Goal: Task Accomplishment & Management: Complete application form

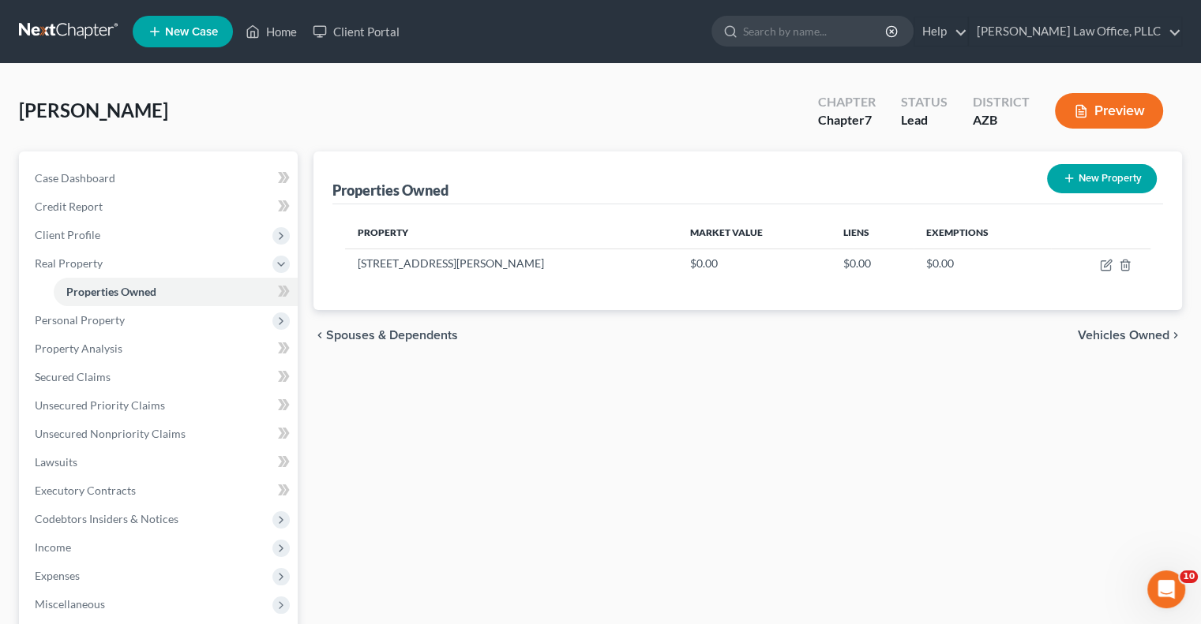
click at [658, 373] on div "Properties Owned New Property Property Market Value Liens Exemptions [STREET_AD…" at bounding box center [748, 480] width 884 height 656
click at [594, 121] on div "[PERSON_NAME] Upgraded Chapter Chapter 7 Status Lead District [GEOGRAPHIC_DATA]…" at bounding box center [600, 117] width 1163 height 69
click at [568, 108] on div "[PERSON_NAME] Upgraded Chapter Chapter 7 Status Lead District [GEOGRAPHIC_DATA]…" at bounding box center [600, 117] width 1163 height 69
click at [543, 111] on div "[PERSON_NAME] Upgraded Chapter Chapter 7 Status Lead District [GEOGRAPHIC_DATA]…" at bounding box center [600, 117] width 1163 height 69
click at [652, 129] on div "[PERSON_NAME] Upgraded Chapter Chapter 7 Status Lead District [GEOGRAPHIC_DATA]…" at bounding box center [600, 117] width 1163 height 69
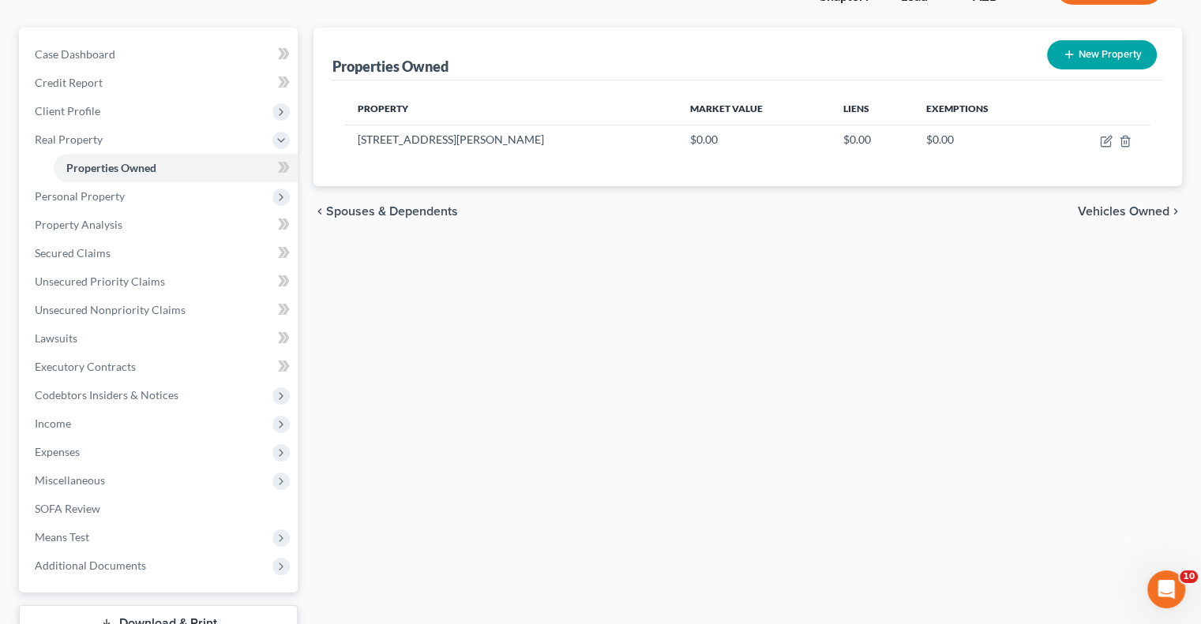
scroll to position [242, 0]
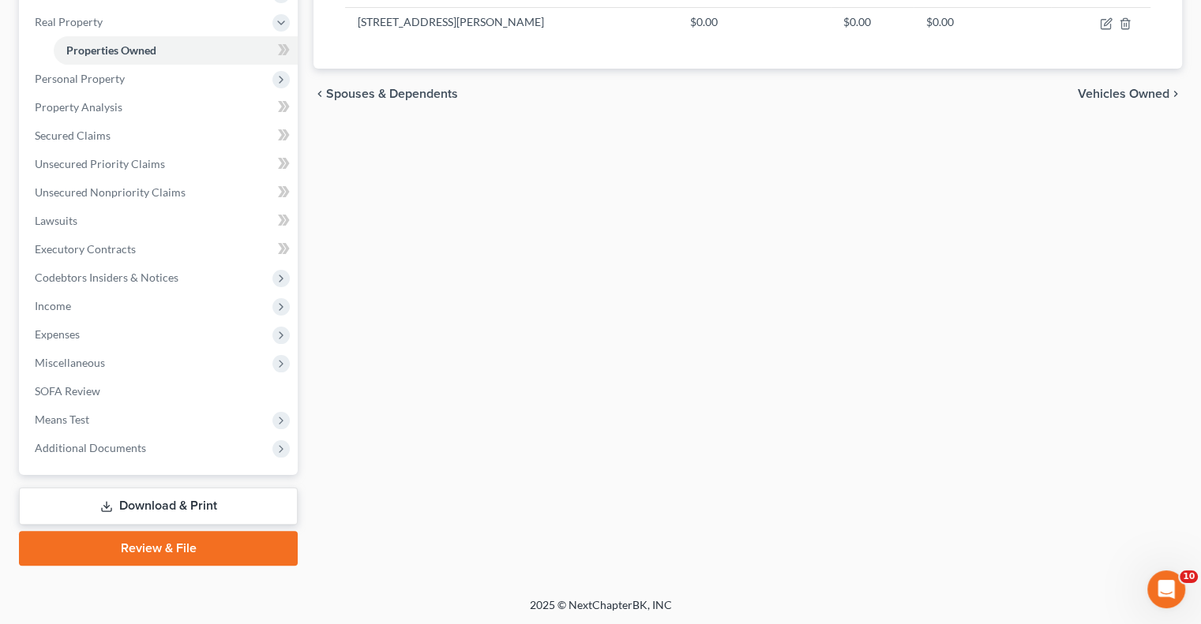
click at [178, 549] on link "Review & File" at bounding box center [158, 548] width 279 height 35
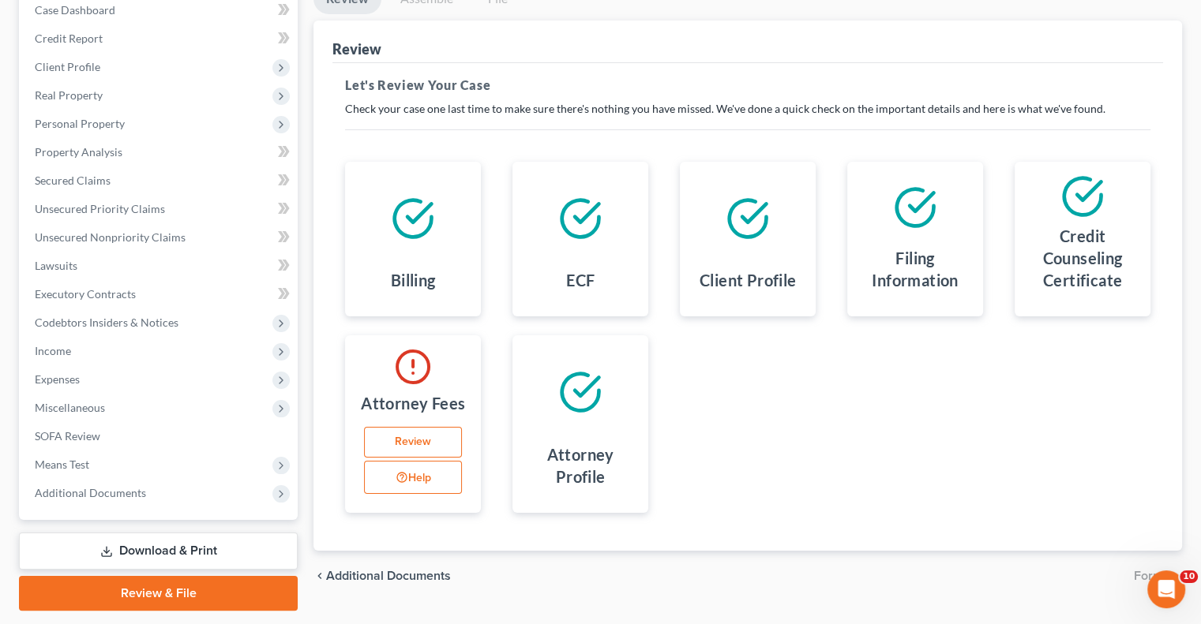
scroll to position [213, 0]
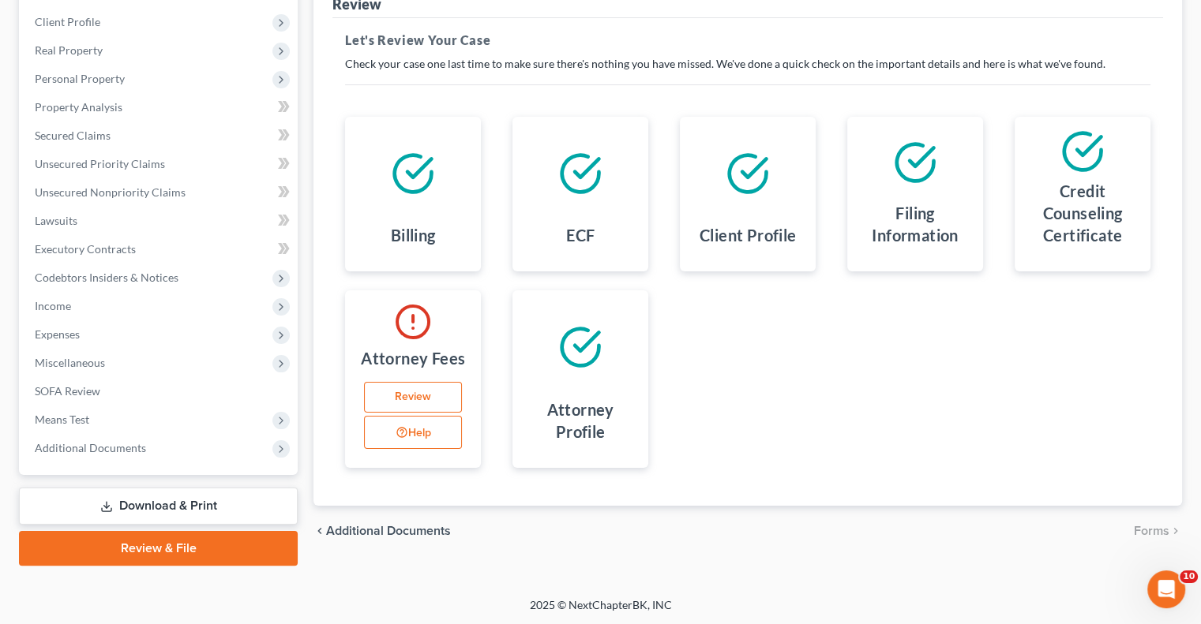
click at [426, 399] on link "Review" at bounding box center [413, 398] width 98 height 32
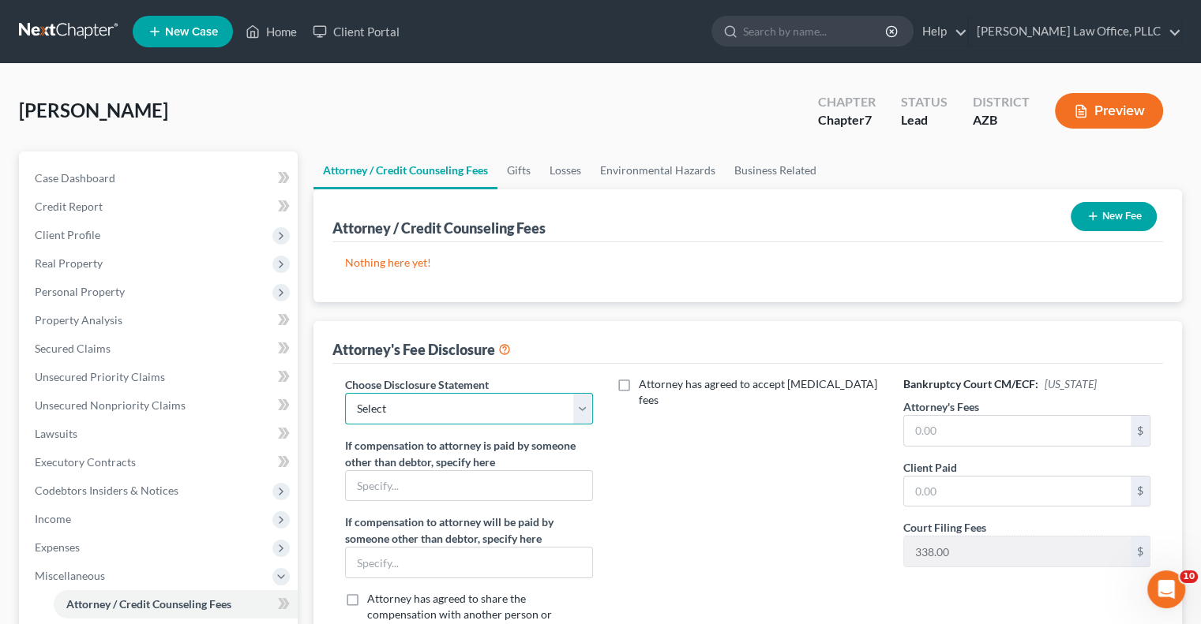
click at [578, 409] on select "Select Disclosure" at bounding box center [468, 409] width 247 height 32
select select "0"
click at [345, 393] on select "Select Disclosure" at bounding box center [468, 409] width 247 height 32
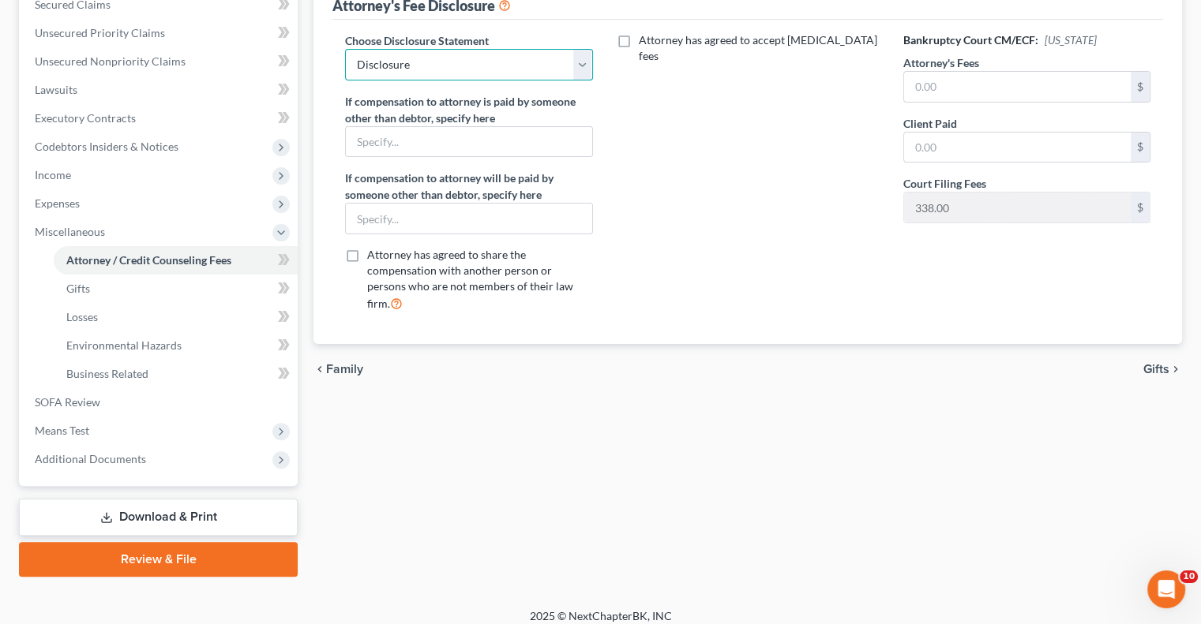
scroll to position [355, 0]
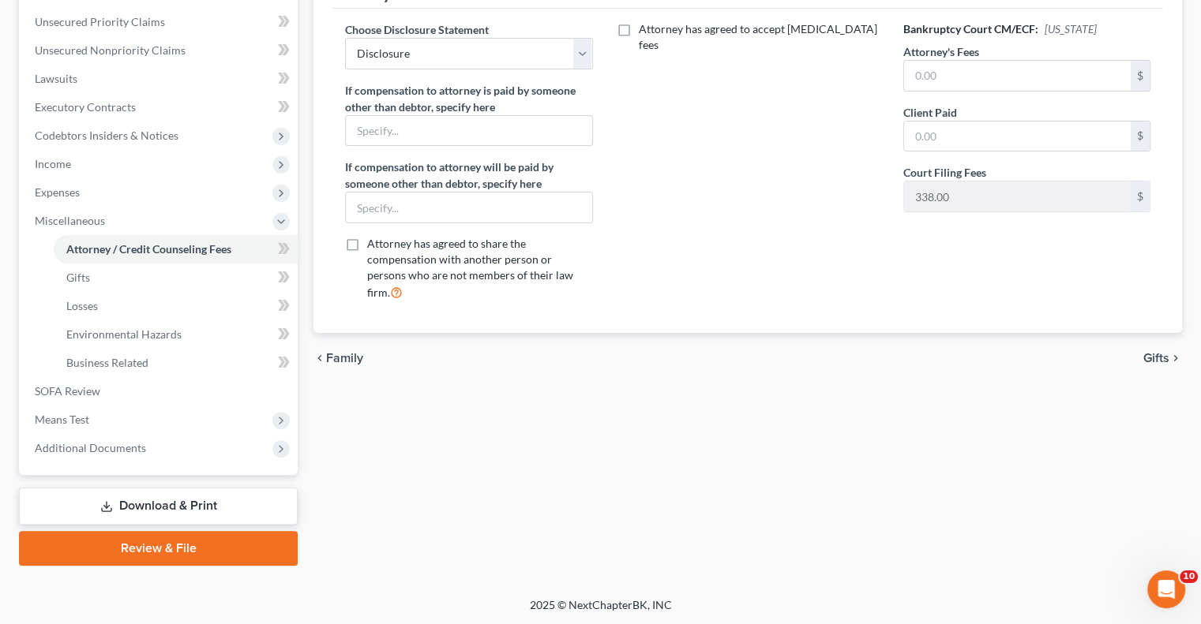
click at [1156, 352] on span "Gifts" at bounding box center [1156, 358] width 26 height 13
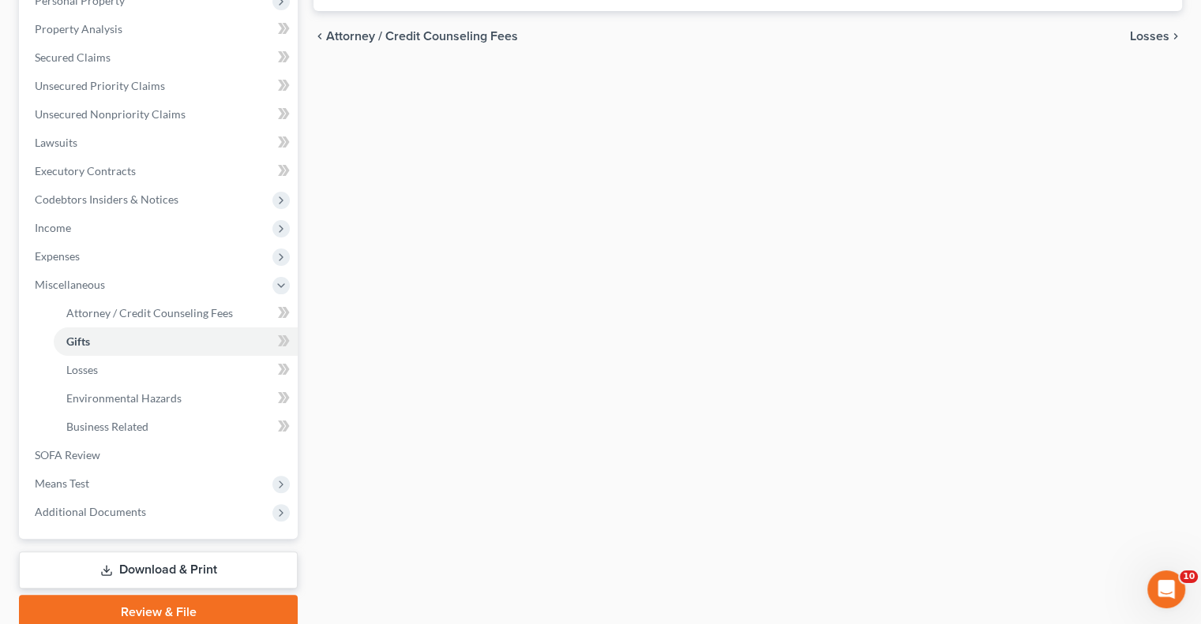
scroll to position [355, 0]
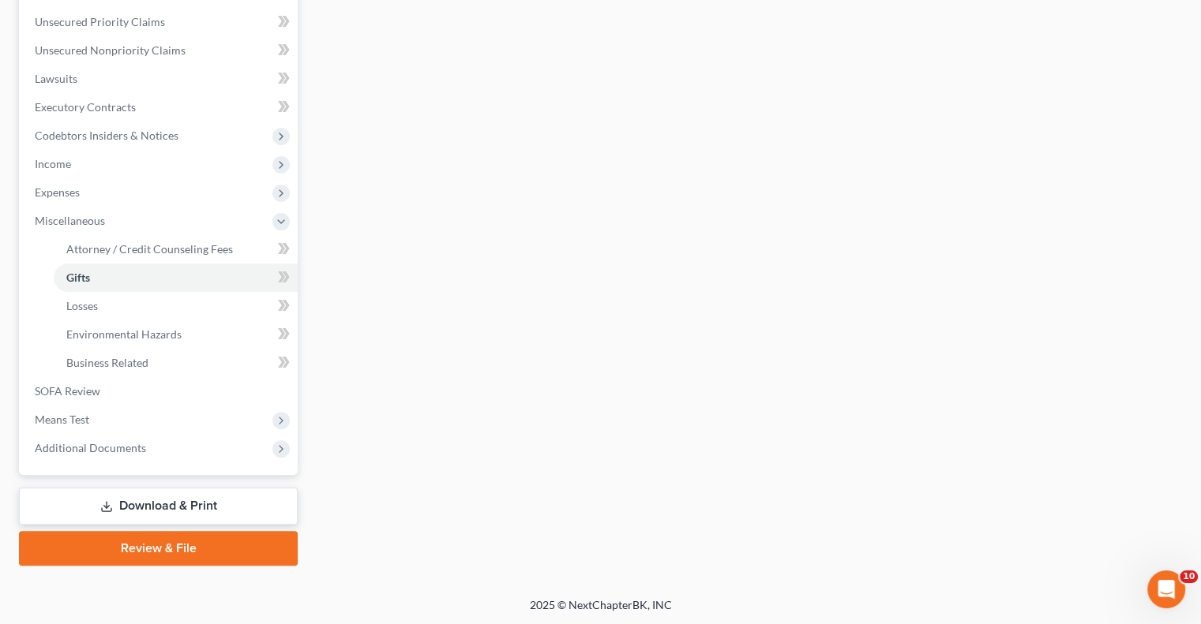
click at [182, 549] on link "Review & File" at bounding box center [158, 548] width 279 height 35
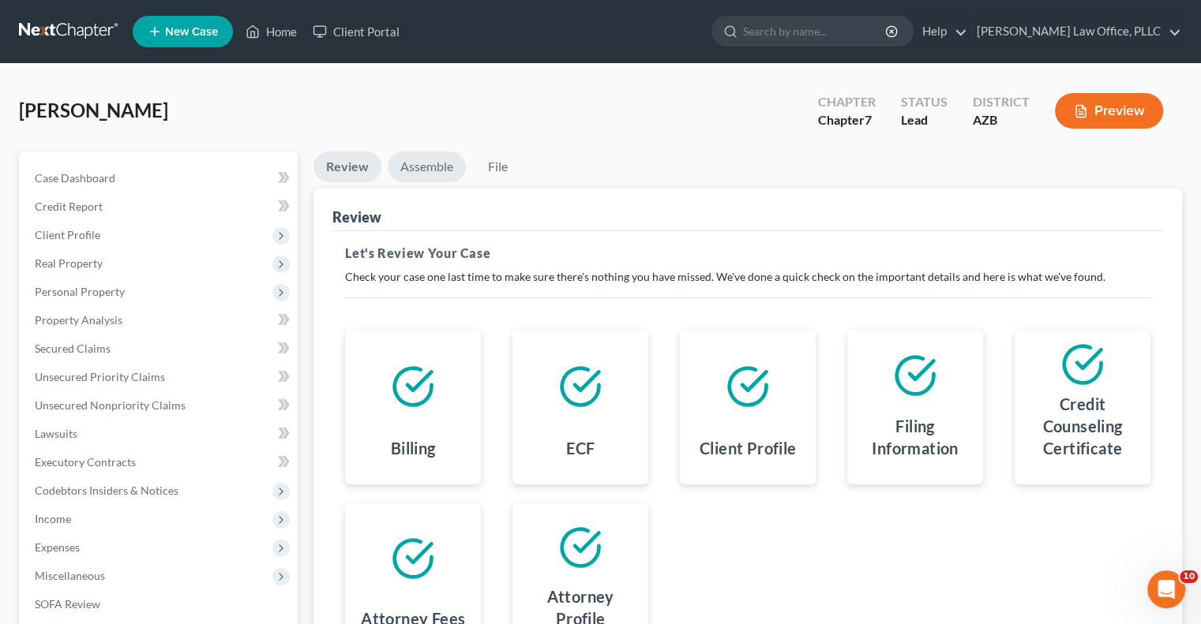
click at [433, 174] on link "Assemble" at bounding box center [427, 167] width 78 height 31
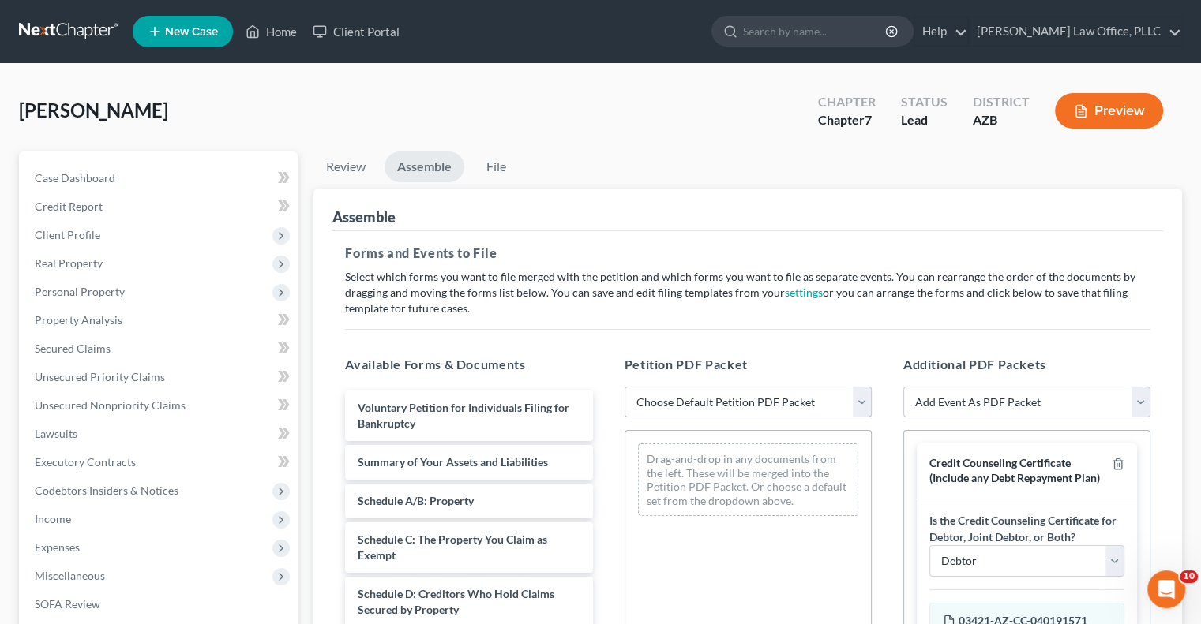
click at [676, 406] on select "Choose Default Petition PDF Packet Complete Bankruptcy Petition (all forms and …" at bounding box center [747, 403] width 247 height 32
select select "1"
click at [624, 387] on select "Choose Default Petition PDF Packet Complete Bankruptcy Petition (all forms and …" at bounding box center [747, 403] width 247 height 32
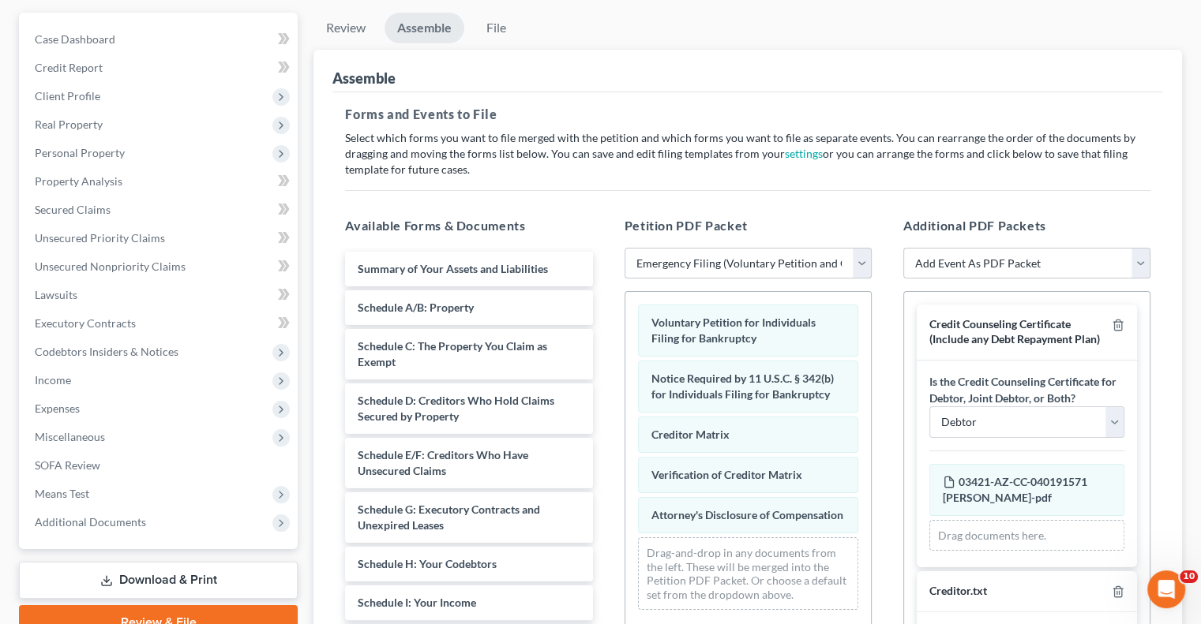
scroll to position [158, 0]
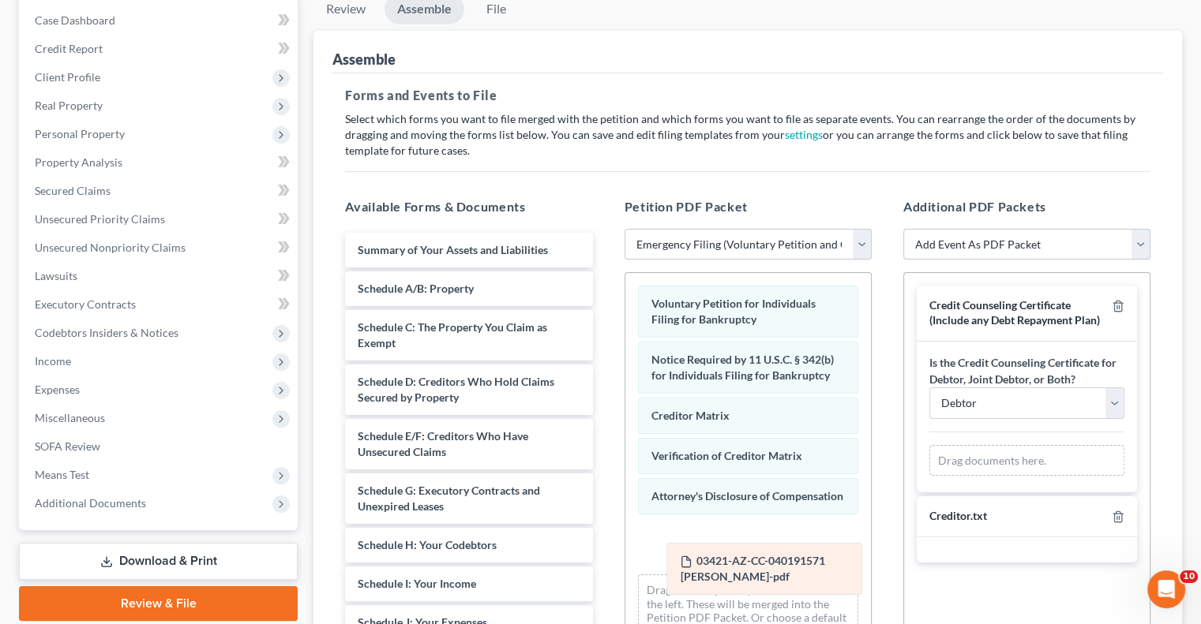
drag, startPoint x: 992, startPoint y: 464, endPoint x: 729, endPoint y: 564, distance: 281.1
click at [929, 477] on div "03421-AZ-CC-040191571 [PERSON_NAME]-pdf Amended 03421-AZ-CC-040191571 [PERSON_N…" at bounding box center [1026, 461] width 195 height 32
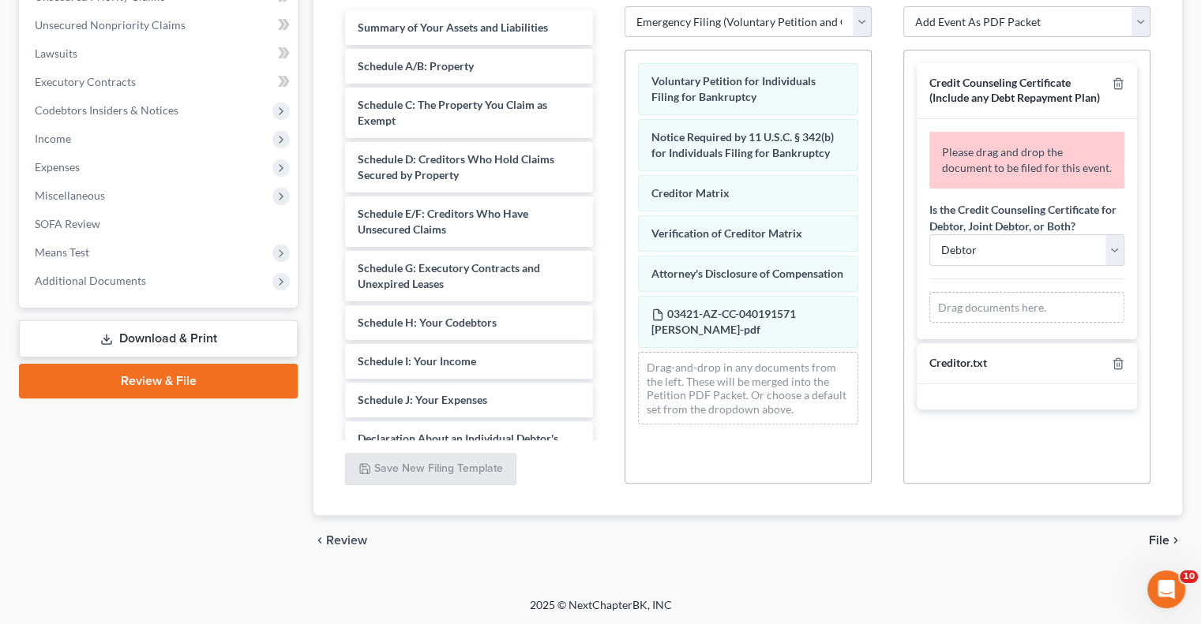
scroll to position [0, 0]
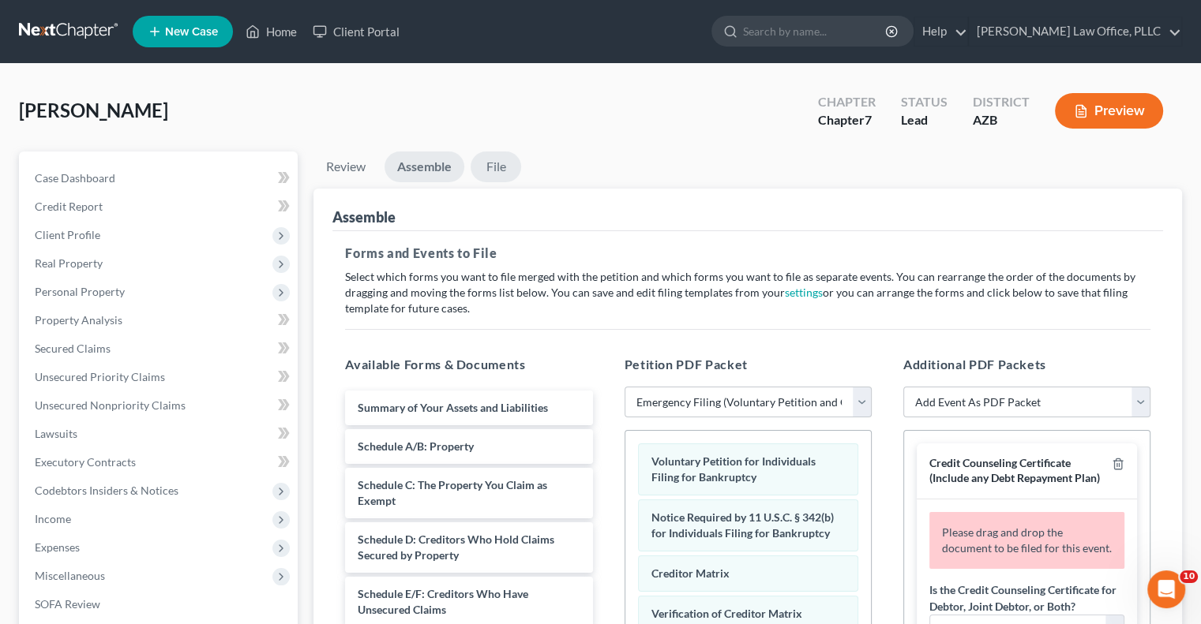
click at [493, 163] on link "File" at bounding box center [496, 167] width 51 height 31
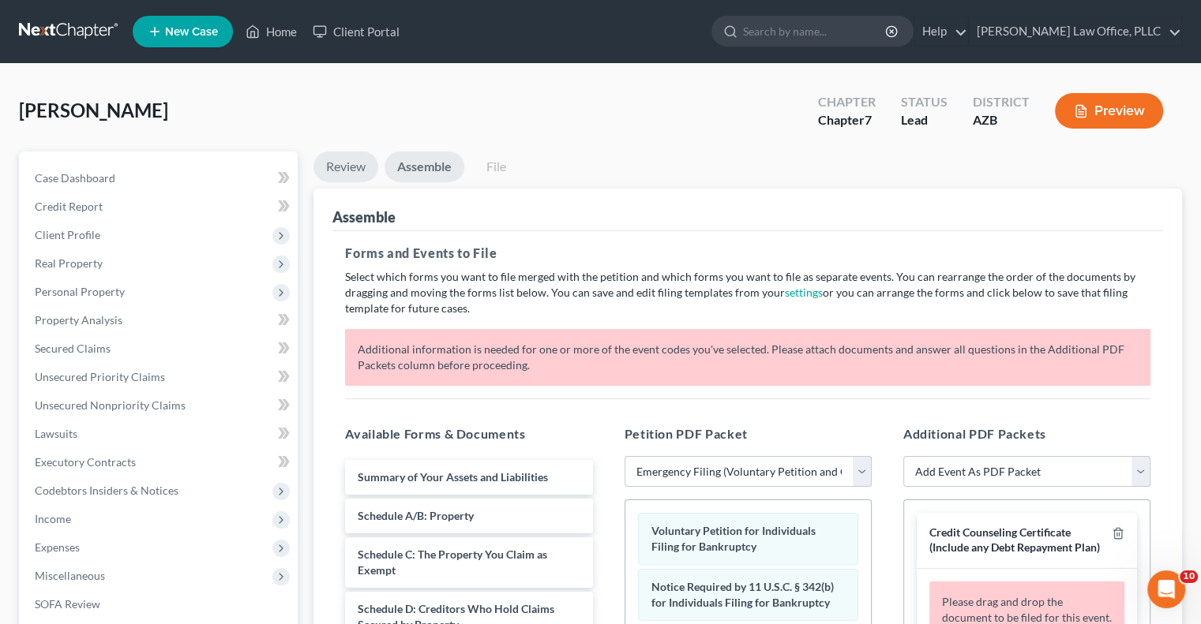
click at [341, 170] on link "Review" at bounding box center [345, 167] width 65 height 31
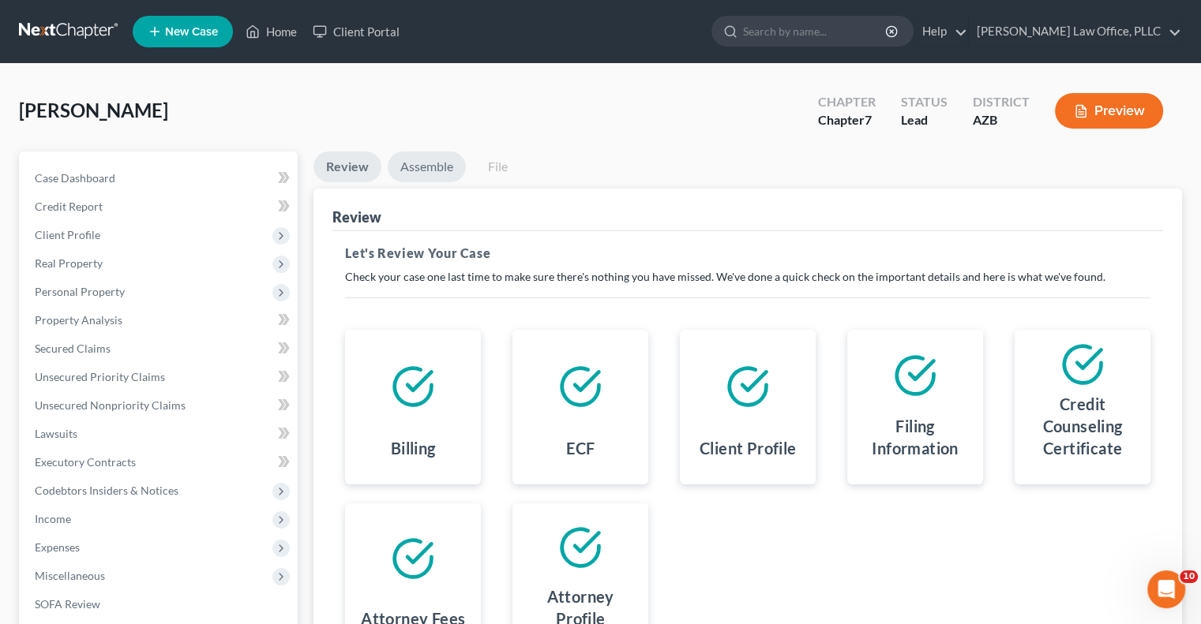
click at [426, 170] on link "Assemble" at bounding box center [427, 167] width 78 height 31
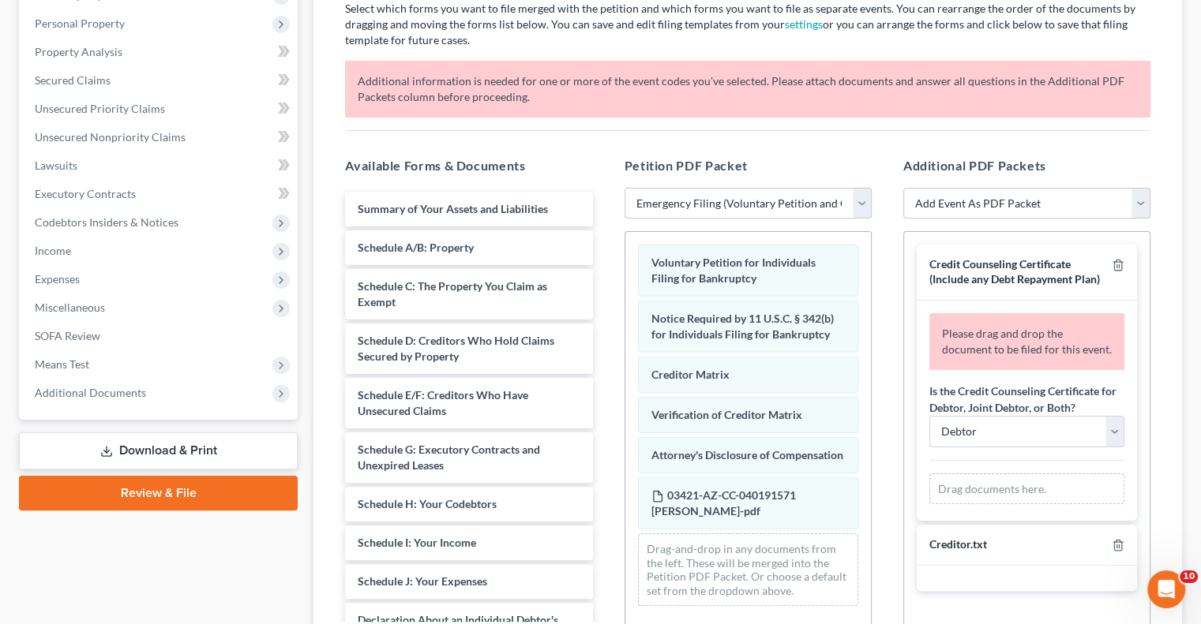
scroll to position [316, 0]
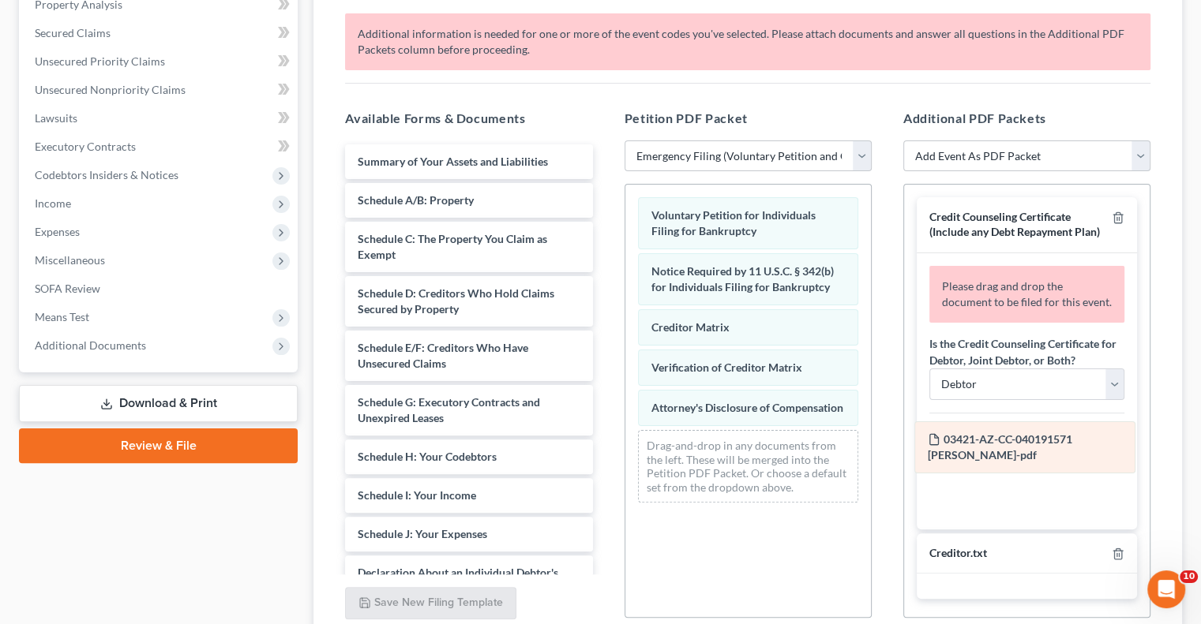
drag, startPoint x: 727, startPoint y: 454, endPoint x: 1007, endPoint y: 442, distance: 280.5
click at [871, 442] on div "03421-AZ-CC-040191571 [PERSON_NAME]-pdf Voluntary Petition for Individuals Fili…" at bounding box center [748, 350] width 246 height 331
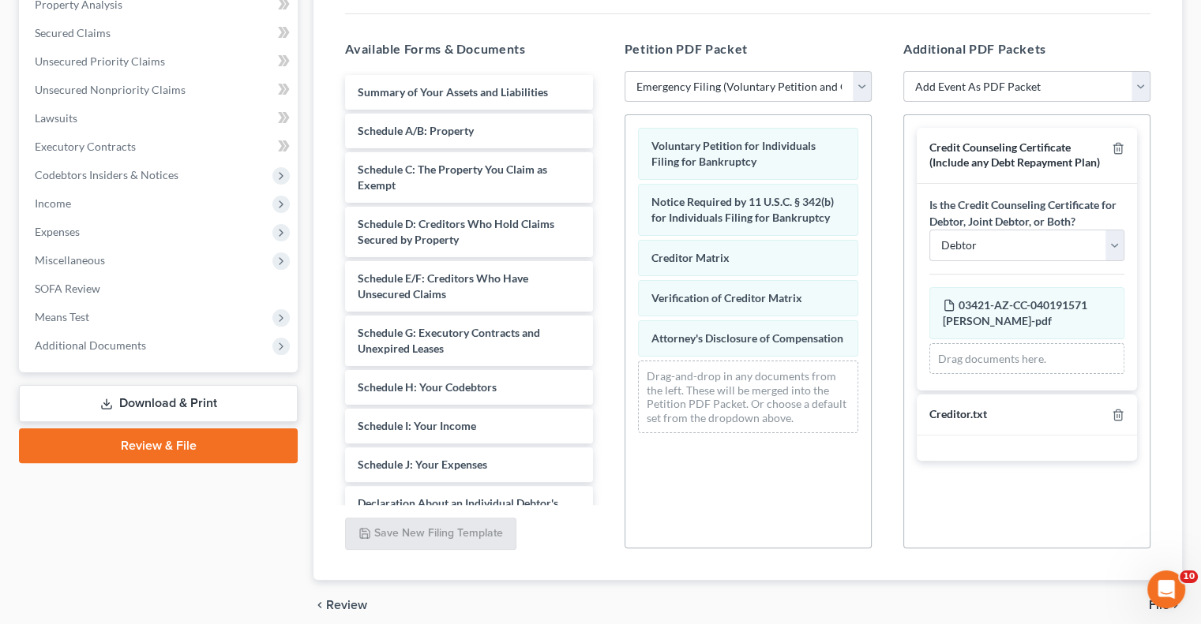
scroll to position [0, 0]
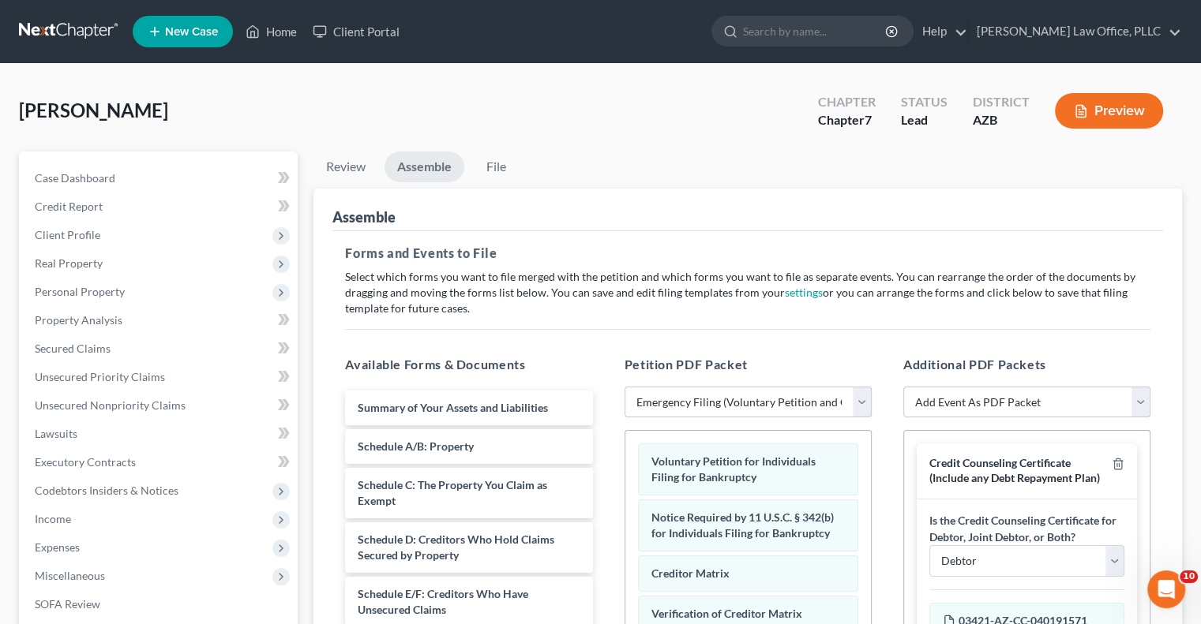
click at [1088, 111] on button "Preview" at bounding box center [1109, 111] width 108 height 36
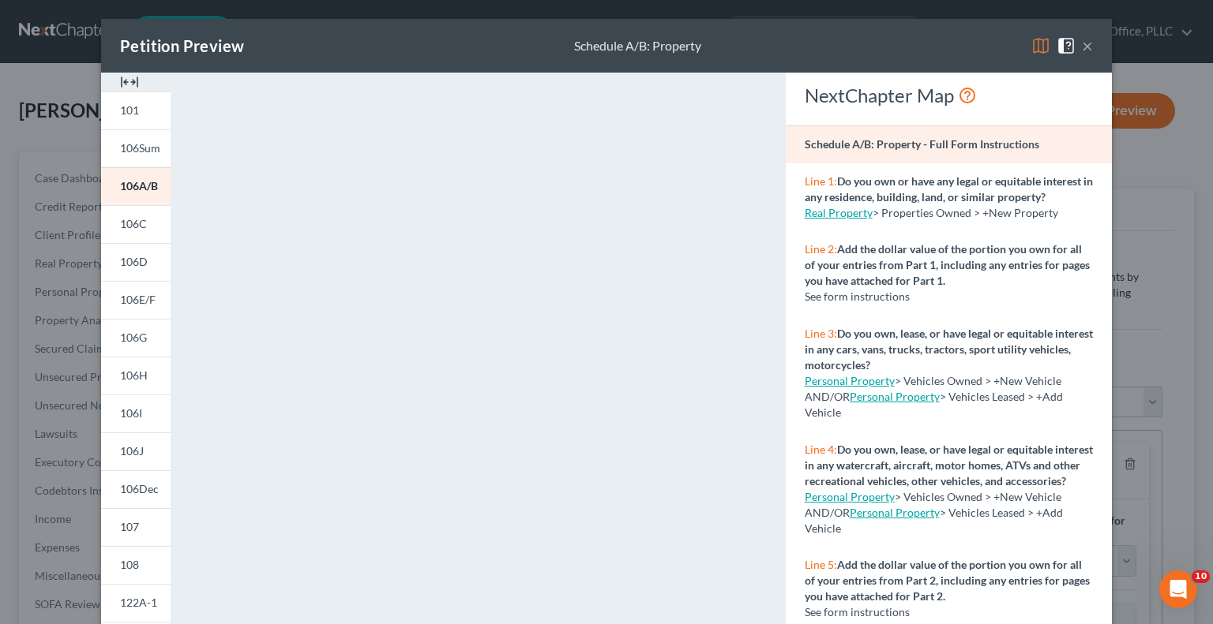
click at [1082, 42] on button "×" at bounding box center [1087, 45] width 11 height 19
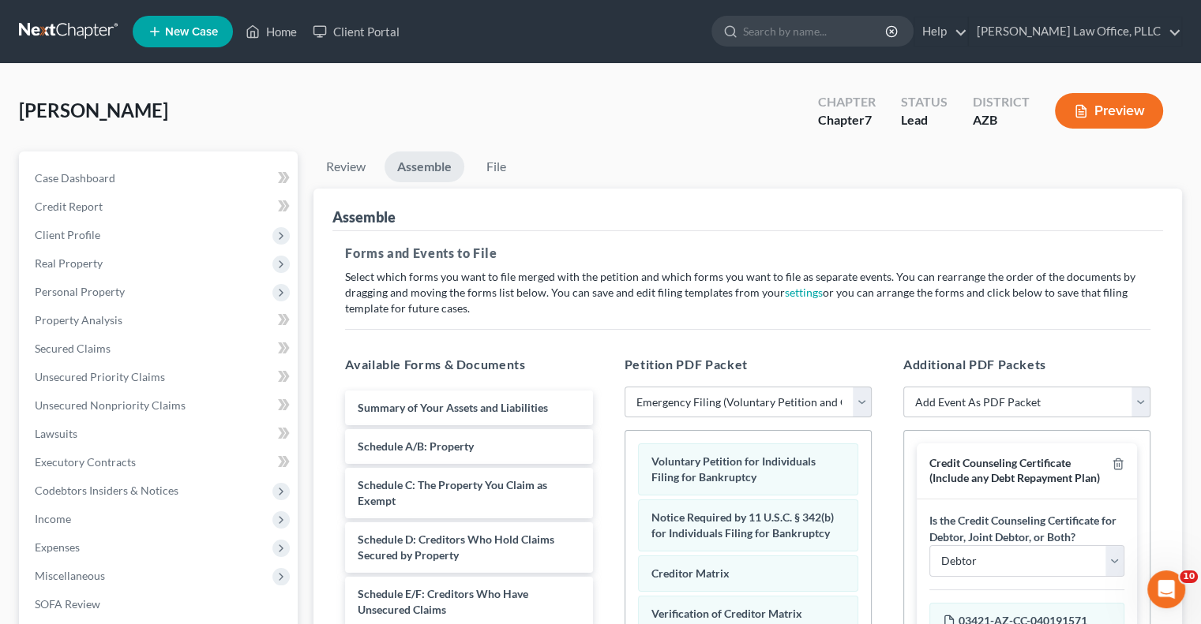
click at [596, 129] on div "[PERSON_NAME] Upgraded Chapter Chapter 7 Status Lead District [GEOGRAPHIC_DATA]…" at bounding box center [600, 117] width 1163 height 69
click at [139, 182] on link "Case Dashboard" at bounding box center [160, 178] width 276 height 28
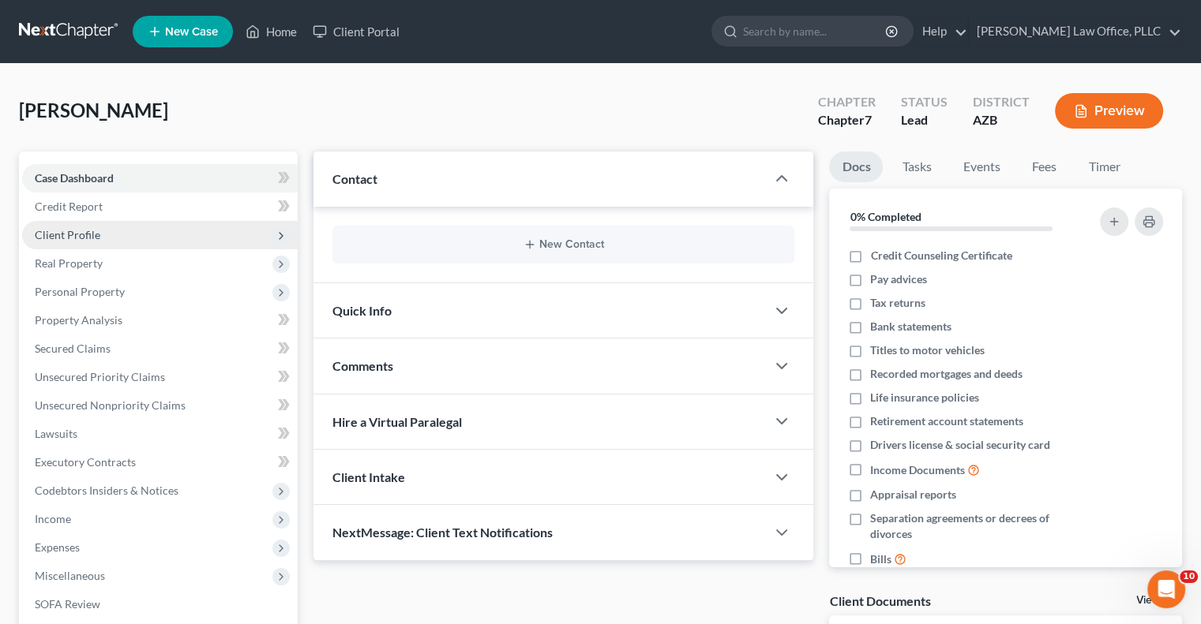
click at [159, 239] on span "Client Profile" at bounding box center [160, 235] width 276 height 28
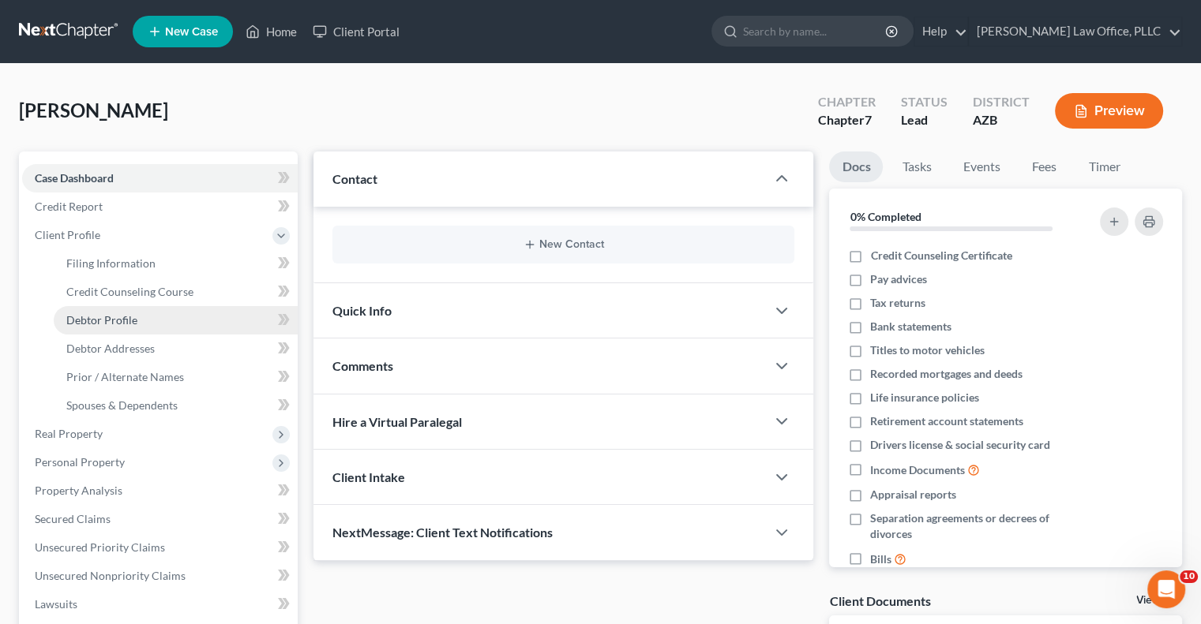
click at [155, 318] on link "Debtor Profile" at bounding box center [176, 320] width 244 height 28
select select "0"
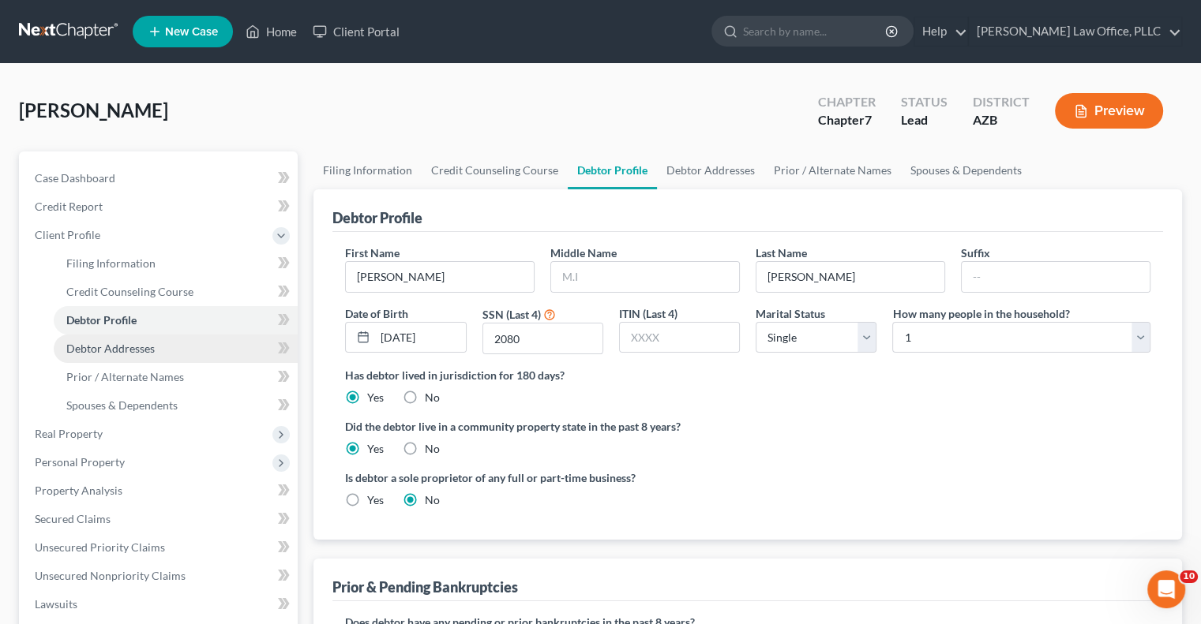
click at [185, 354] on link "Debtor Addresses" at bounding box center [176, 349] width 244 height 28
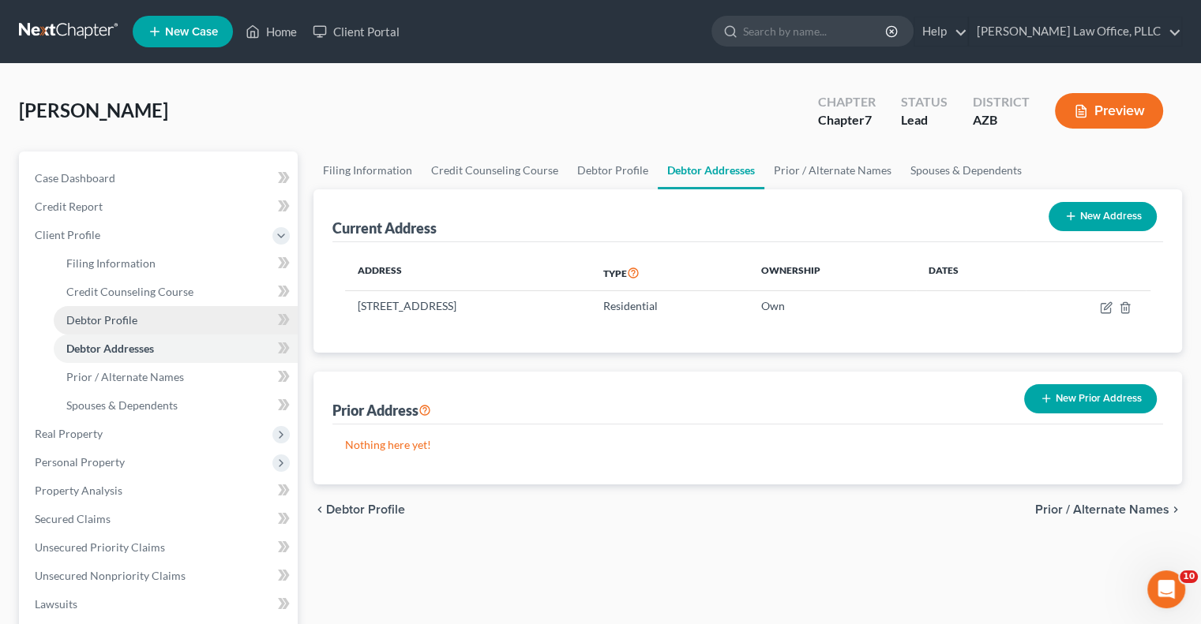
click at [159, 317] on link "Debtor Profile" at bounding box center [176, 320] width 244 height 28
select select "0"
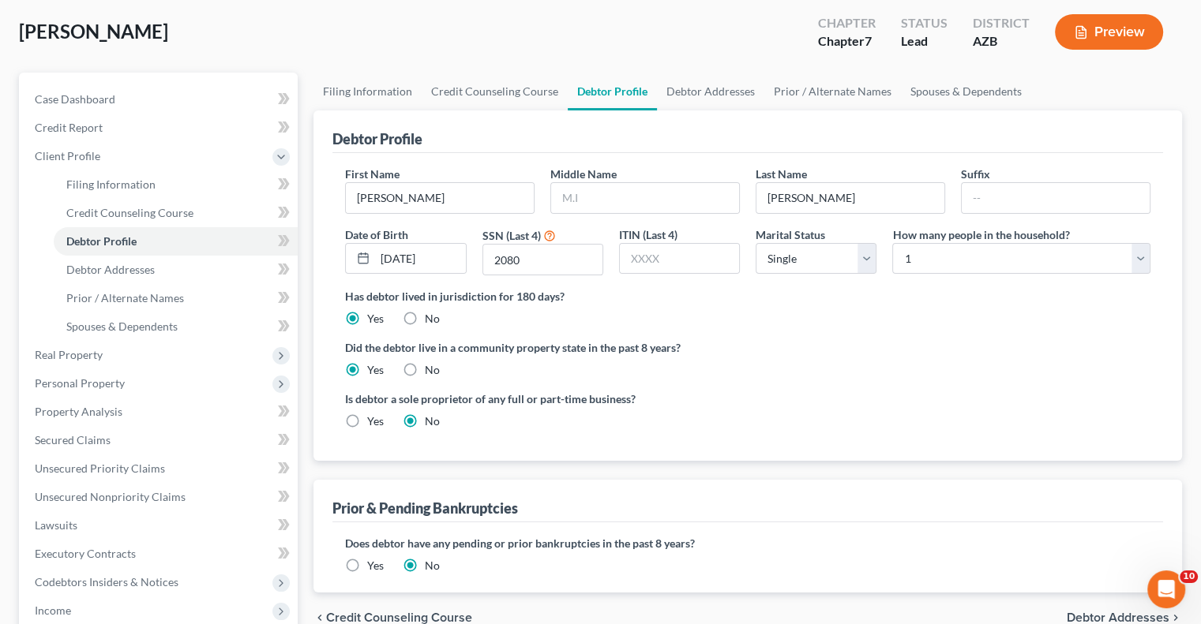
scroll to position [79, 0]
click at [153, 183] on link "Filing Information" at bounding box center [176, 185] width 244 height 28
select select "1"
select select "0"
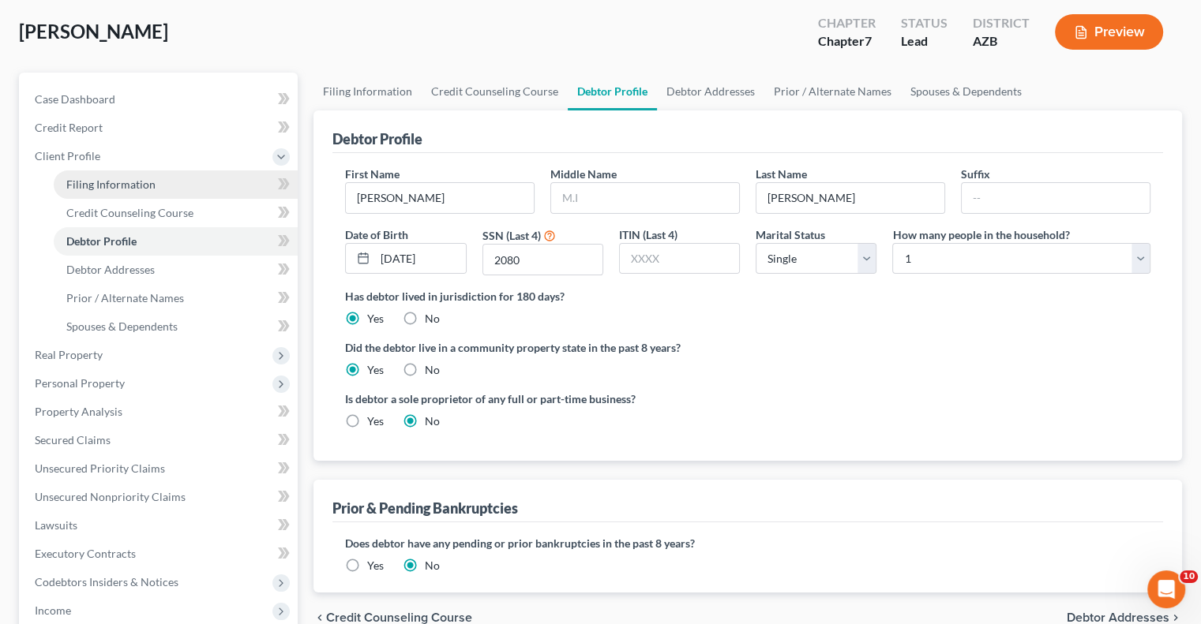
select select "4"
select select "0"
select select "3"
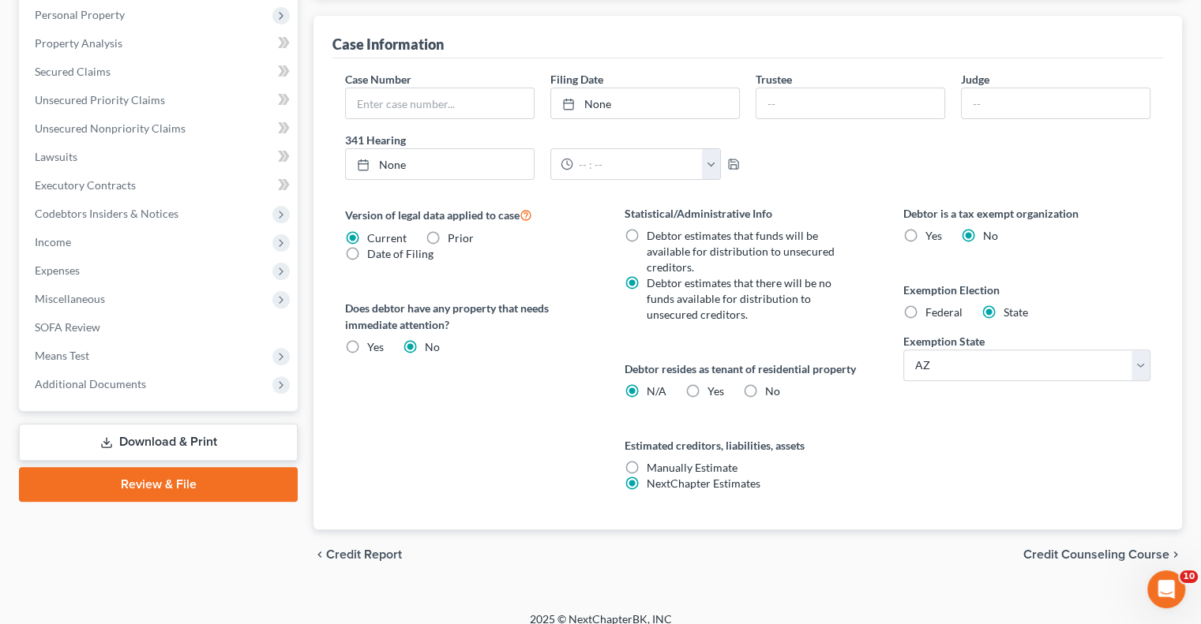
scroll to position [461, 0]
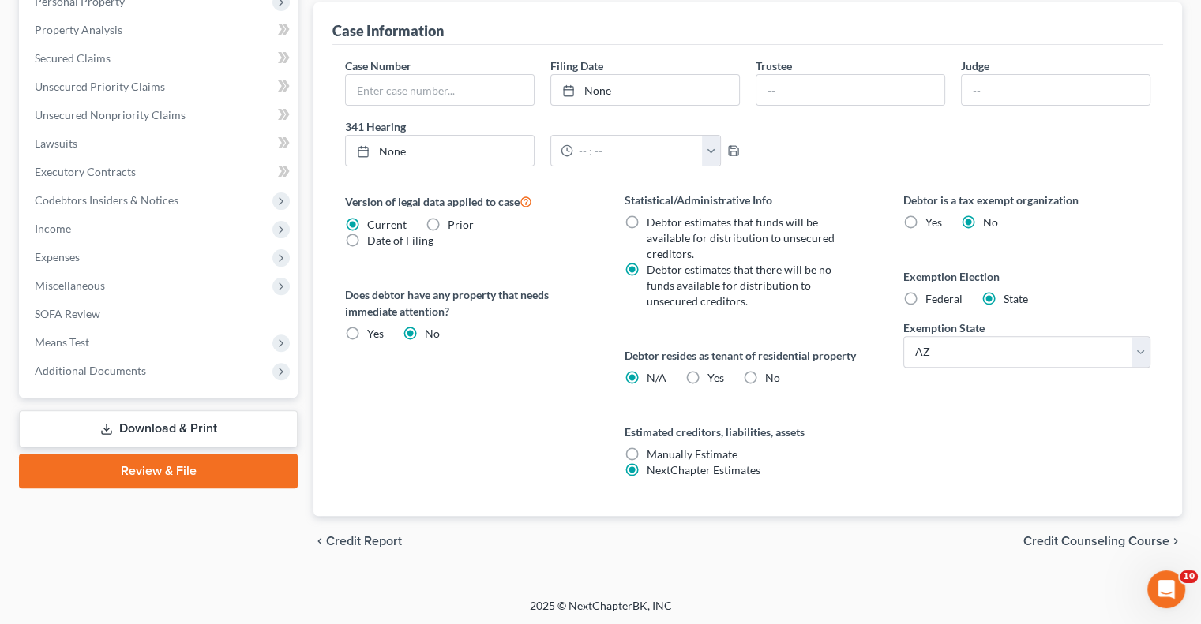
click at [707, 377] on label "Yes Yes" at bounding box center [715, 378] width 17 height 16
click at [714, 377] on input "Yes Yes" at bounding box center [719, 375] width 10 height 10
radio input "true"
radio input "false"
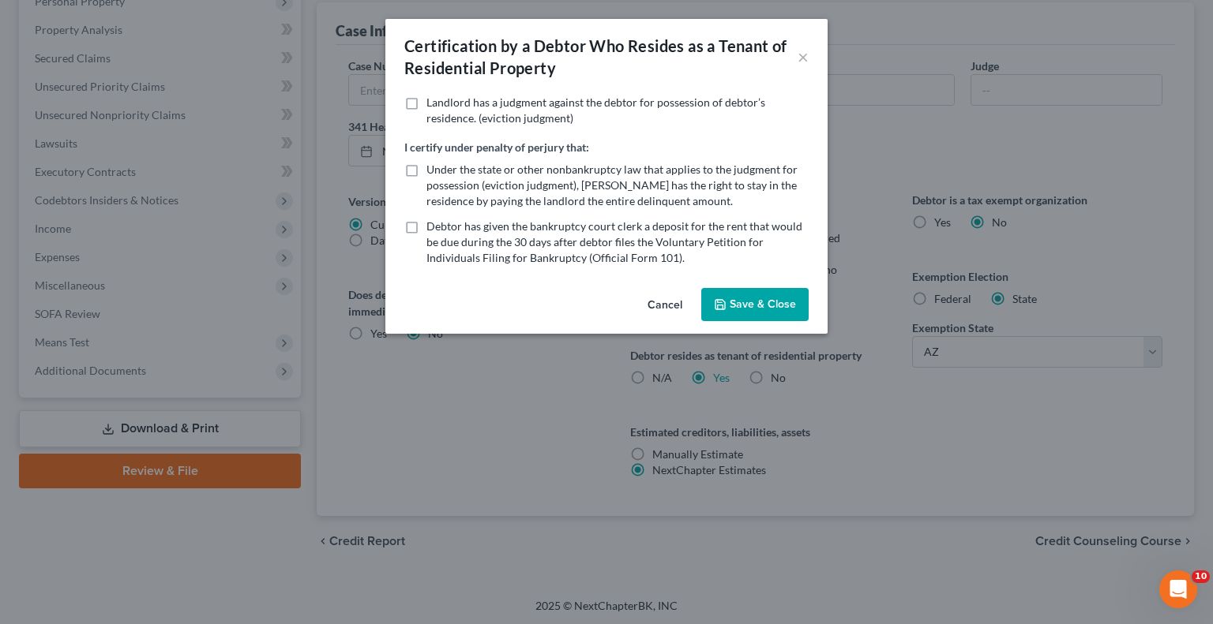
click at [426, 173] on label "Under the state or other nonbankruptcy law that applies to the judgment for pos…" at bounding box center [617, 185] width 382 height 47
click at [433, 172] on input "Under the state or other nonbankruptcy law that applies to the judgment for pos…" at bounding box center [438, 167] width 10 height 10
checkbox input "true"
click at [748, 307] on button "Save & Close" at bounding box center [754, 304] width 107 height 33
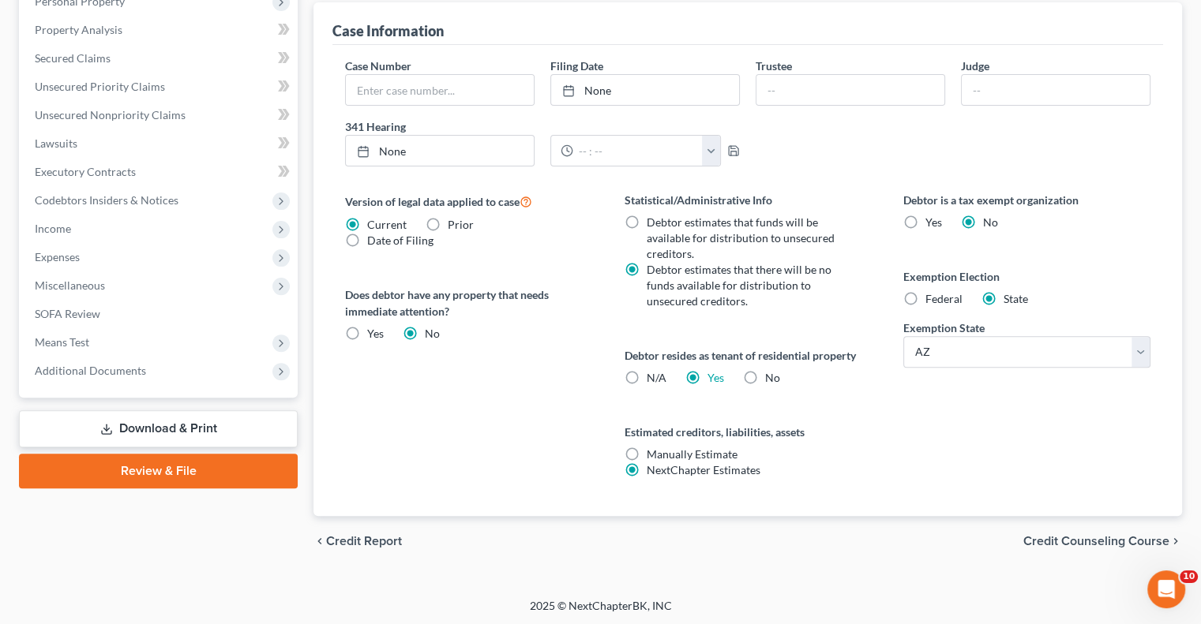
click at [1077, 544] on span "Credit Counseling Course" at bounding box center [1096, 541] width 146 height 13
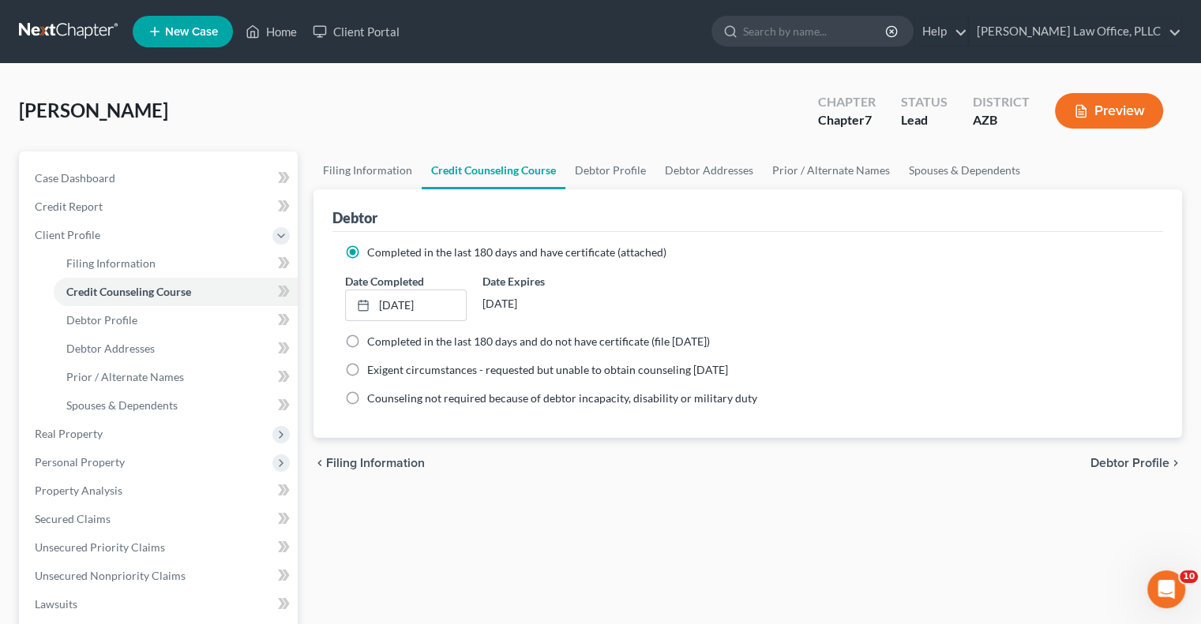
click at [1103, 114] on button "Preview" at bounding box center [1109, 111] width 108 height 36
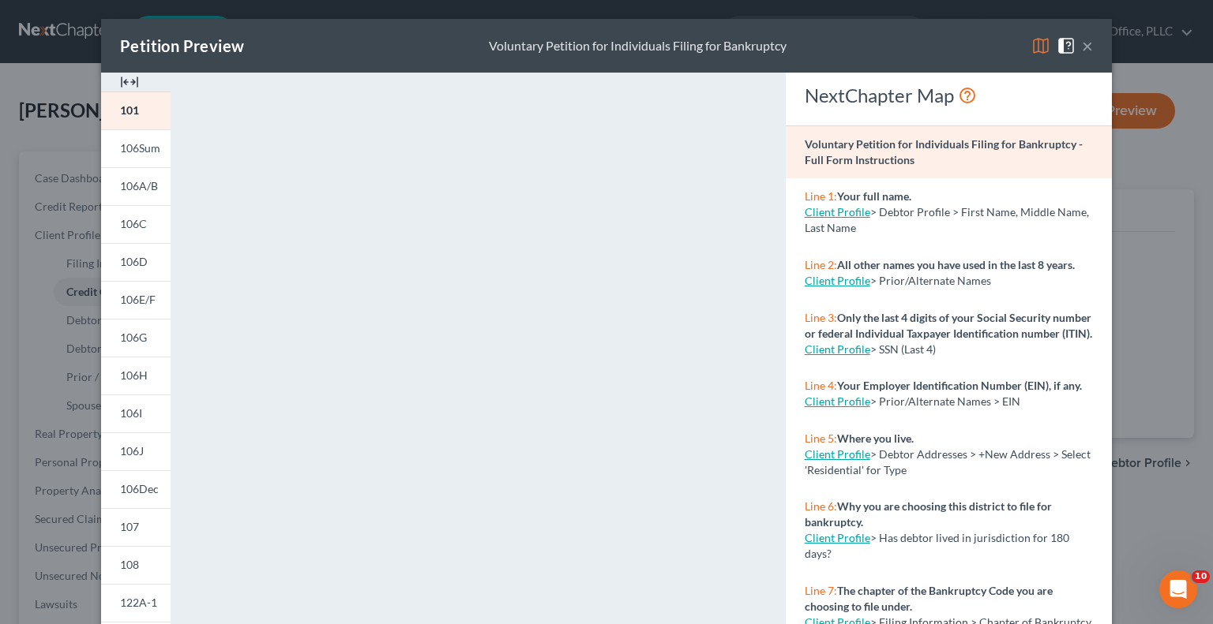
drag, startPoint x: 1085, startPoint y: 51, endPoint x: 1063, endPoint y: 68, distance: 27.6
click at [1085, 51] on button "×" at bounding box center [1087, 45] width 11 height 19
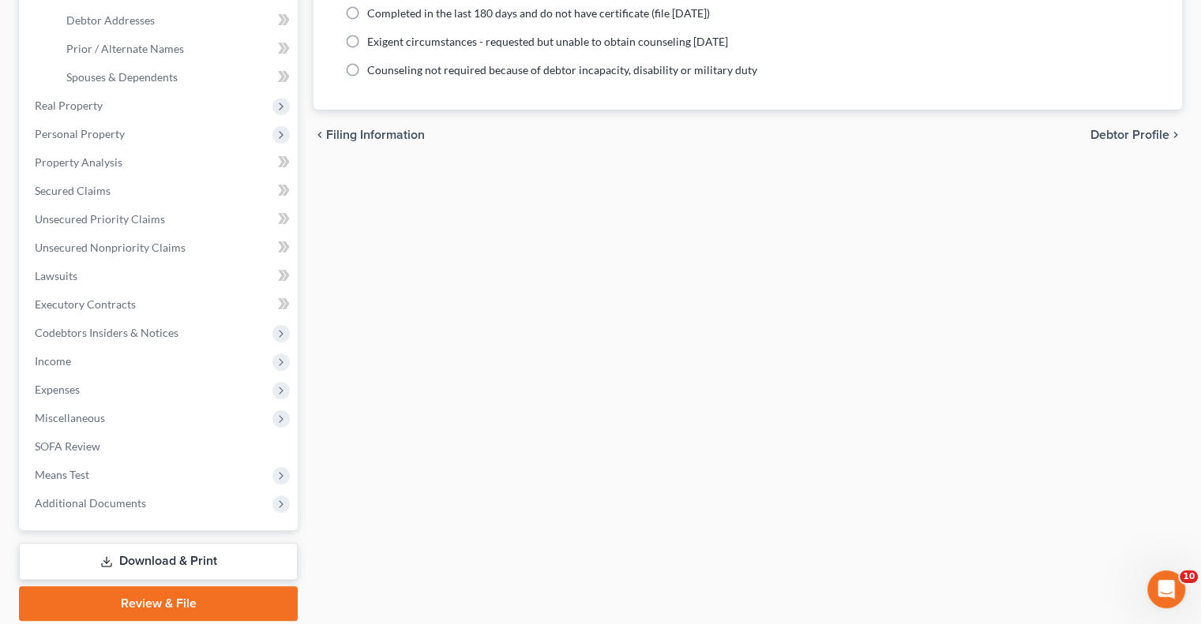
scroll to position [384, 0]
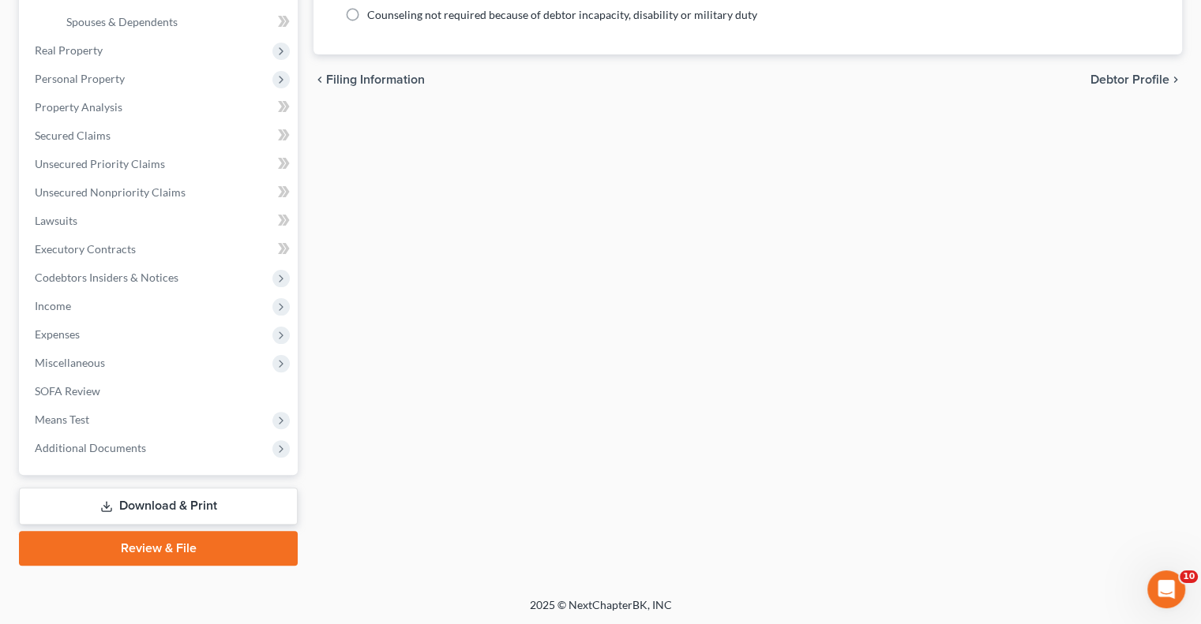
click at [174, 539] on link "Review & File" at bounding box center [158, 548] width 279 height 35
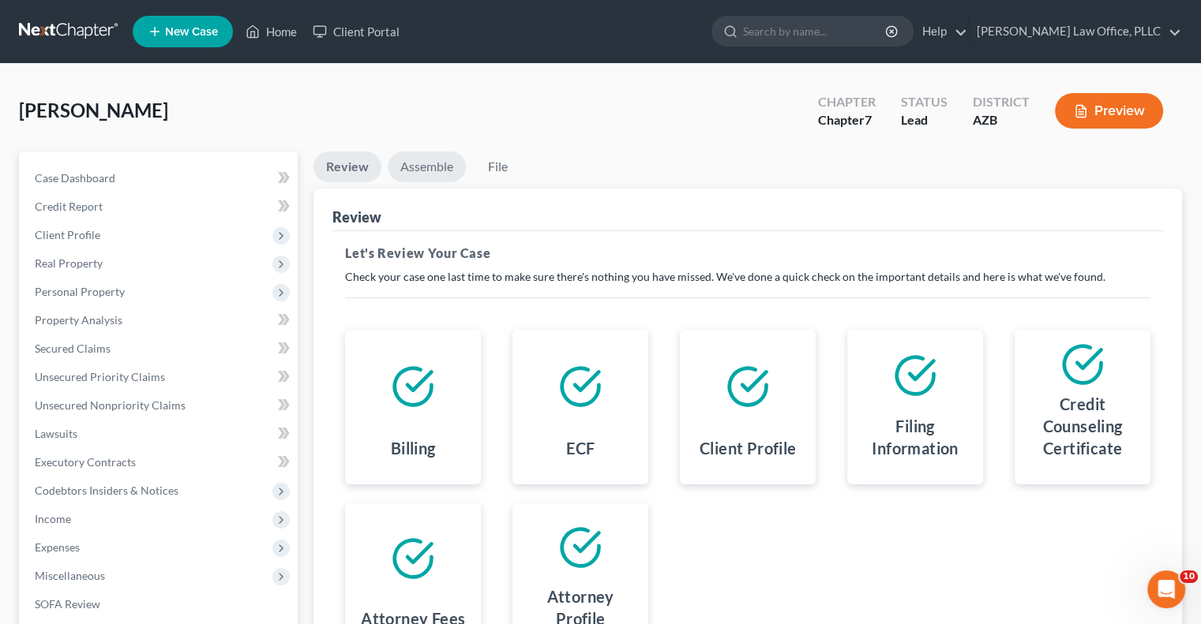
click at [419, 160] on link "Assemble" at bounding box center [427, 167] width 78 height 31
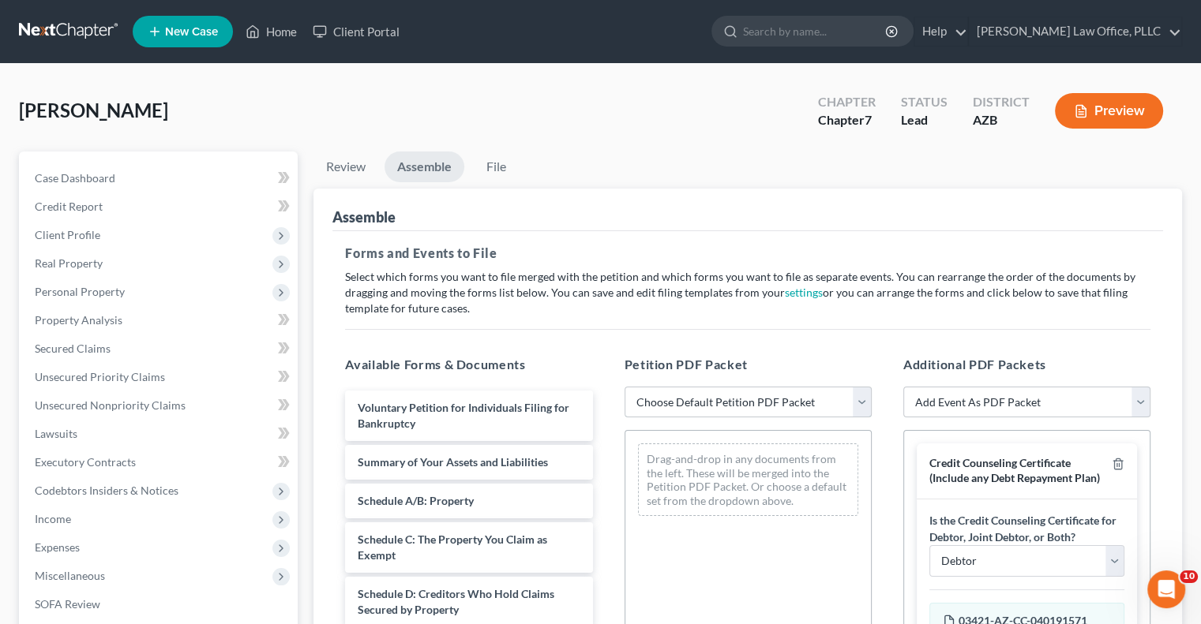
click at [782, 388] on select "Choose Default Petition PDF Packet Complete Bankruptcy Petition (all forms and …" at bounding box center [747, 403] width 247 height 32
select select "1"
click at [624, 387] on select "Choose Default Petition PDF Packet Complete Bankruptcy Petition (all forms and …" at bounding box center [747, 403] width 247 height 32
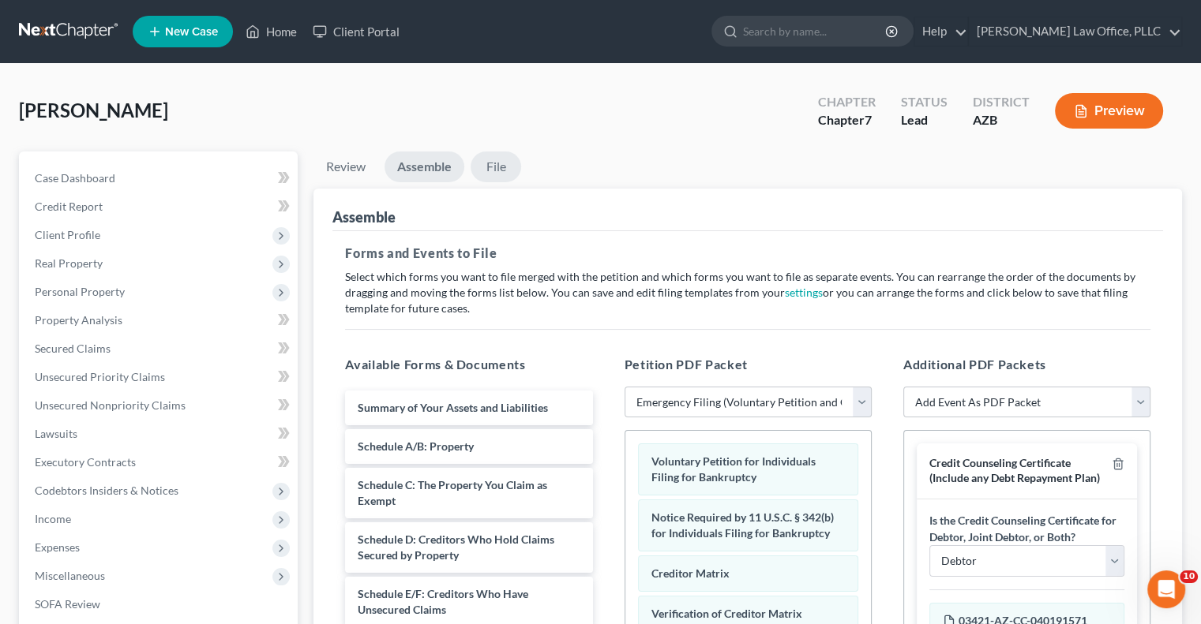
click at [489, 167] on link "File" at bounding box center [496, 167] width 51 height 31
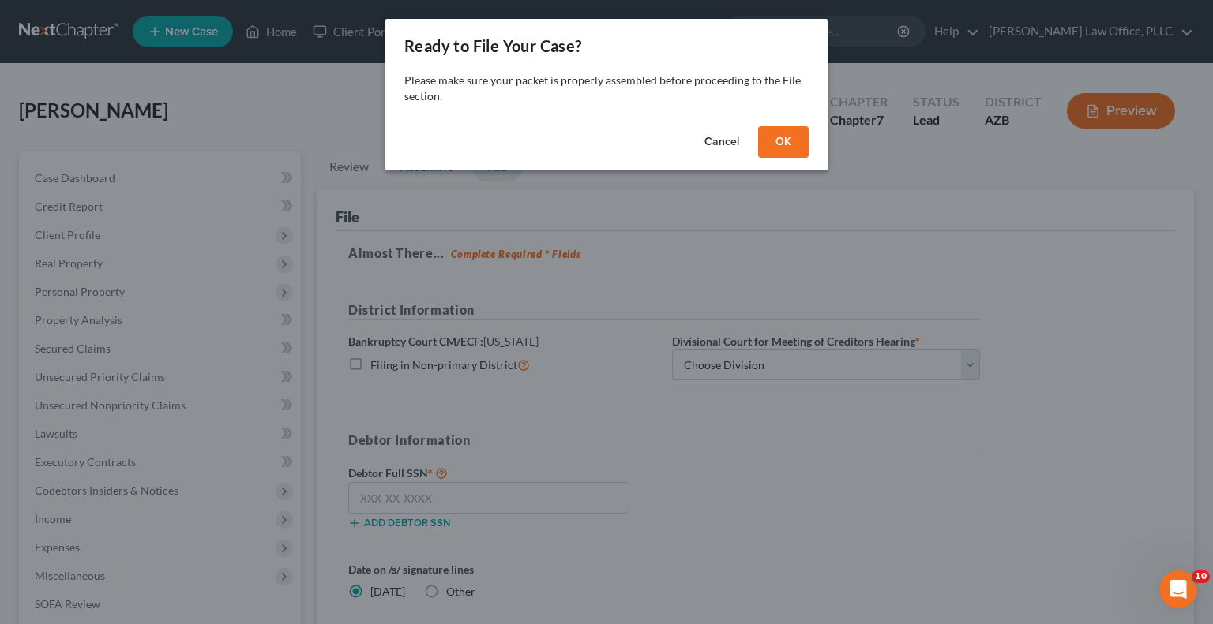
click at [783, 144] on button "OK" at bounding box center [783, 142] width 51 height 32
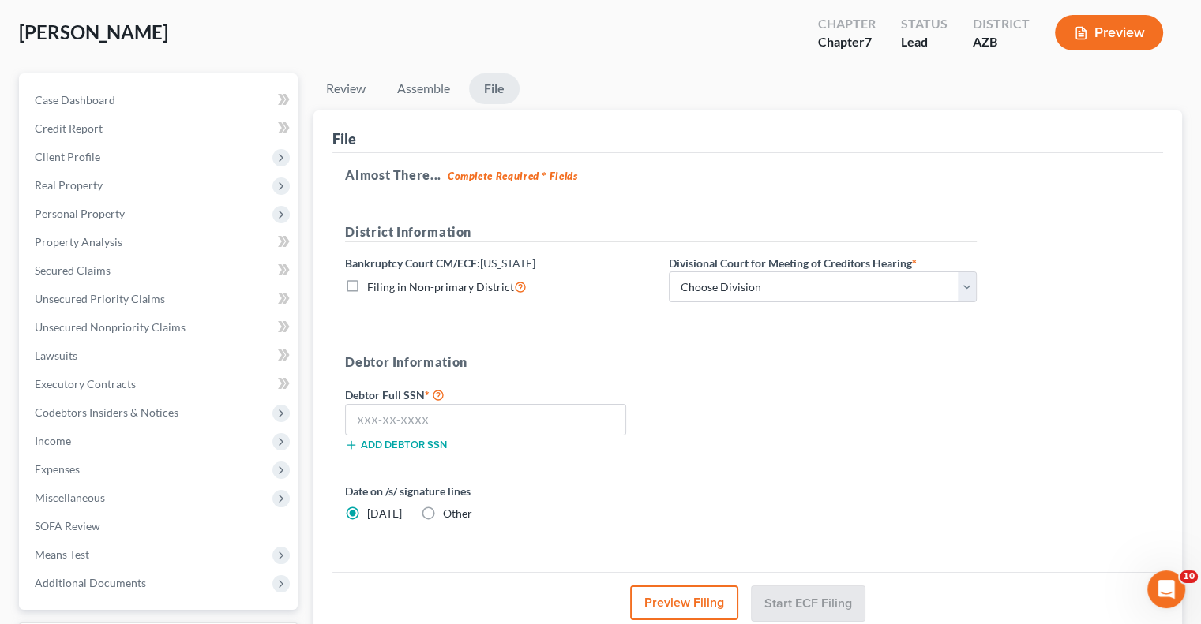
scroll to position [79, 0]
click at [702, 290] on select "Choose Division Phoenix [GEOGRAPHIC_DATA] [PERSON_NAME]" at bounding box center [823, 287] width 308 height 32
click at [625, 302] on div "District Information Bankruptcy Court CM/ECF: [US_STATE] Filing in Non-primary …" at bounding box center [660, 268] width 647 height 93
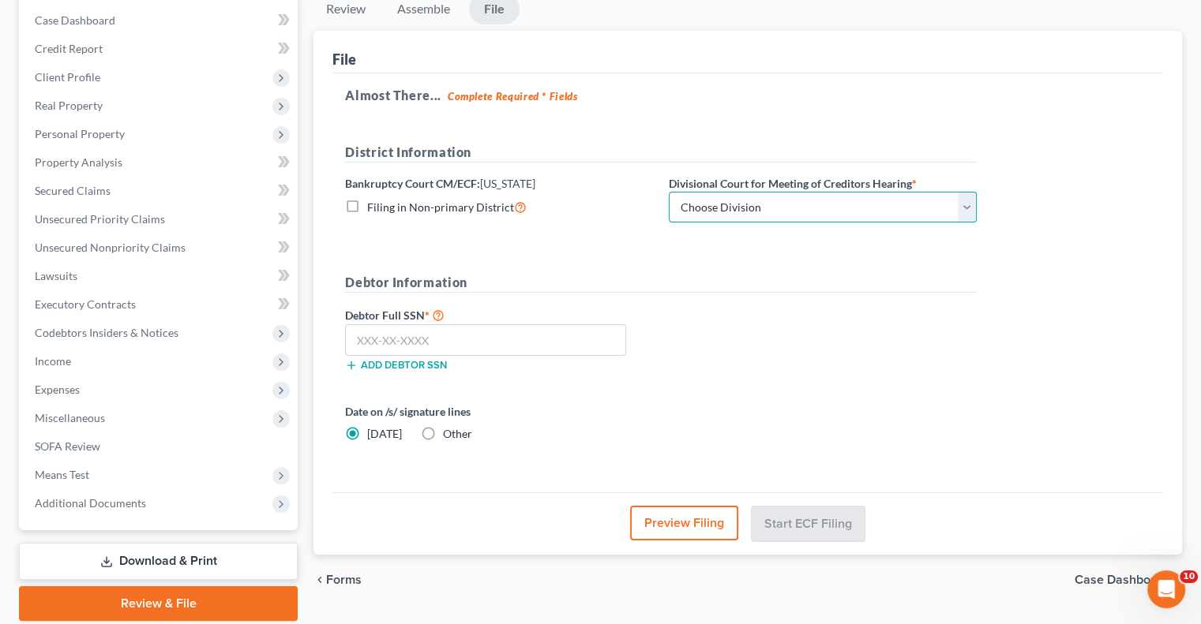
click at [742, 203] on select "Choose Division Phoenix [GEOGRAPHIC_DATA] [PERSON_NAME]" at bounding box center [823, 208] width 308 height 32
select select "1"
click at [669, 192] on select "Choose Division Phoenix [GEOGRAPHIC_DATA] [PERSON_NAME]" at bounding box center [823, 208] width 308 height 32
click at [410, 339] on input "text" at bounding box center [485, 340] width 281 height 32
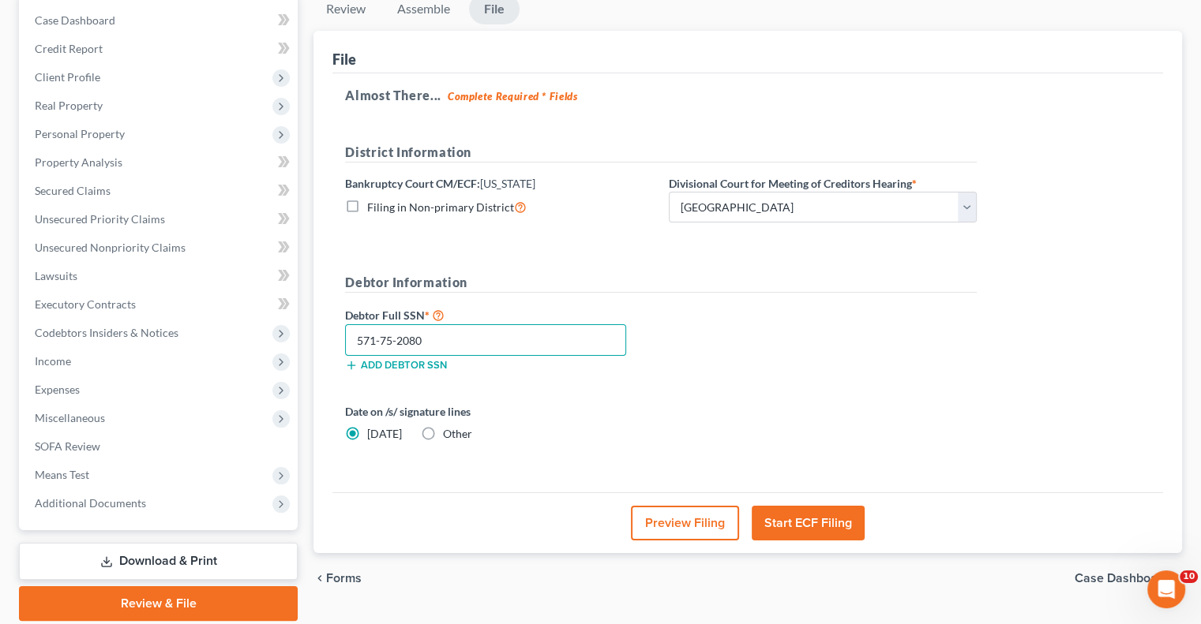
type input "571-75-2080"
click at [794, 518] on button "Start ECF Filing" at bounding box center [808, 523] width 113 height 35
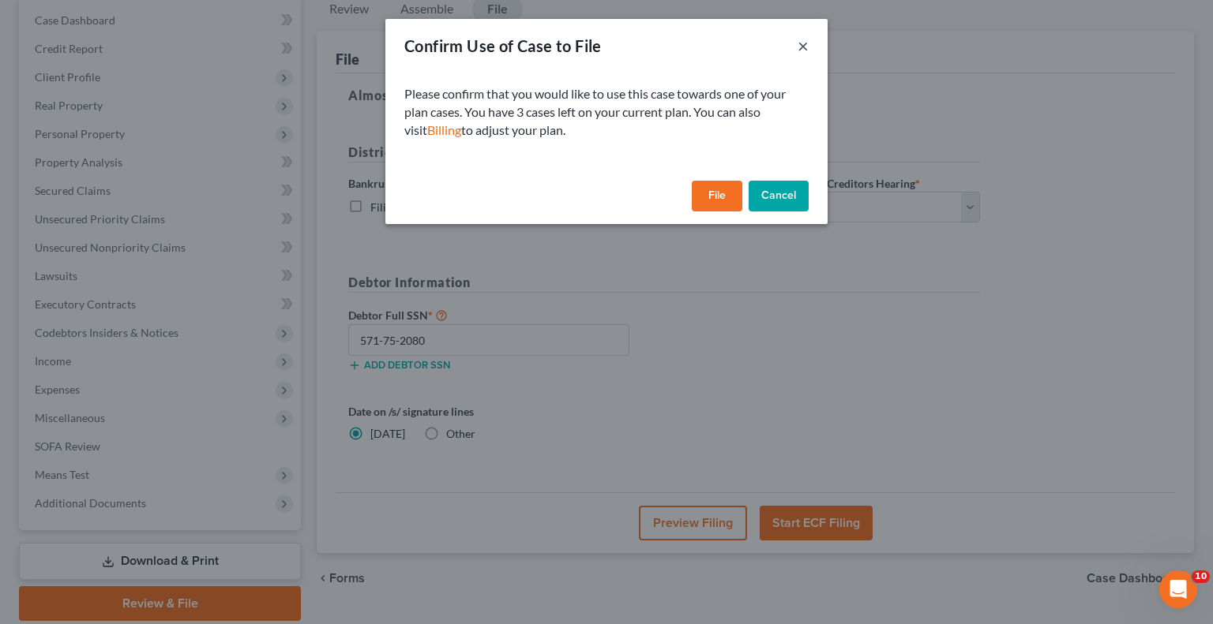
click at [802, 52] on button "×" at bounding box center [802, 45] width 11 height 19
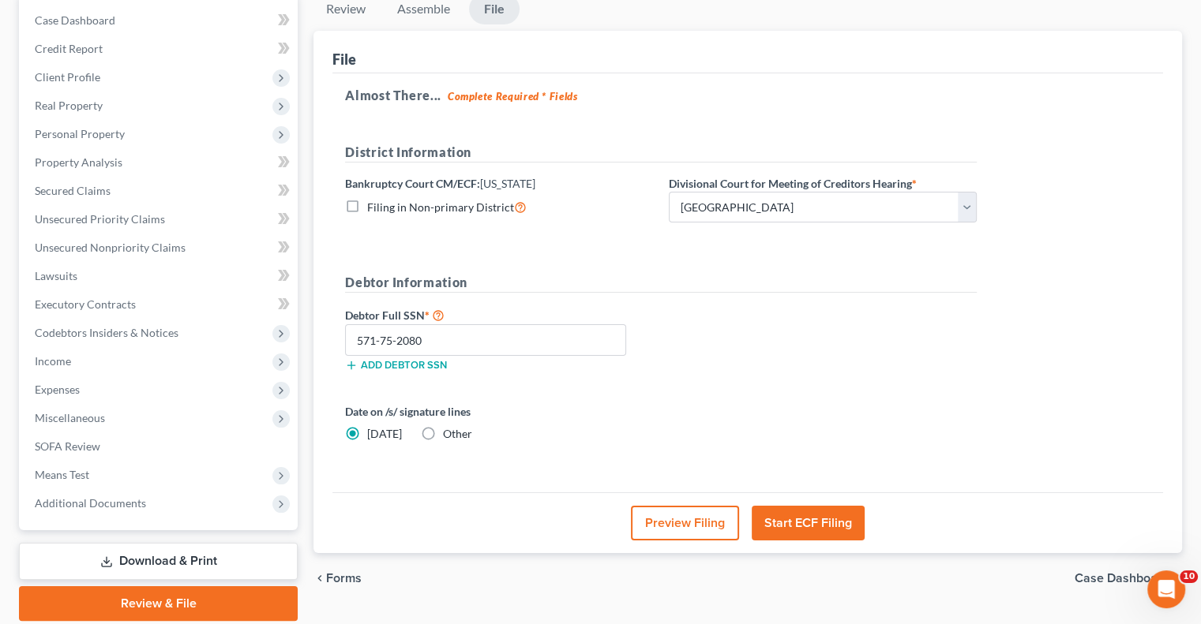
click at [700, 520] on button "Preview Filing" at bounding box center [685, 523] width 108 height 35
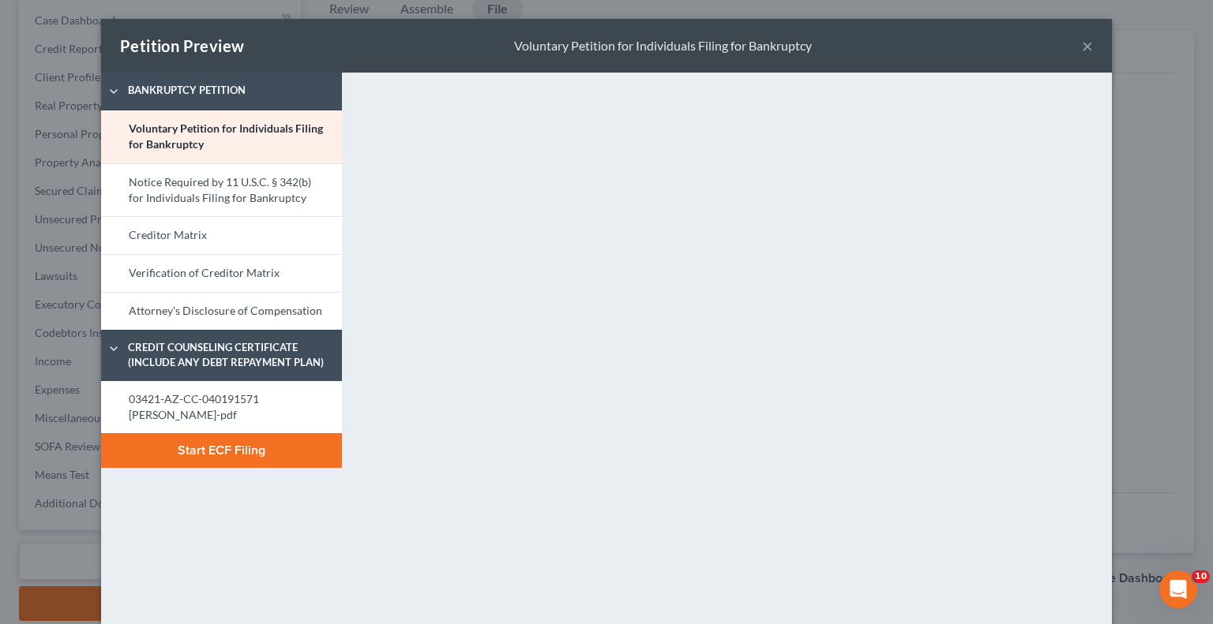
click at [1083, 42] on button "×" at bounding box center [1087, 45] width 11 height 19
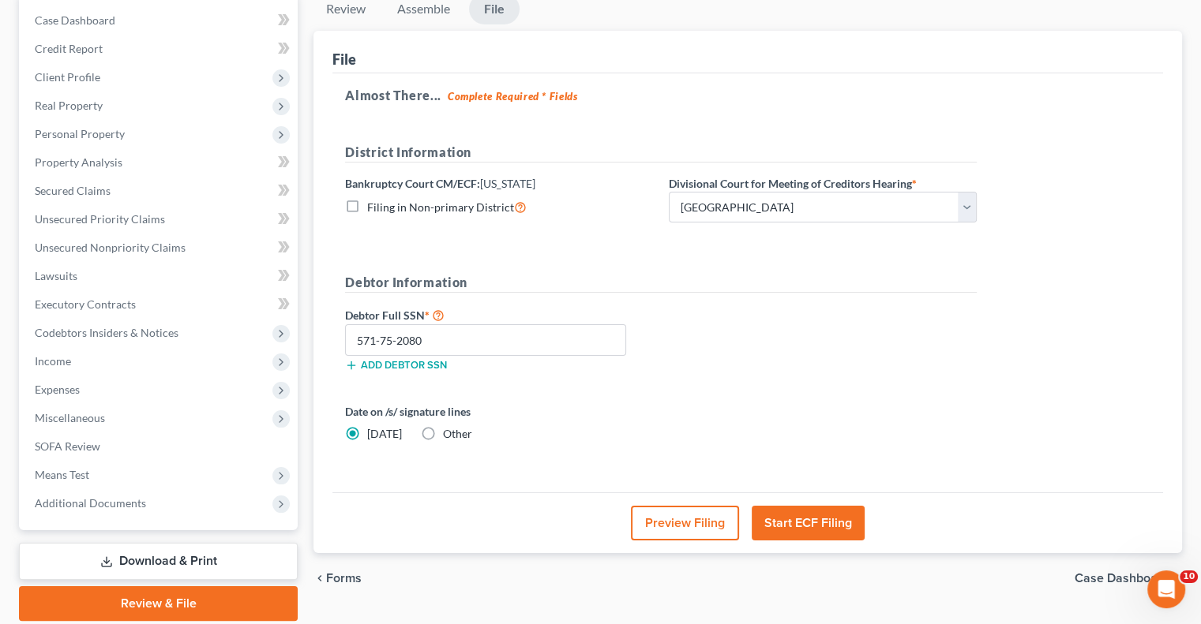
click at [798, 517] on button "Start ECF Filing" at bounding box center [808, 523] width 113 height 35
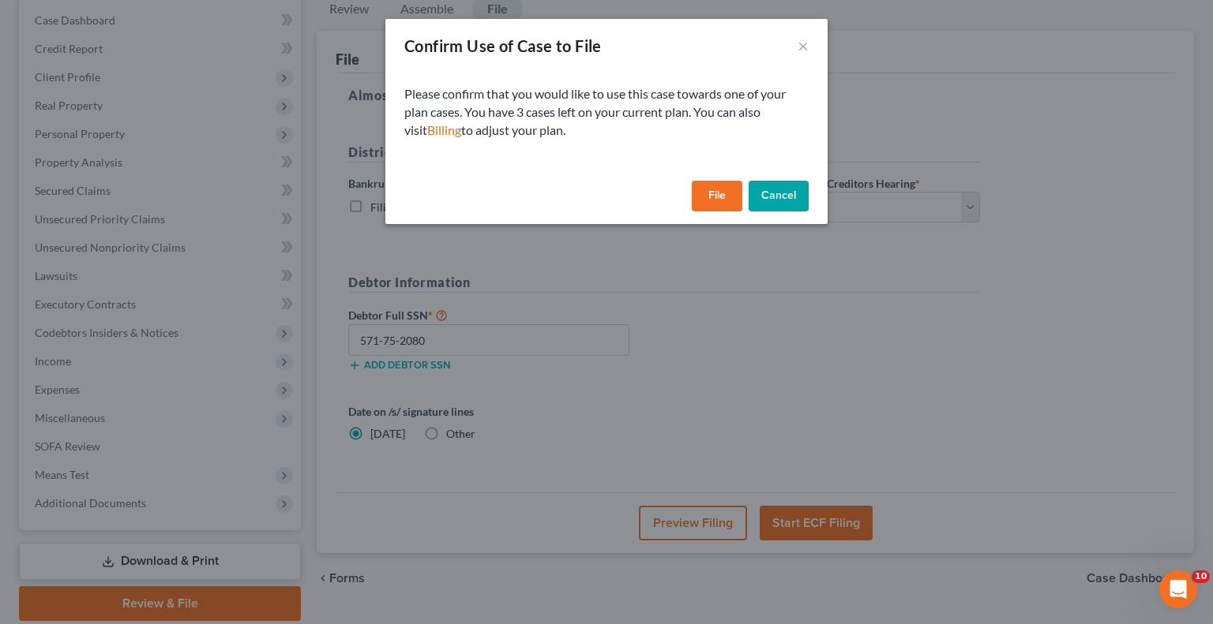
click at [726, 199] on button "File" at bounding box center [717, 197] width 51 height 32
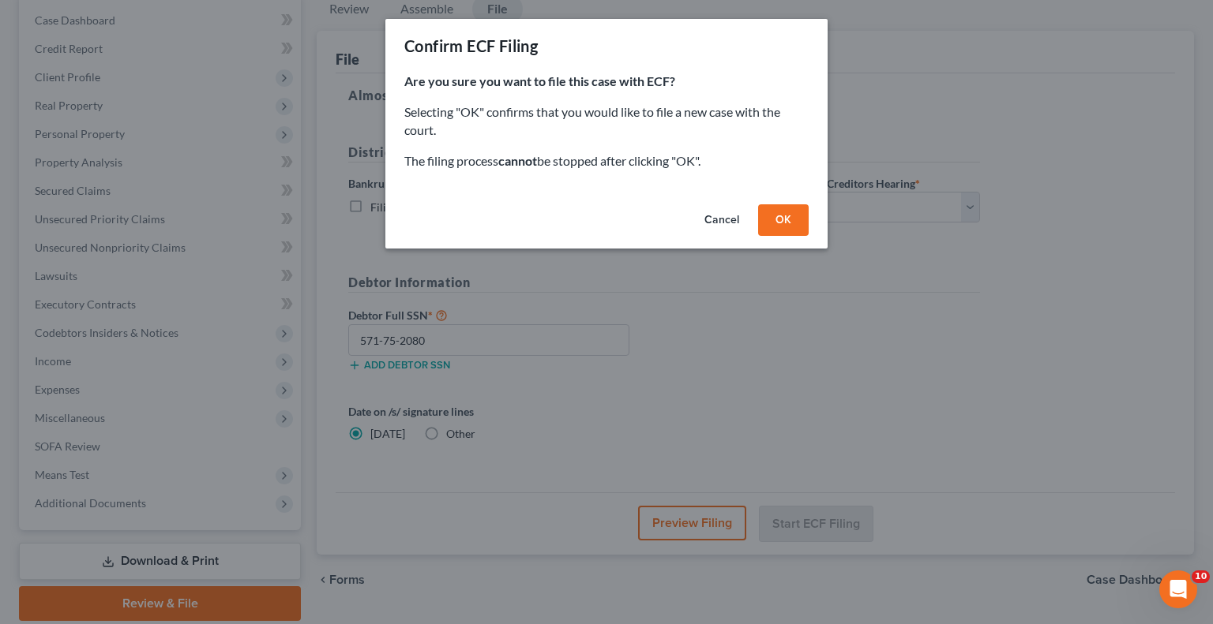
click at [786, 227] on button "OK" at bounding box center [783, 220] width 51 height 32
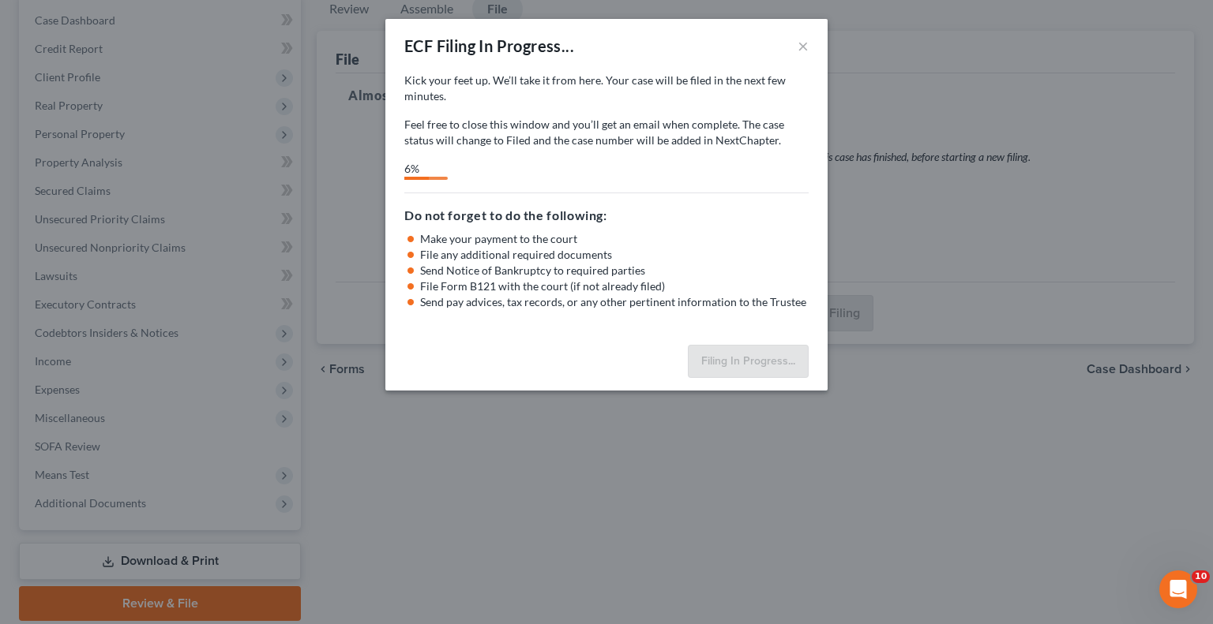
select select "1"
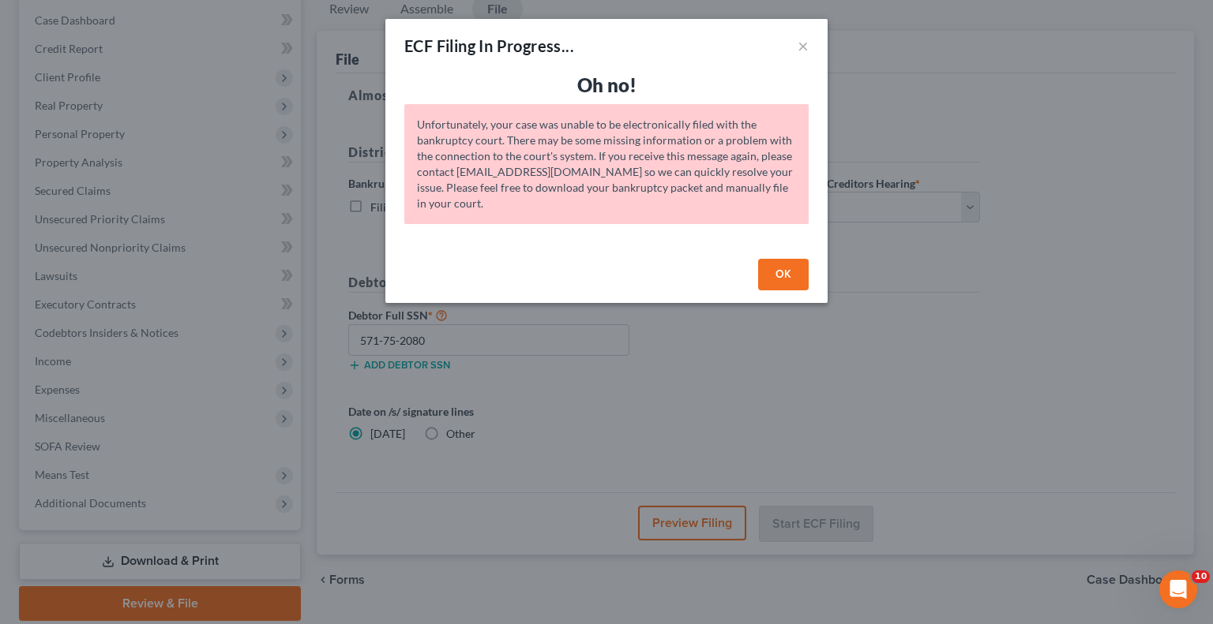
click at [783, 280] on button "OK" at bounding box center [783, 275] width 51 height 32
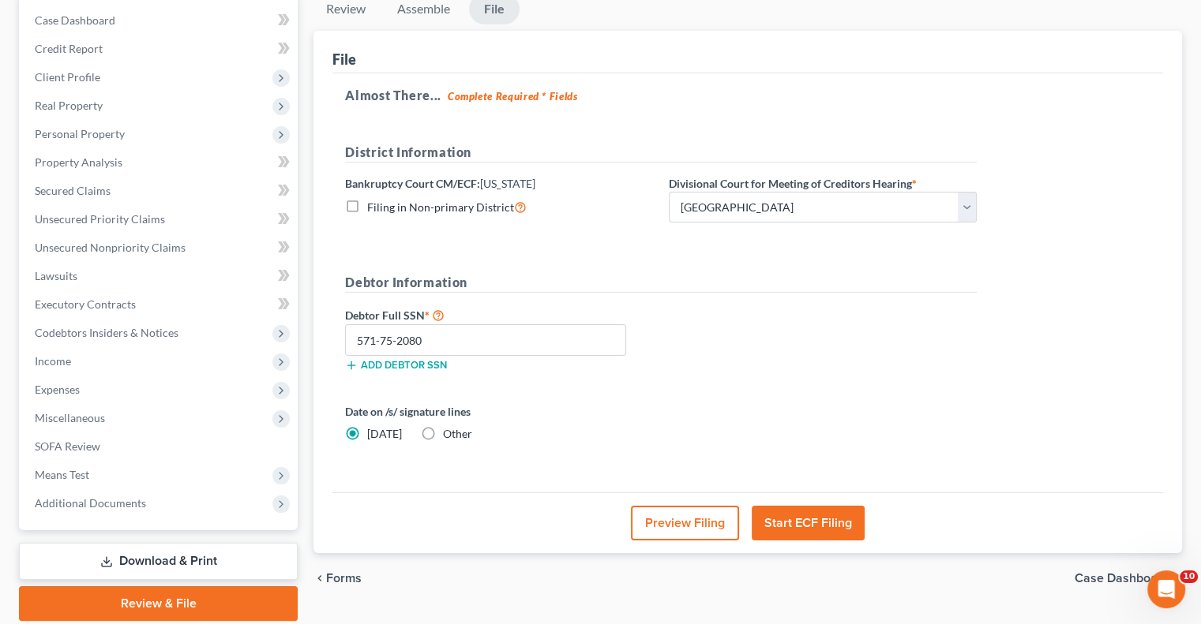
click at [796, 517] on button "Start ECF Filing" at bounding box center [808, 523] width 113 height 35
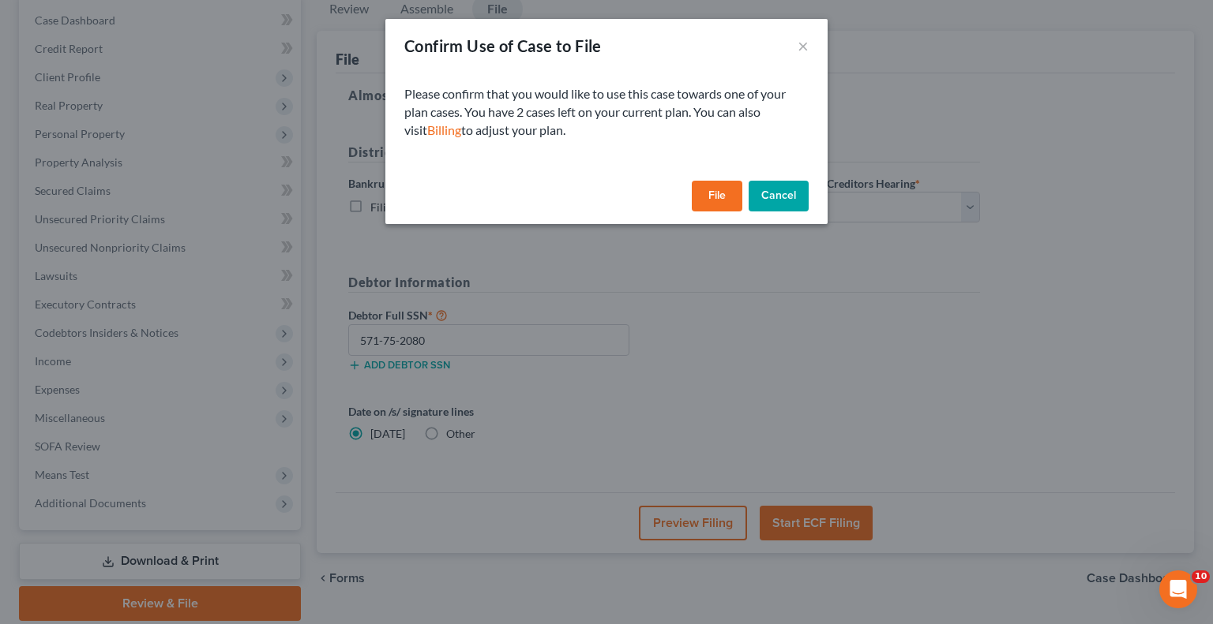
click at [723, 202] on button "File" at bounding box center [717, 197] width 51 height 32
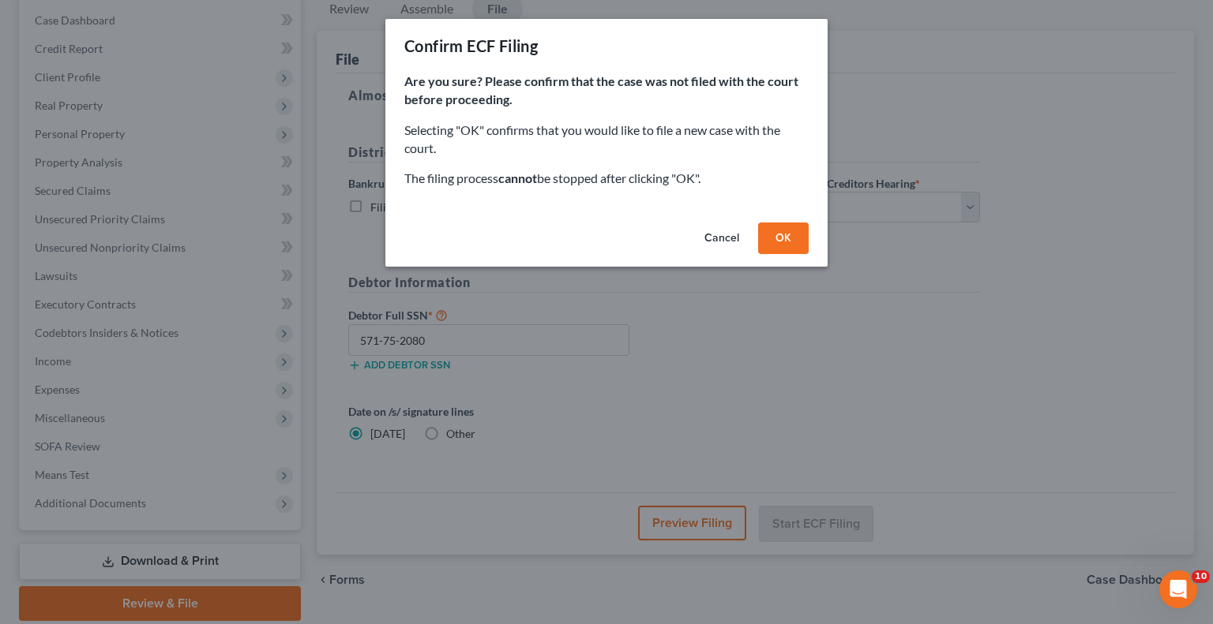
click at [789, 251] on button "OK" at bounding box center [783, 239] width 51 height 32
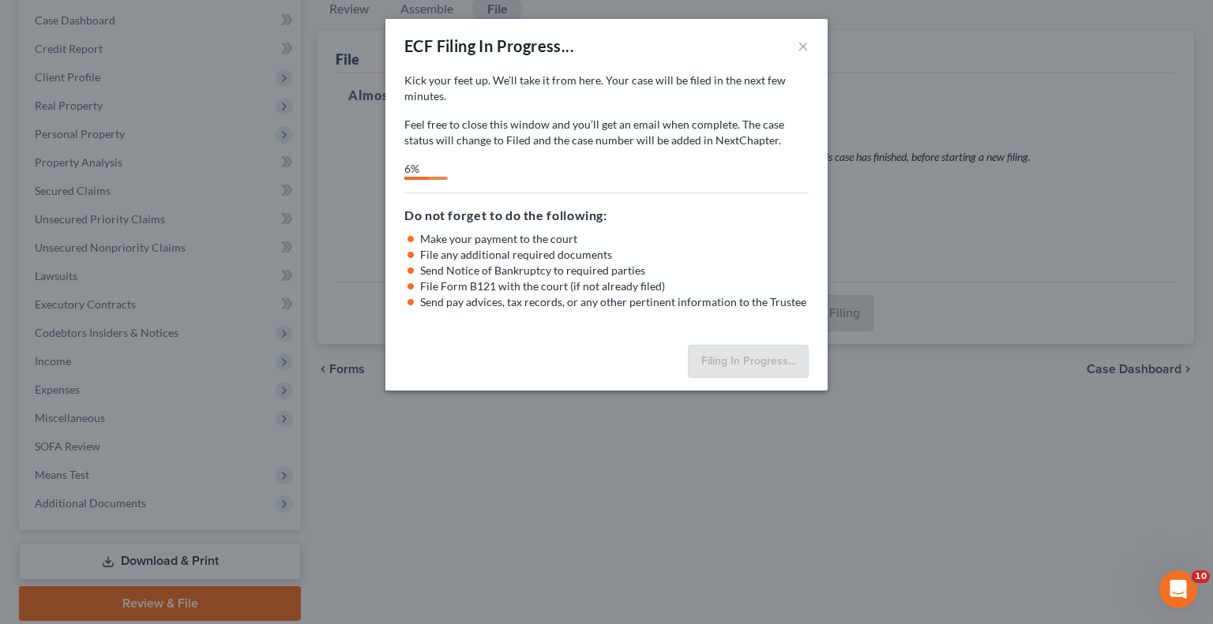
select select "1"
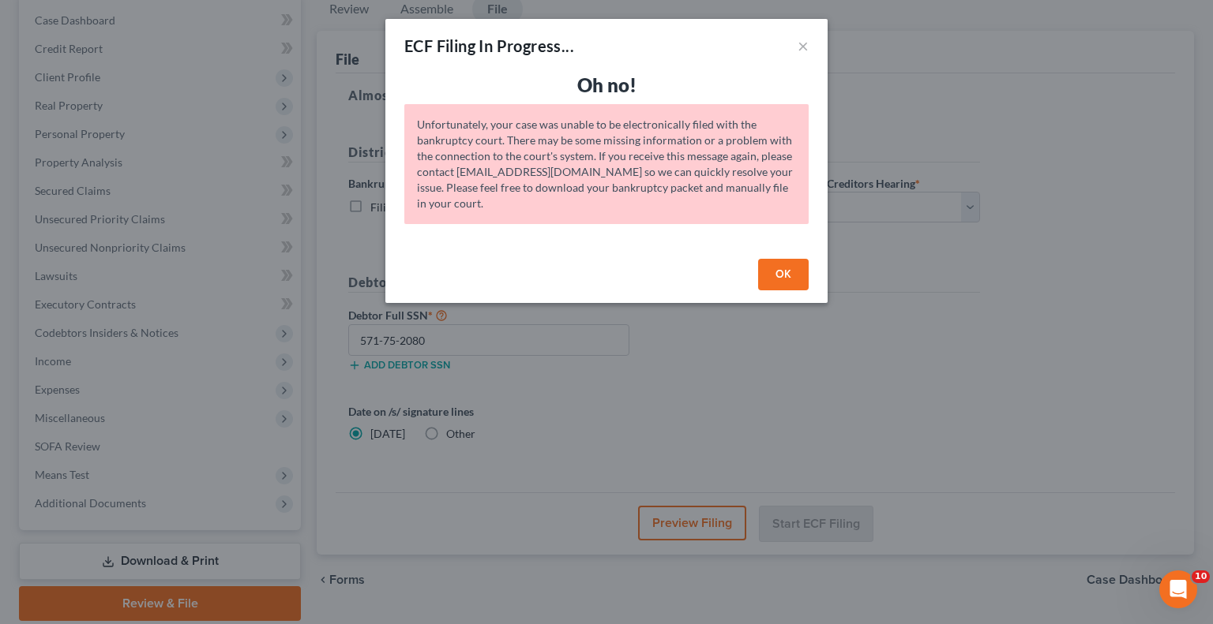
click at [786, 274] on button "OK" at bounding box center [783, 275] width 51 height 32
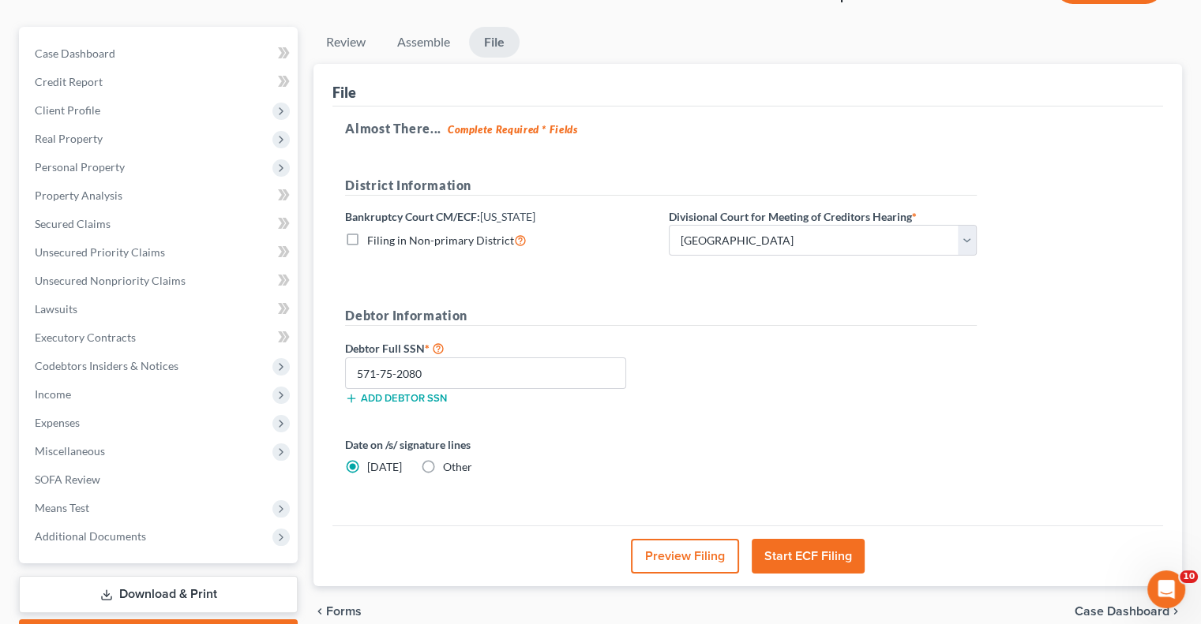
scroll to position [213, 0]
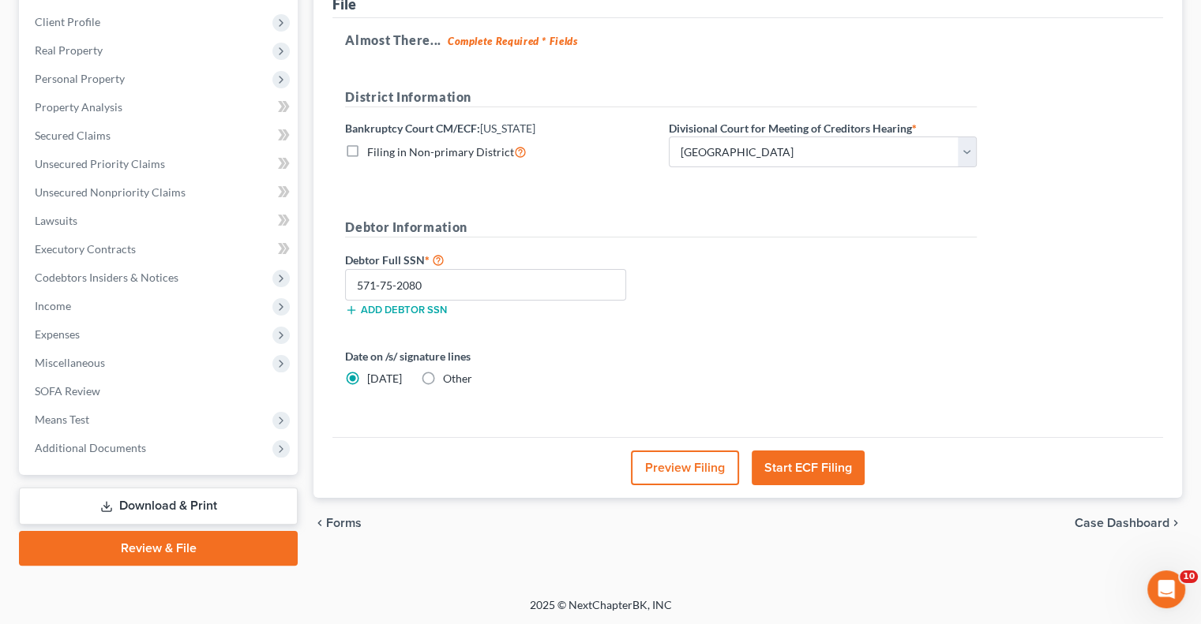
click at [204, 507] on link "Download & Print" at bounding box center [158, 506] width 279 height 37
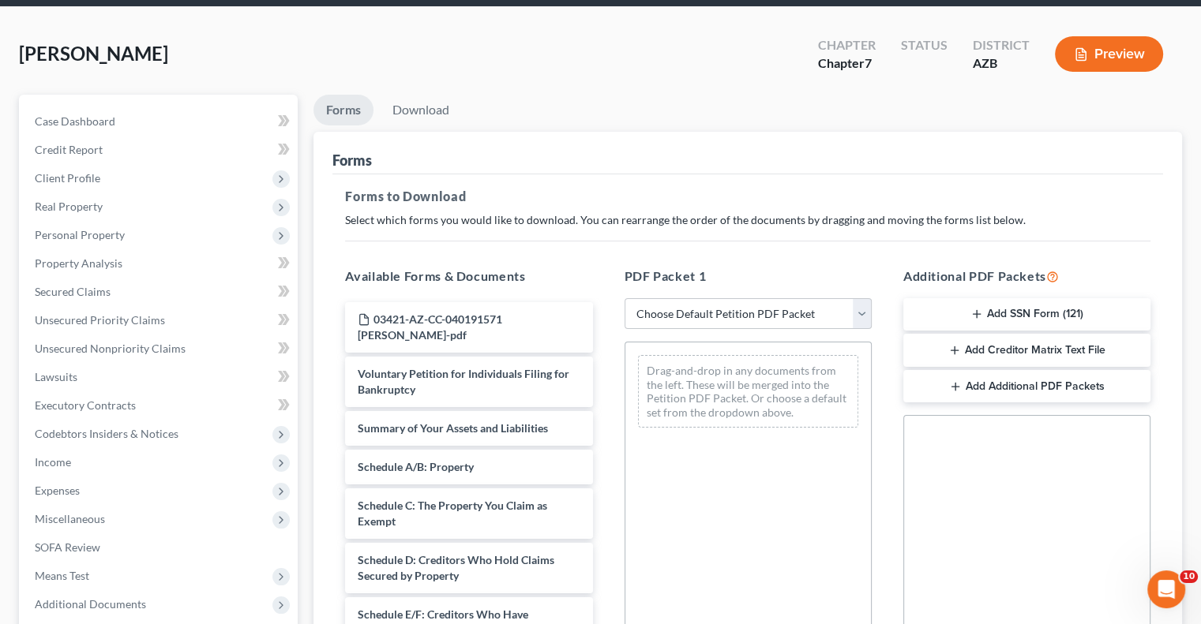
scroll to position [158, 0]
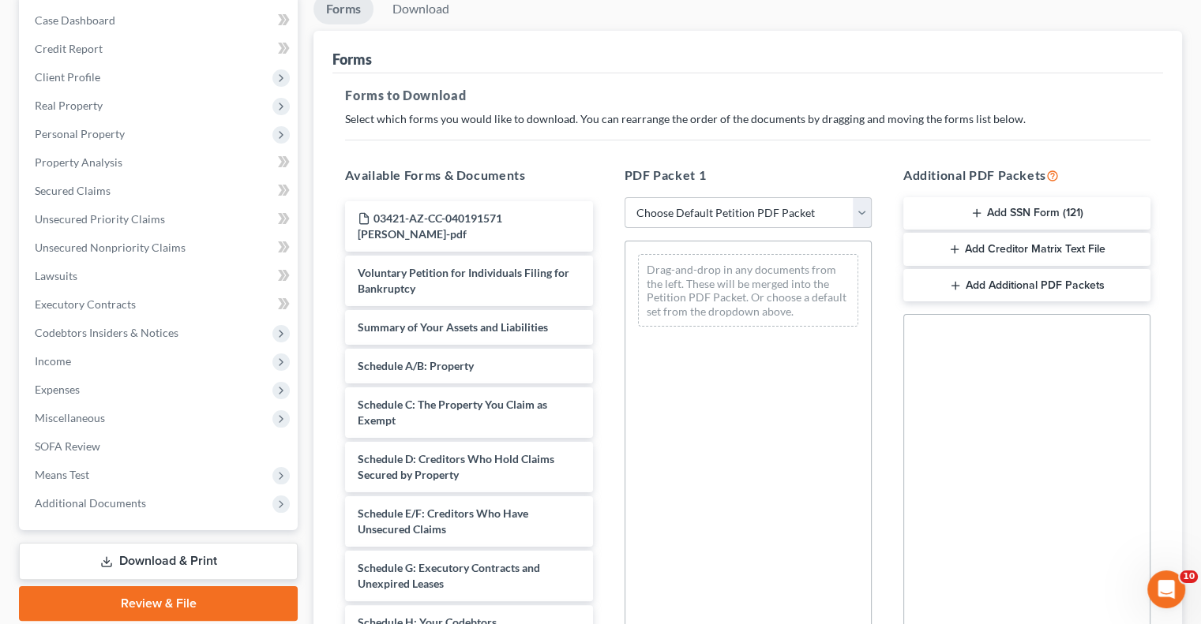
click at [694, 217] on select "Choose Default Petition PDF Packet Complete Bankruptcy Petition (all forms and …" at bounding box center [747, 213] width 247 height 32
select select "1"
click at [624, 197] on select "Choose Default Petition PDF Packet Complete Bankruptcy Petition (all forms and …" at bounding box center [747, 213] width 247 height 32
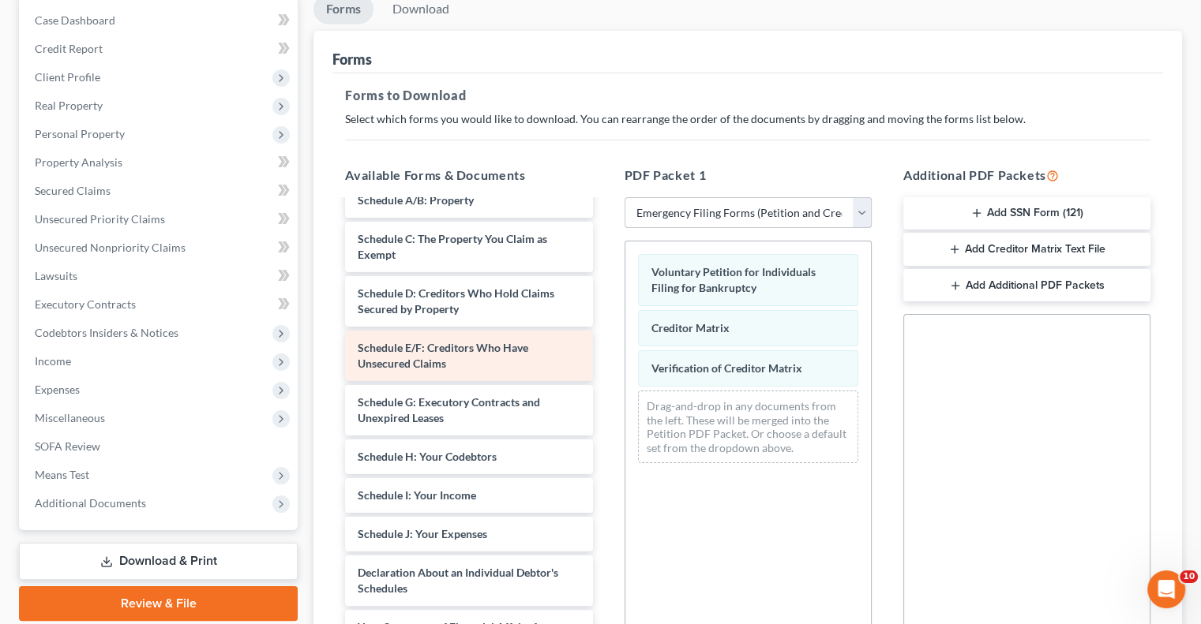
scroll to position [0, 0]
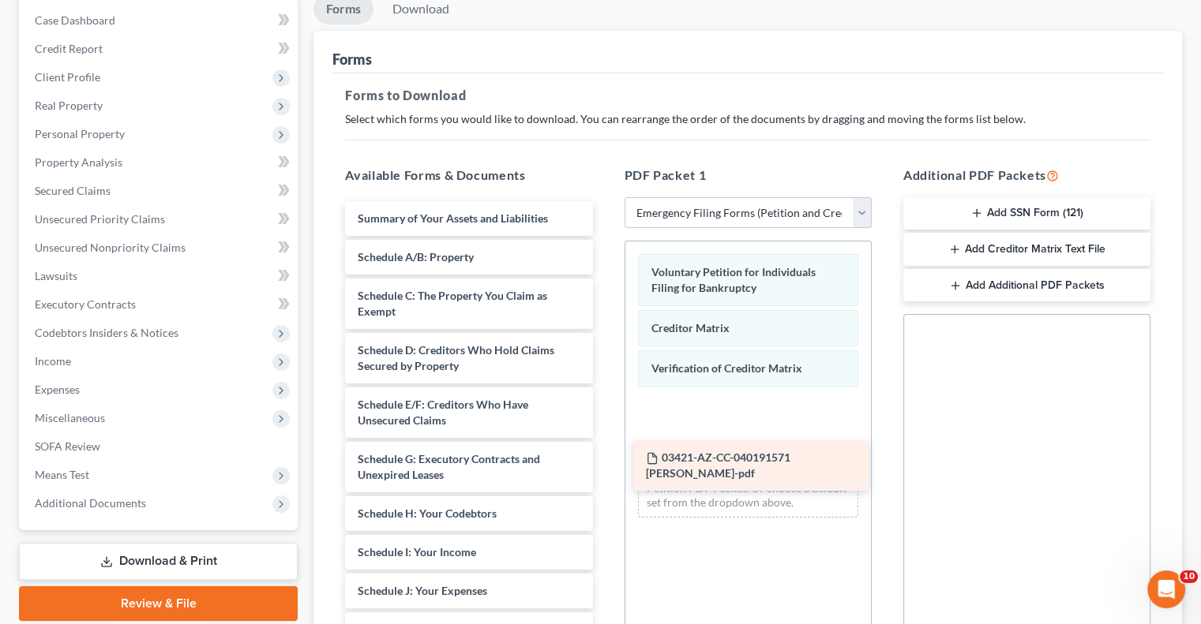
drag, startPoint x: 431, startPoint y: 220, endPoint x: 719, endPoint y: 462, distance: 376.0
click at [605, 462] on div "03421-AZ-CC-040191571 [PERSON_NAME]-pdf 03421-AZ-CC-040191571 [PERSON_NAME]-pdf…" at bounding box center [468, 560] width 272 height 718
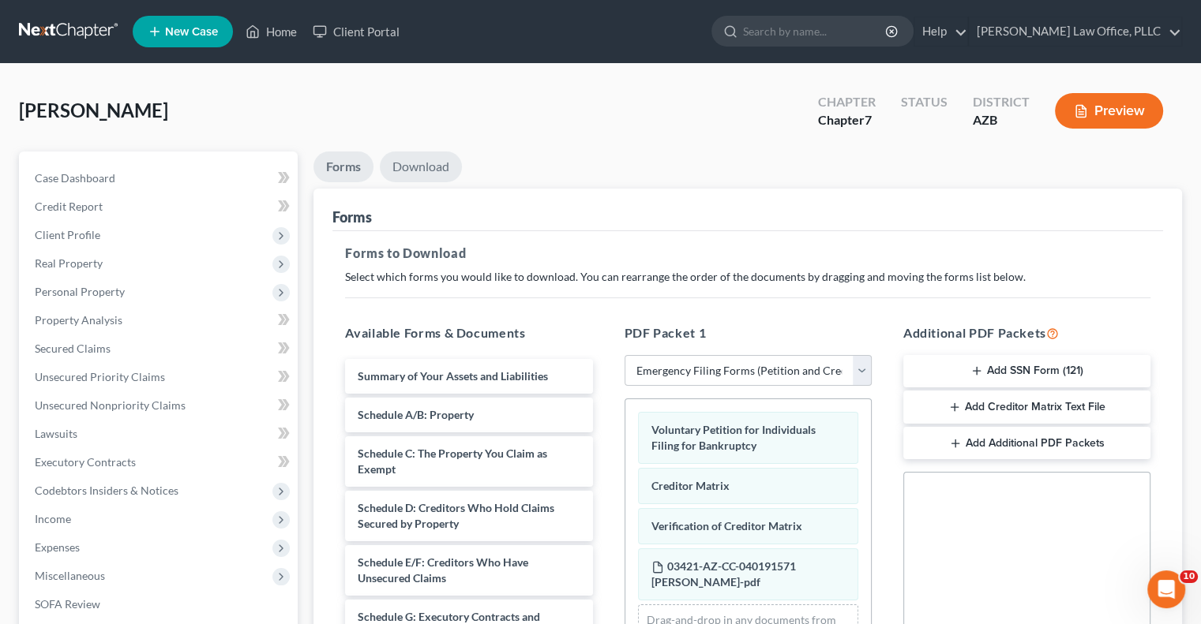
click at [425, 170] on link "Download" at bounding box center [421, 167] width 82 height 31
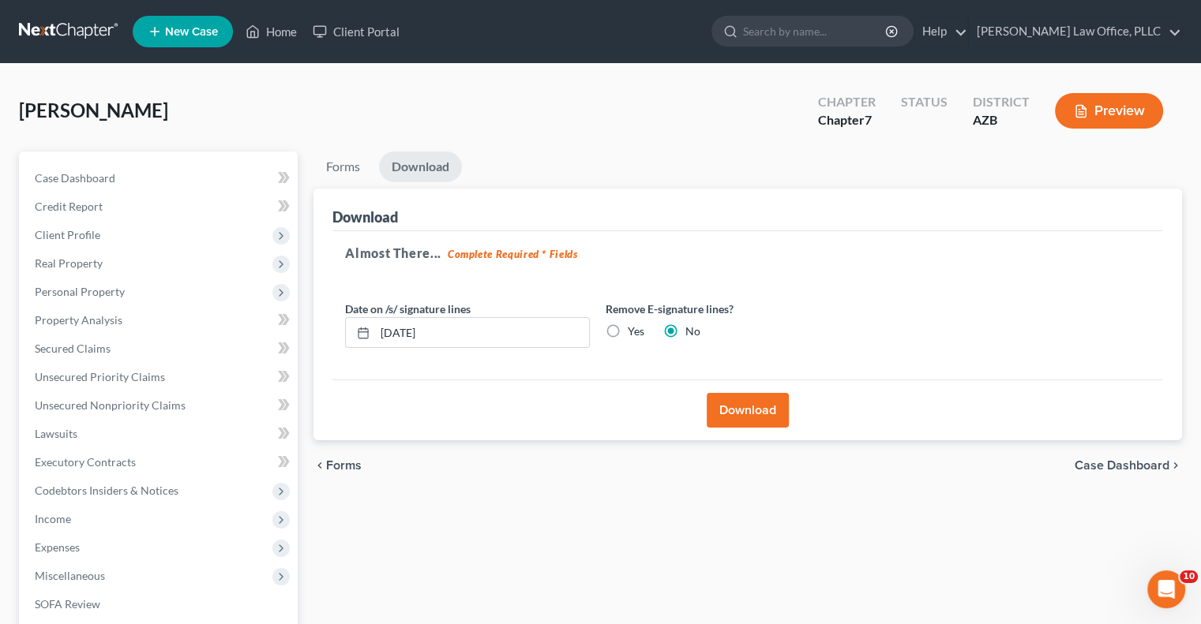
click at [748, 417] on button "Download" at bounding box center [748, 410] width 82 height 35
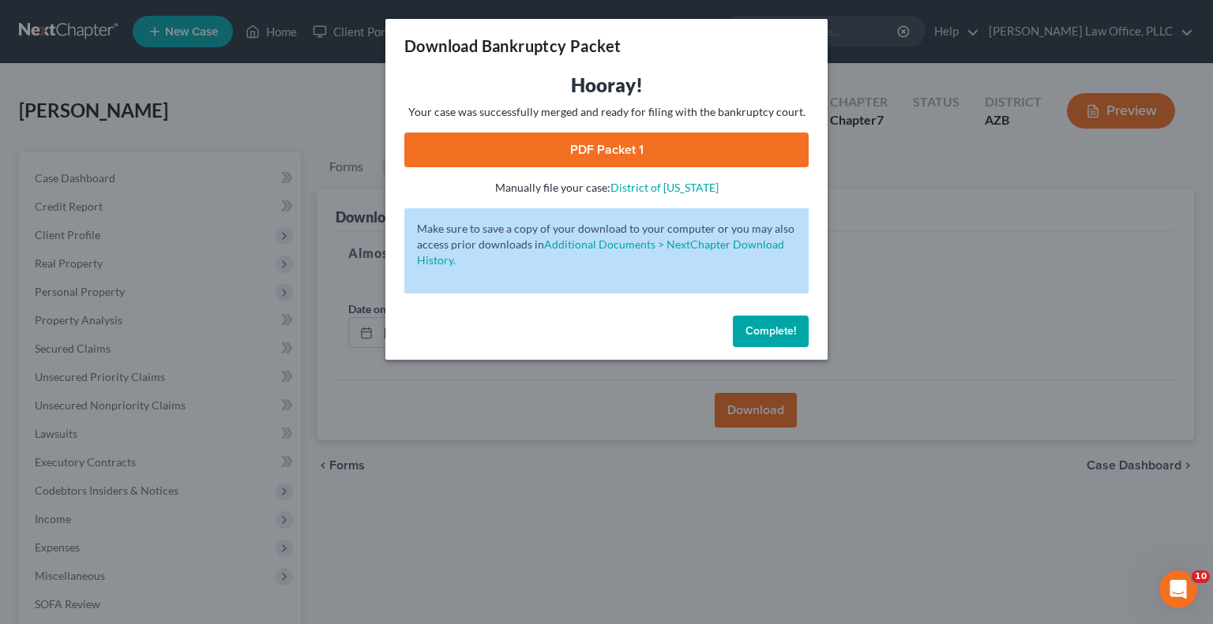
click at [616, 151] on link "PDF Packet 1" at bounding box center [606, 150] width 404 height 35
click at [759, 332] on span "Complete!" at bounding box center [770, 330] width 51 height 13
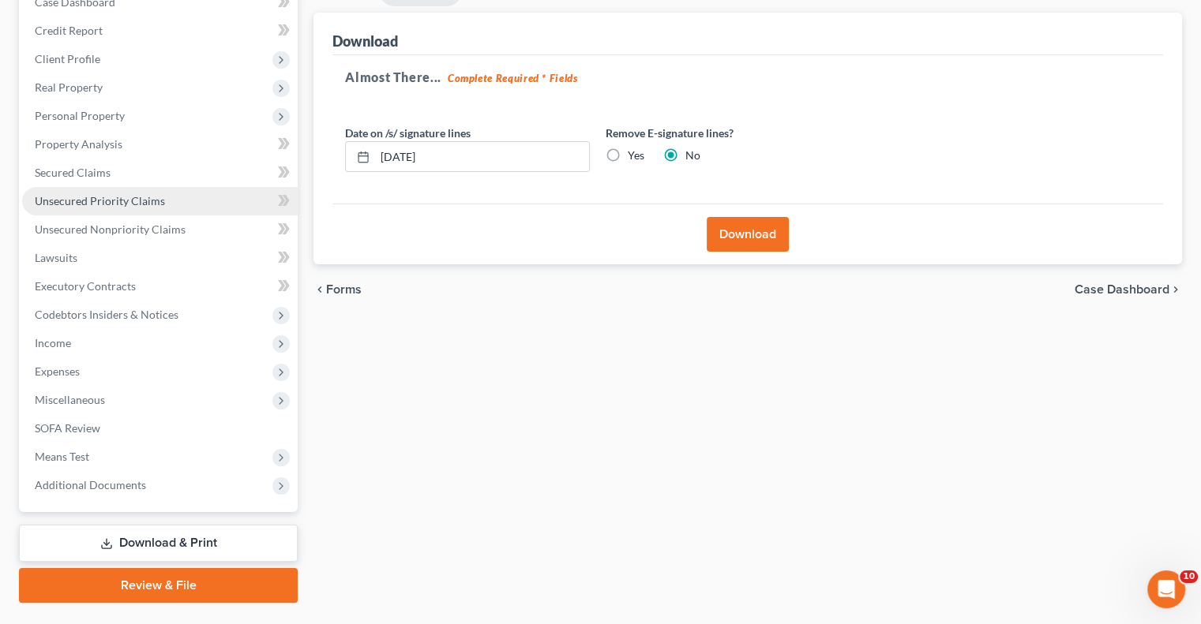
scroll to position [213, 0]
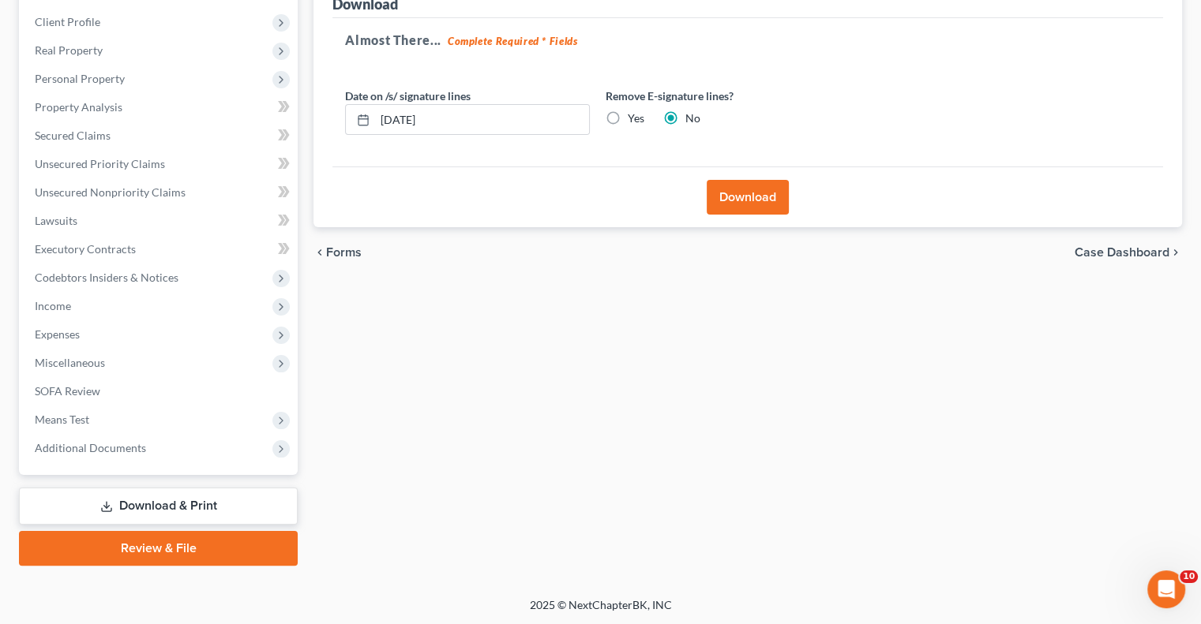
click at [193, 549] on link "Review & File" at bounding box center [158, 548] width 279 height 35
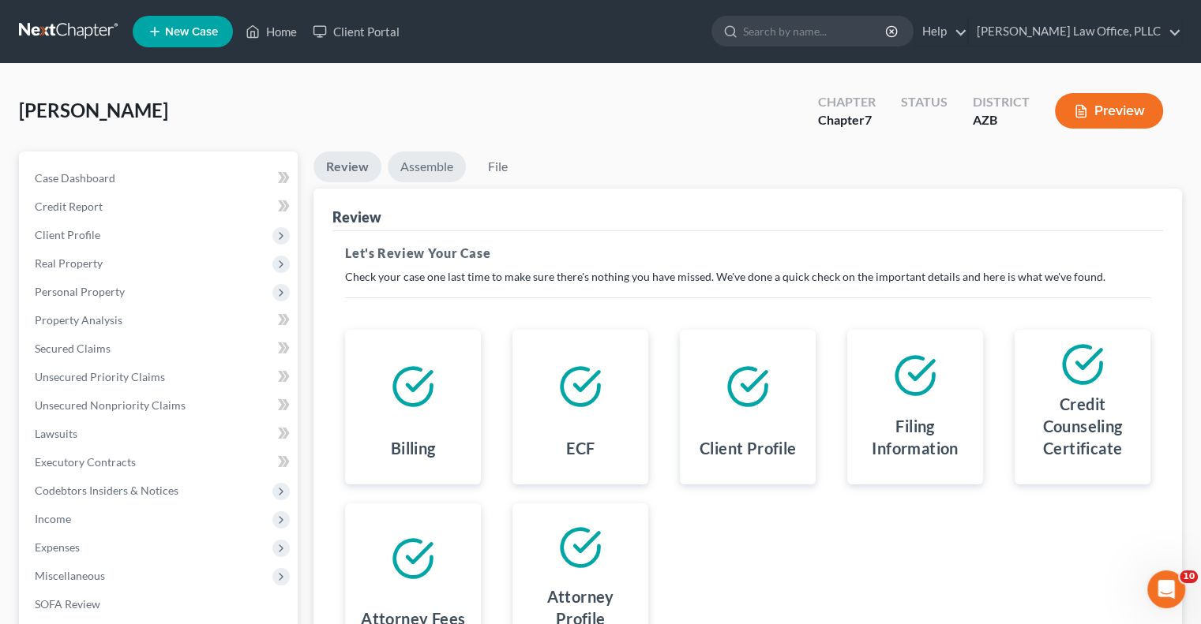
click at [423, 168] on link "Assemble" at bounding box center [427, 167] width 78 height 31
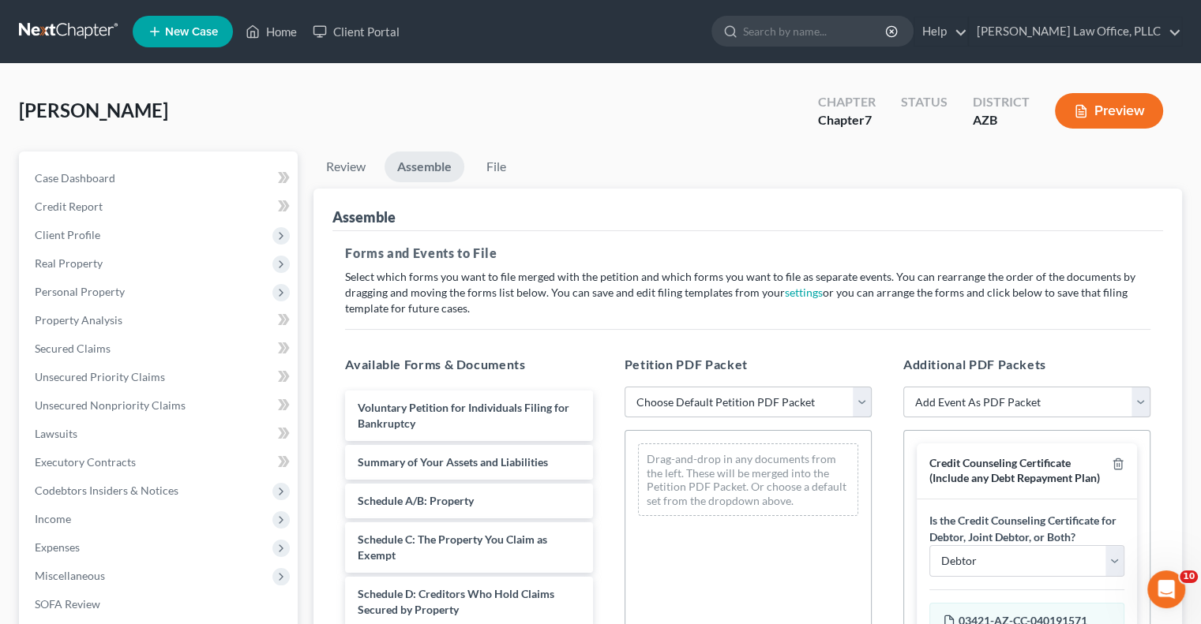
click at [692, 400] on select "Choose Default Petition PDF Packet Complete Bankruptcy Petition (all forms and …" at bounding box center [747, 403] width 247 height 32
select select "1"
click at [624, 387] on select "Choose Default Petition PDF Packet Complete Bankruptcy Petition (all forms and …" at bounding box center [747, 403] width 247 height 32
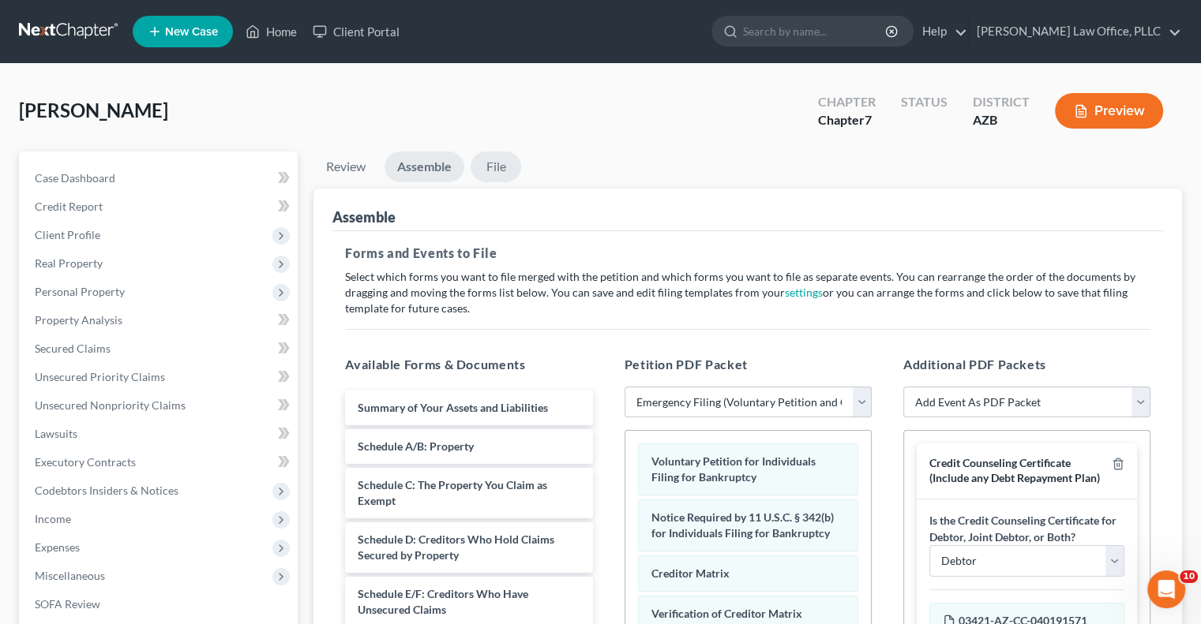
click at [506, 171] on link "File" at bounding box center [496, 167] width 51 height 31
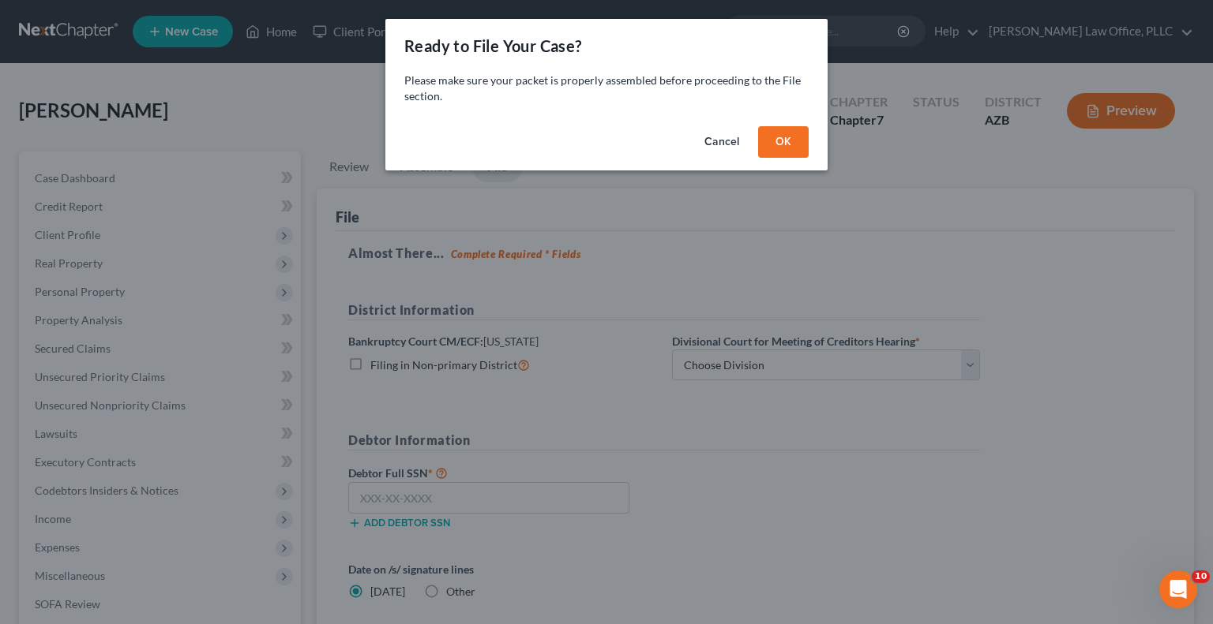
click at [780, 152] on button "OK" at bounding box center [783, 142] width 51 height 32
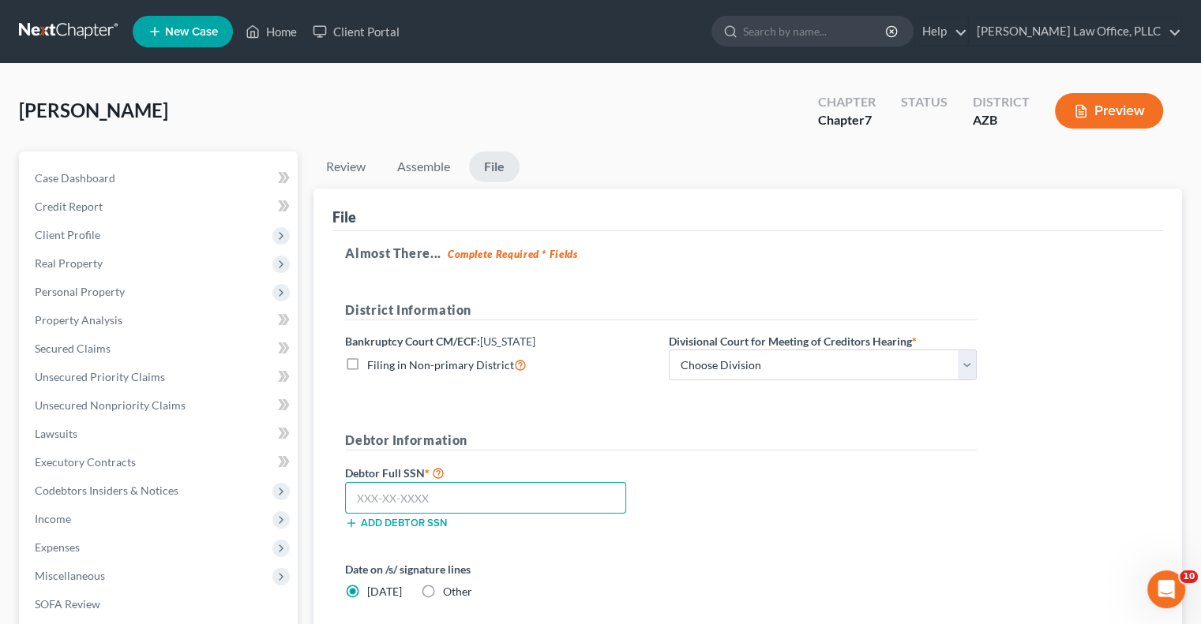
click at [532, 492] on input "text" at bounding box center [485, 498] width 281 height 32
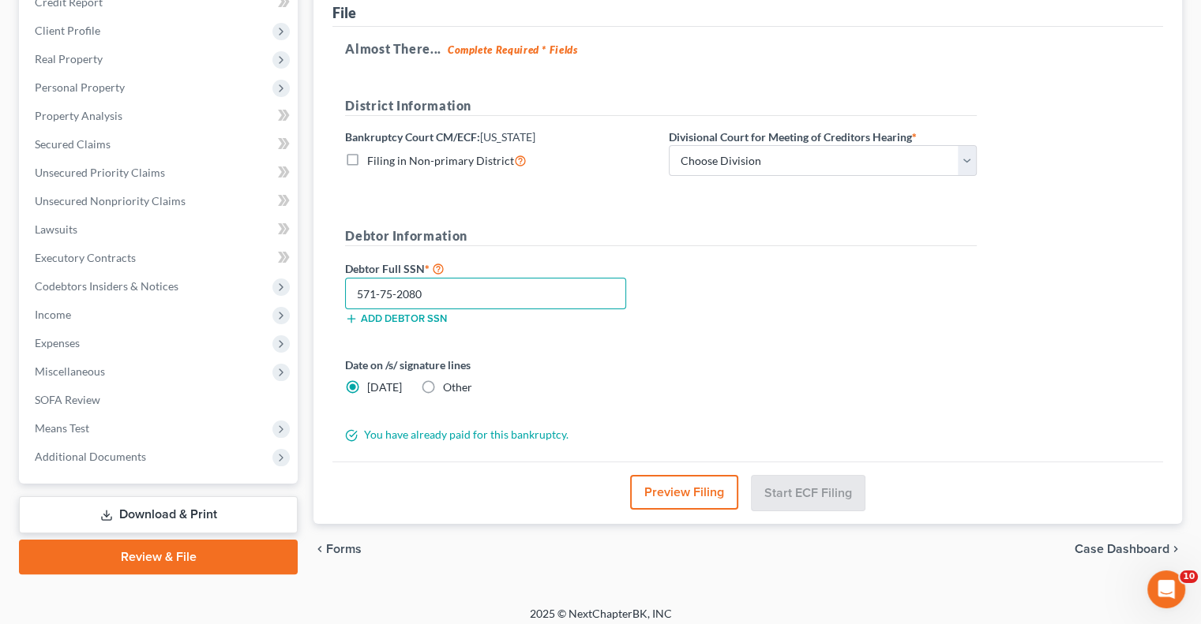
scroll to position [213, 0]
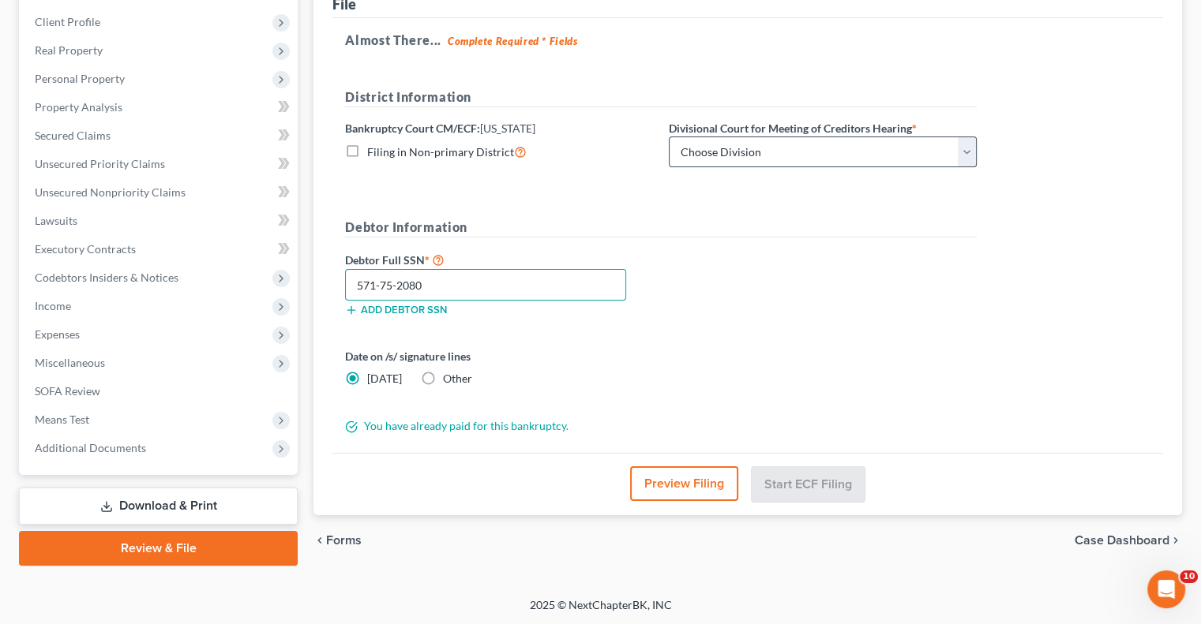
type input "571-75-2080"
click at [778, 156] on select "Choose Division Phoenix [GEOGRAPHIC_DATA] [PERSON_NAME]" at bounding box center [823, 153] width 308 height 32
select select "1"
click at [669, 137] on select "Choose Division Phoenix [GEOGRAPHIC_DATA] [PERSON_NAME]" at bounding box center [823, 153] width 308 height 32
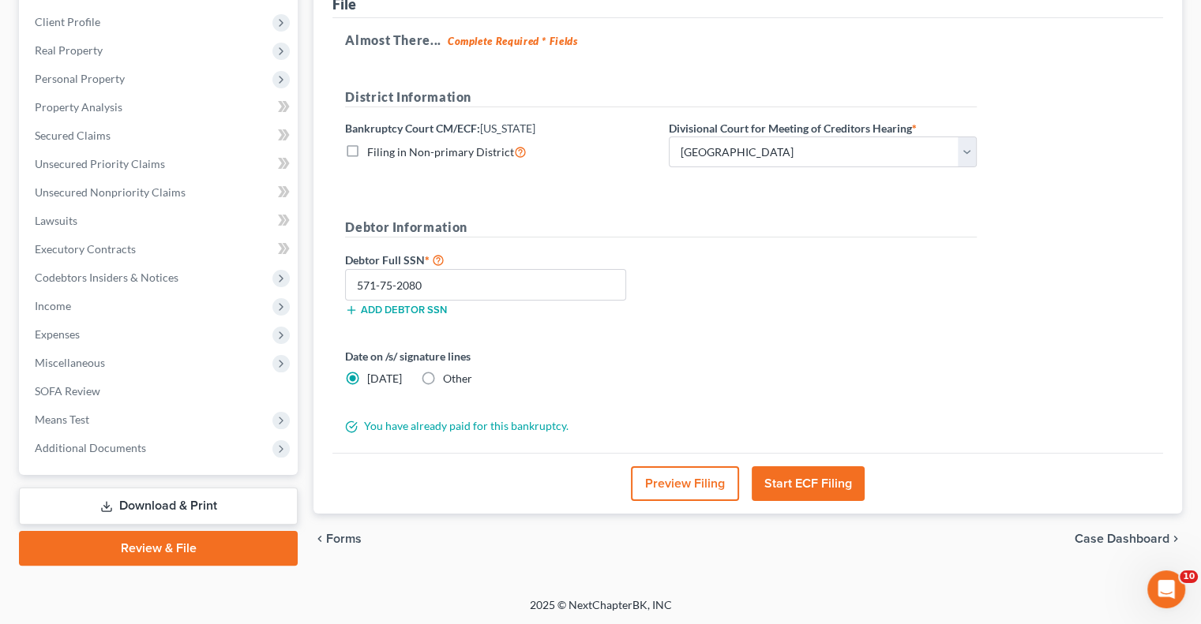
click at [793, 482] on button "Start ECF Filing" at bounding box center [808, 484] width 113 height 35
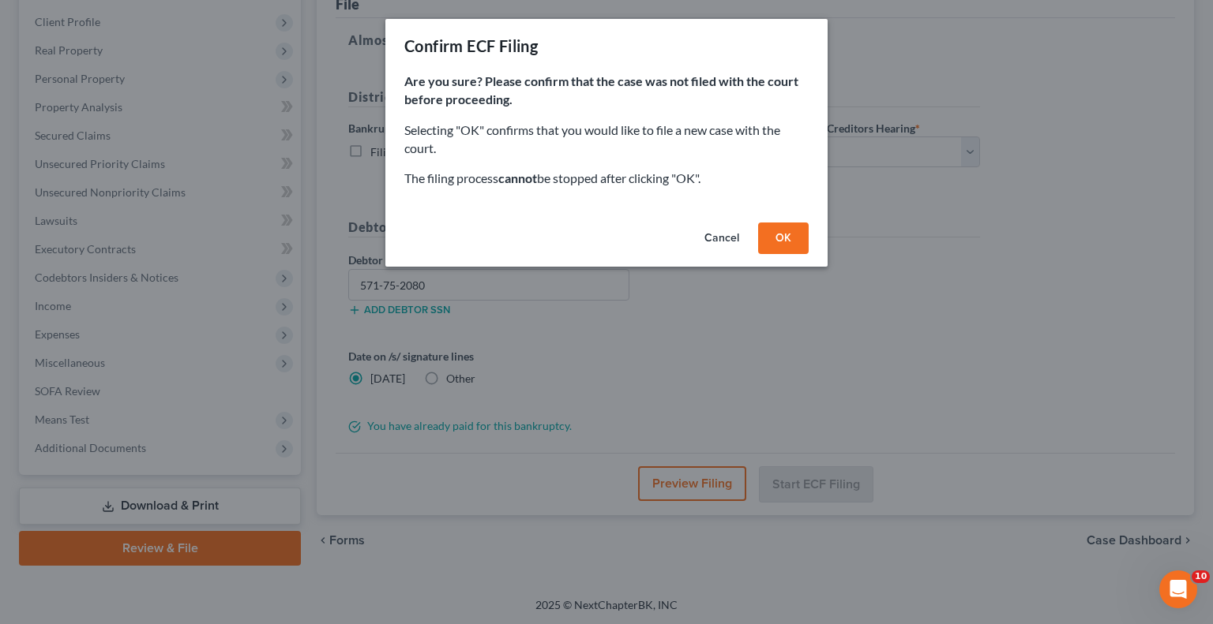
click at [781, 239] on button "OK" at bounding box center [783, 239] width 51 height 32
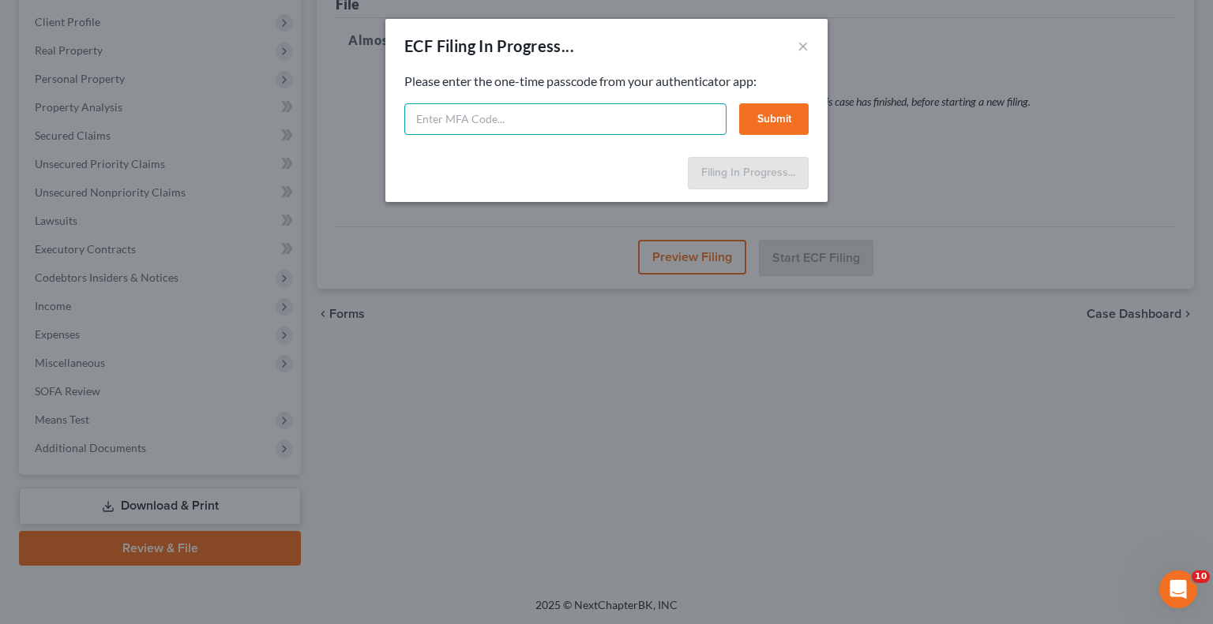
click at [506, 120] on input "text" at bounding box center [565, 119] width 322 height 32
type input "211218"
click at [777, 122] on button "Submit" at bounding box center [773, 119] width 69 height 32
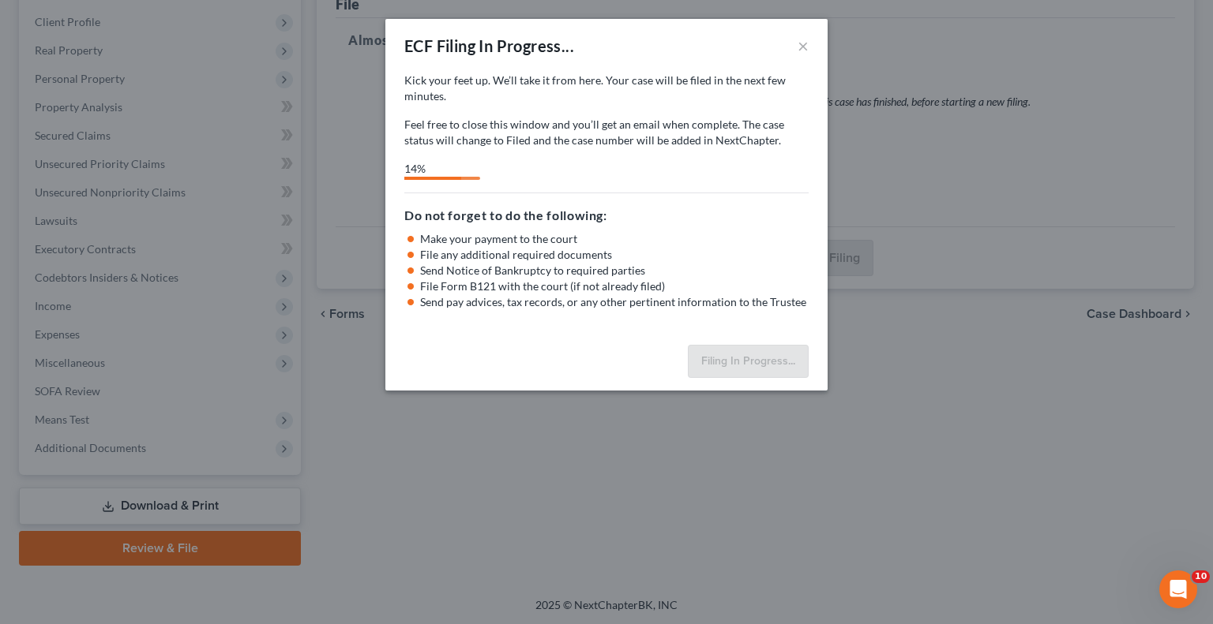
select select "1"
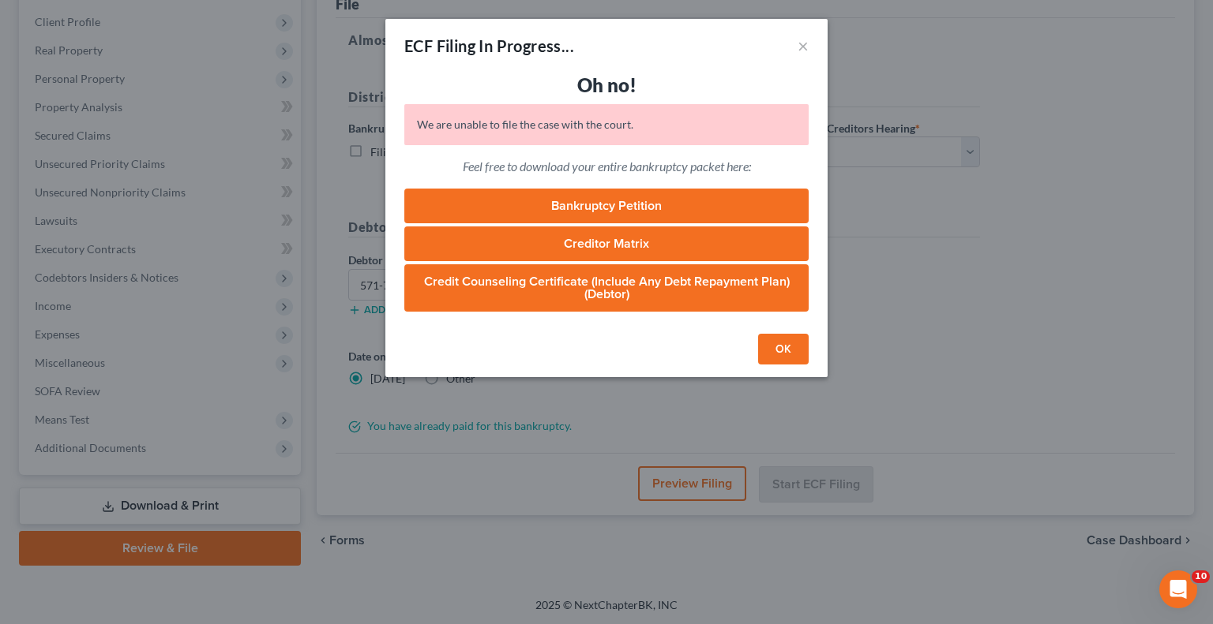
click at [780, 344] on button "OK" at bounding box center [783, 350] width 51 height 32
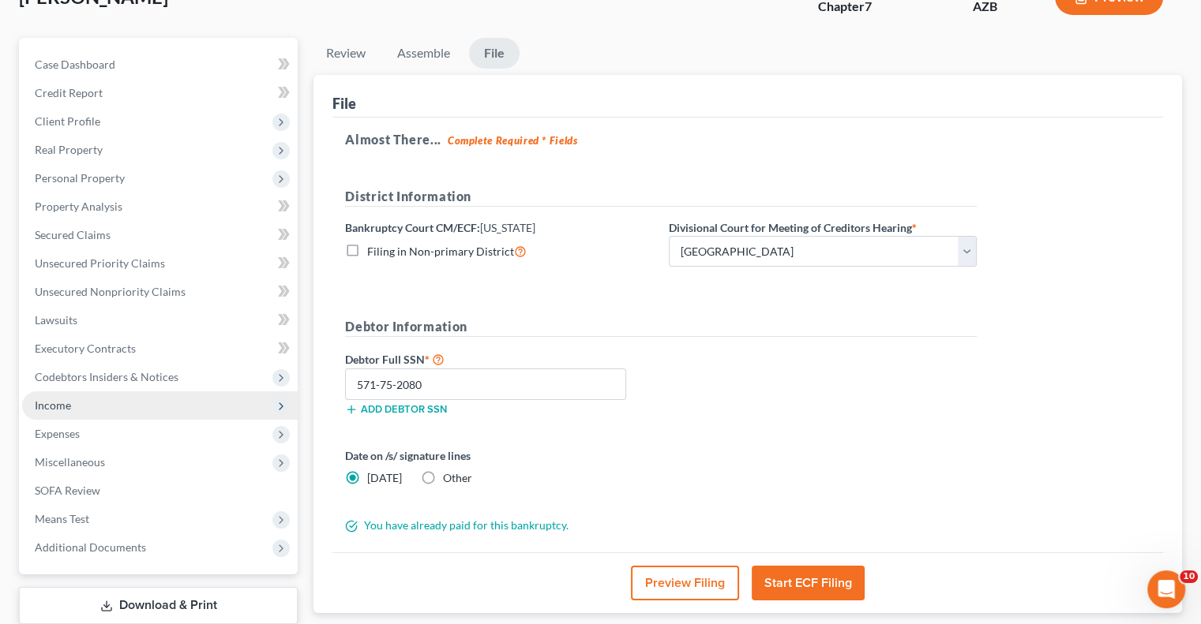
scroll to position [0, 0]
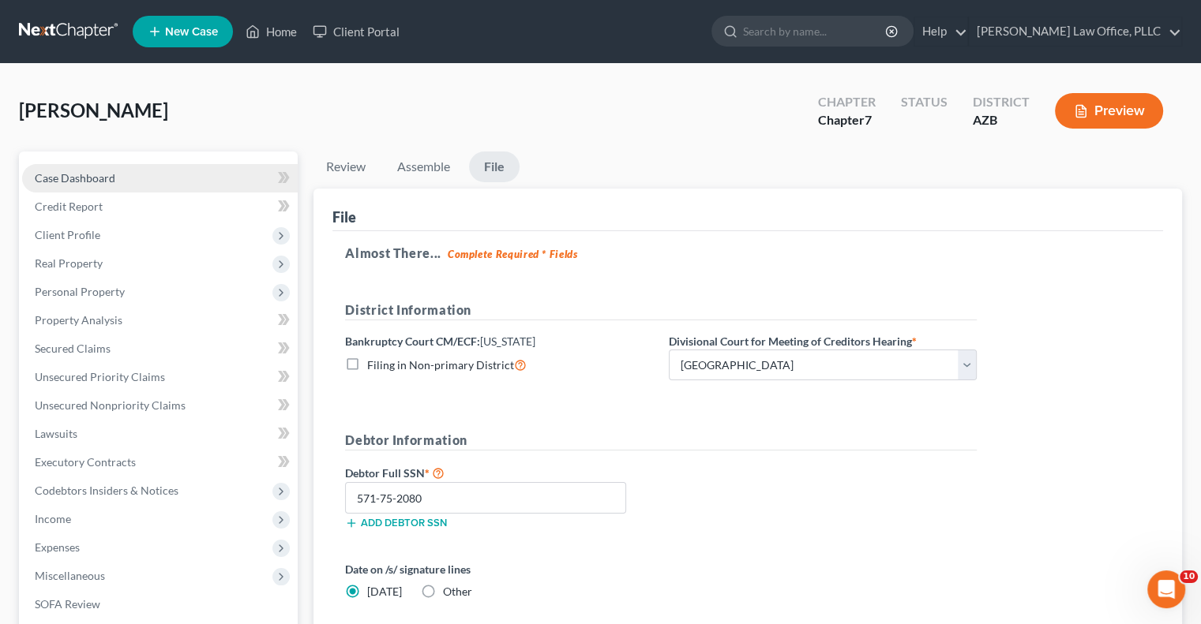
click at [161, 182] on link "Case Dashboard" at bounding box center [160, 178] width 276 height 28
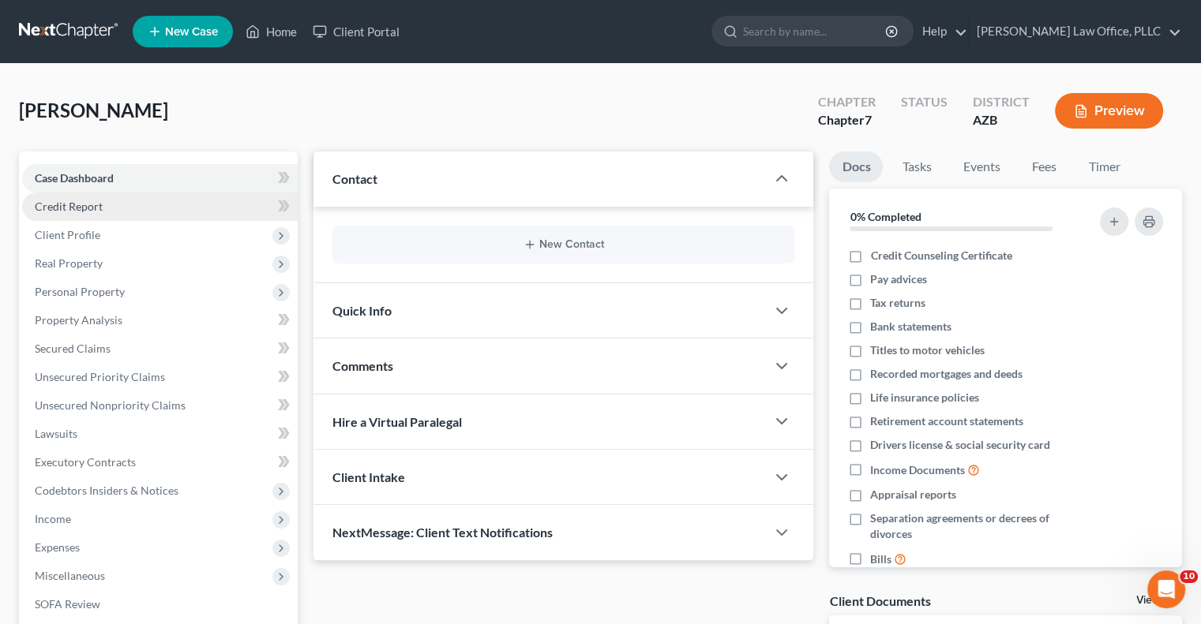
click at [161, 216] on link "Credit Report" at bounding box center [160, 207] width 276 height 28
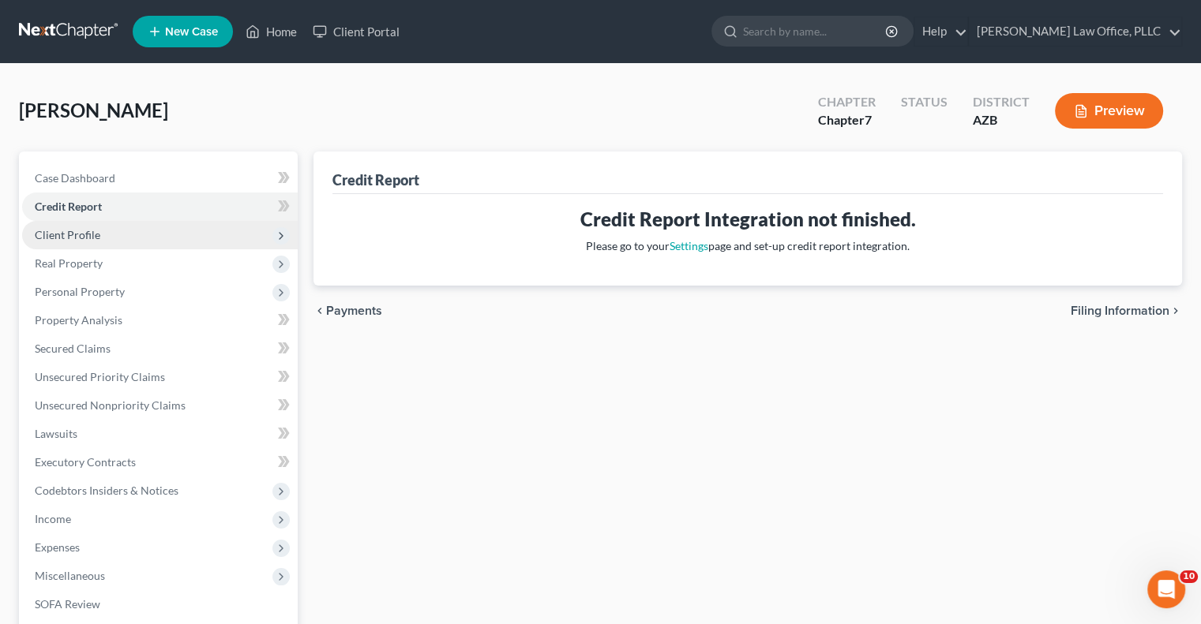
click at [161, 229] on span "Client Profile" at bounding box center [160, 235] width 276 height 28
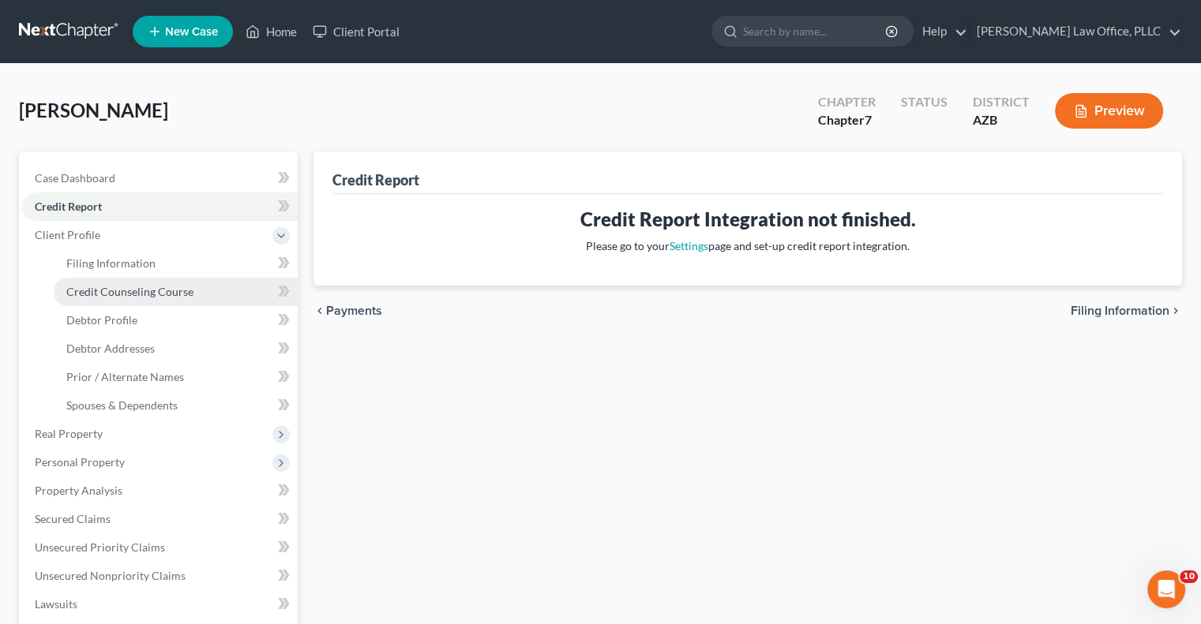
click at [168, 292] on span "Credit Counseling Course" at bounding box center [129, 291] width 127 height 13
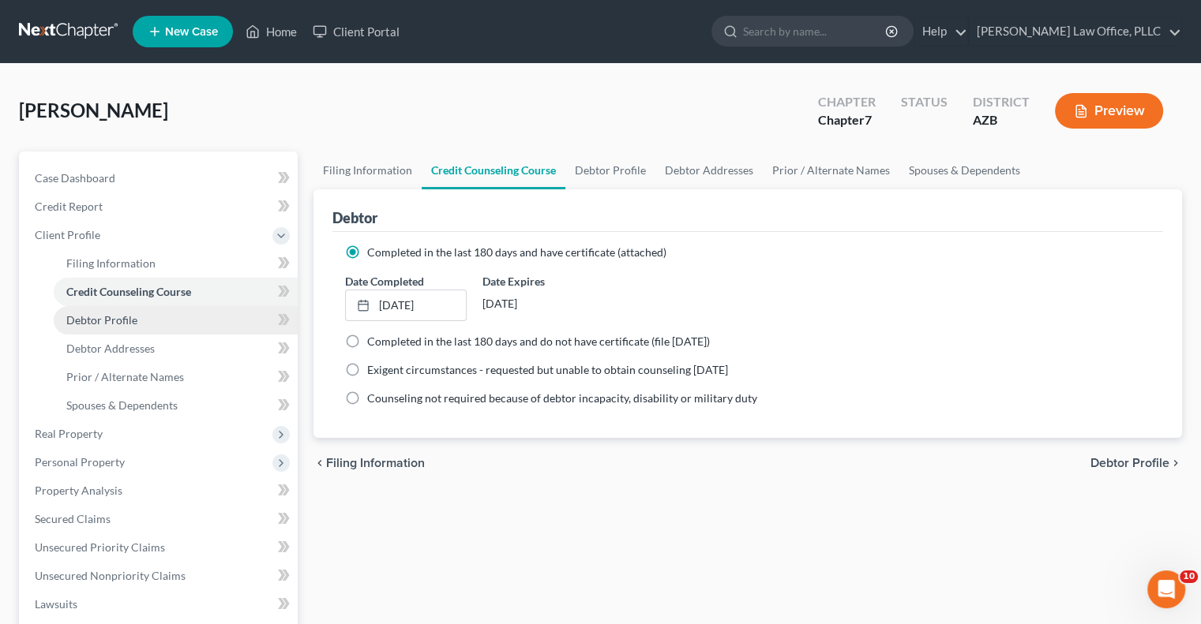
click at [159, 315] on link "Debtor Profile" at bounding box center [176, 320] width 244 height 28
select select "0"
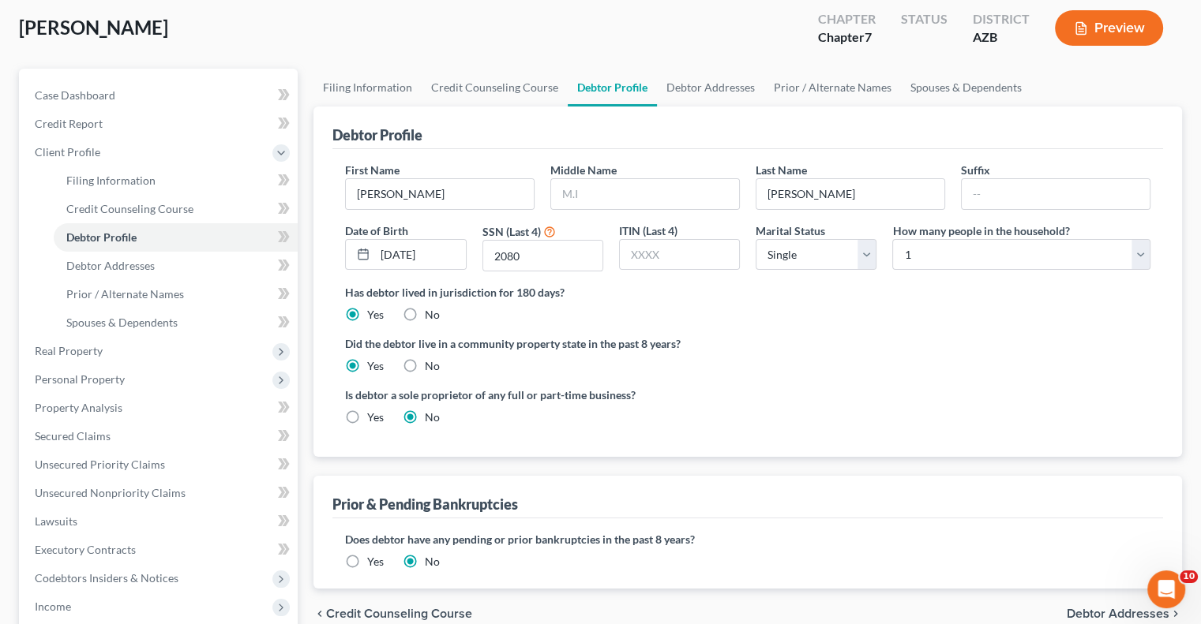
scroll to position [79, 0]
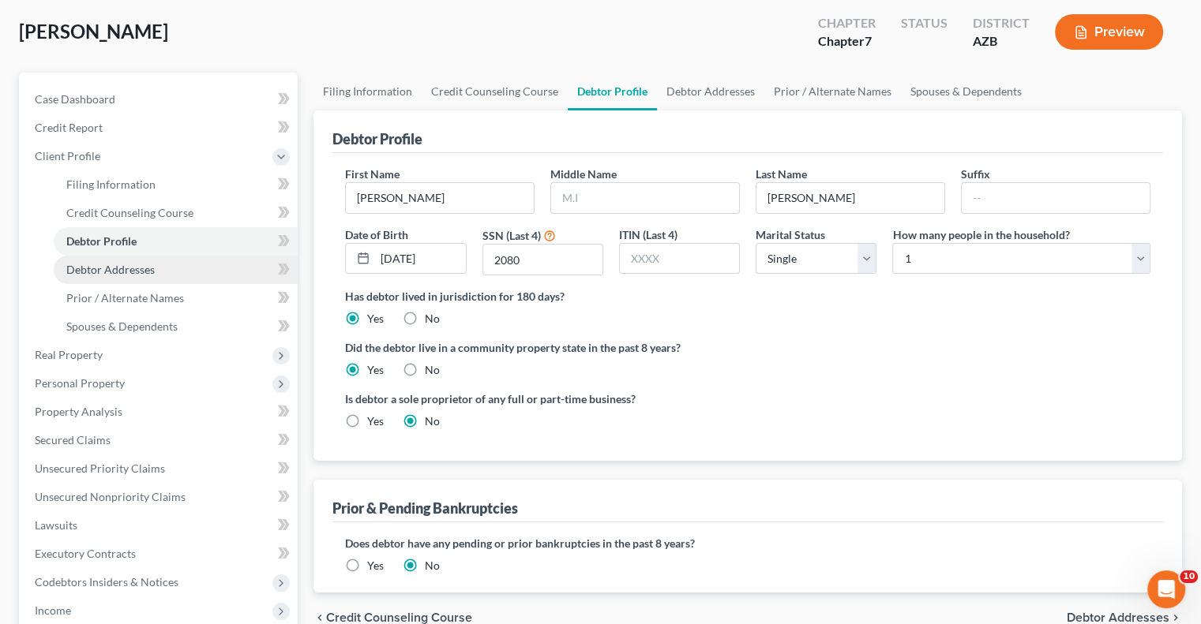
click at [143, 272] on span "Debtor Addresses" at bounding box center [110, 269] width 88 height 13
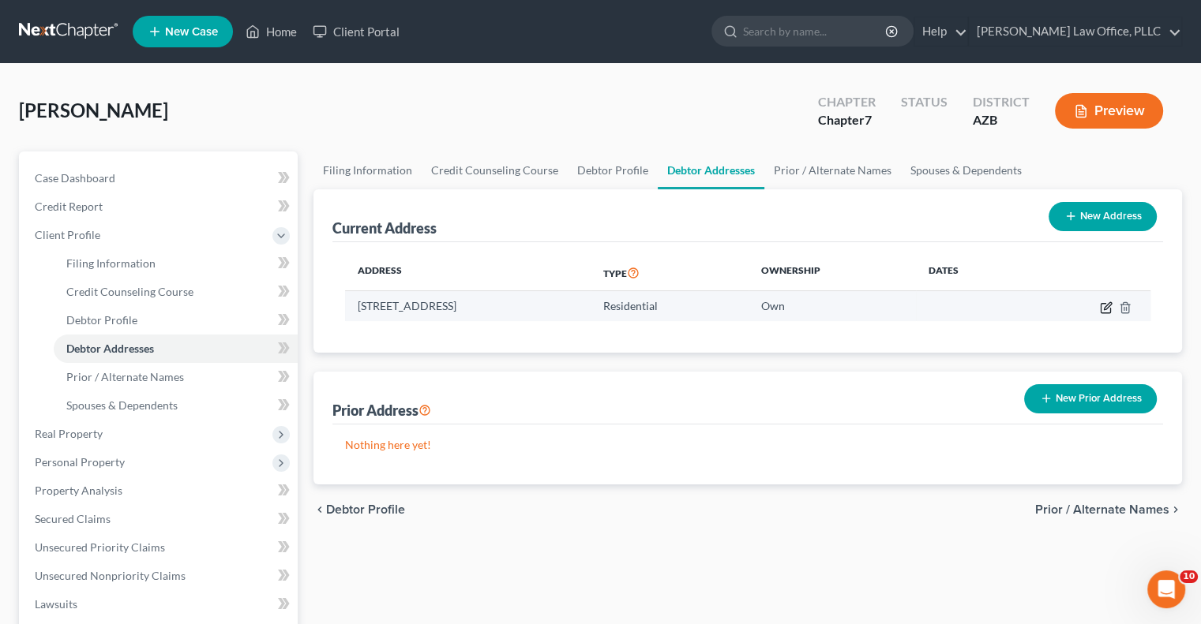
click at [1106, 306] on icon "button" at bounding box center [1106, 308] width 13 height 13
select select "3"
select select "11"
select select "0"
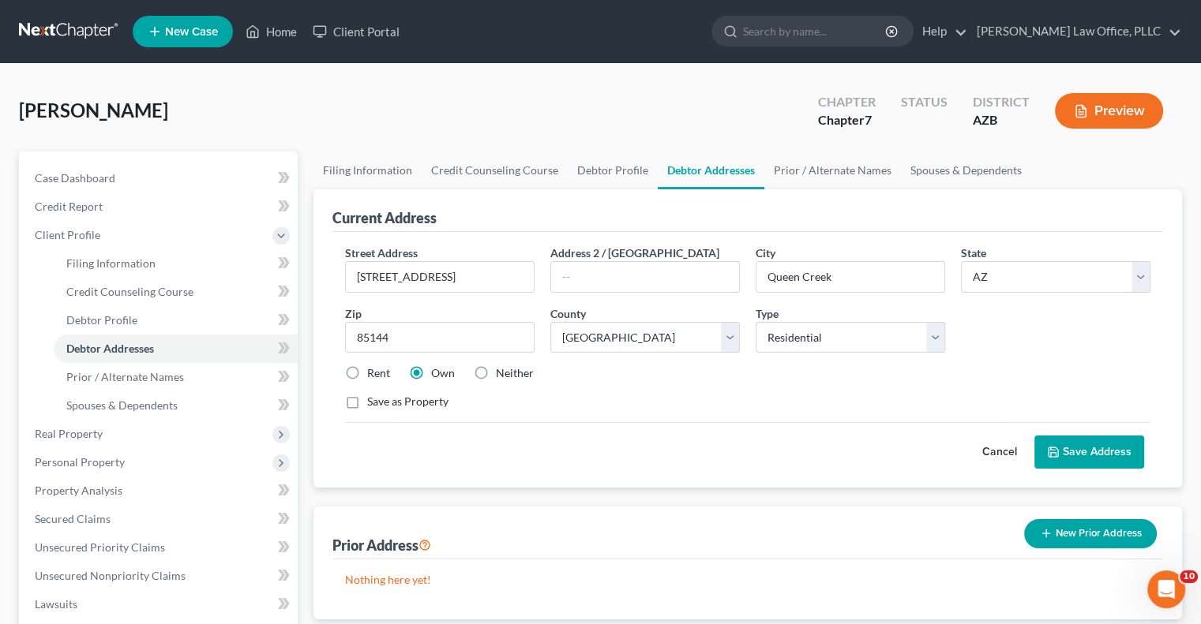
scroll to position [79, 0]
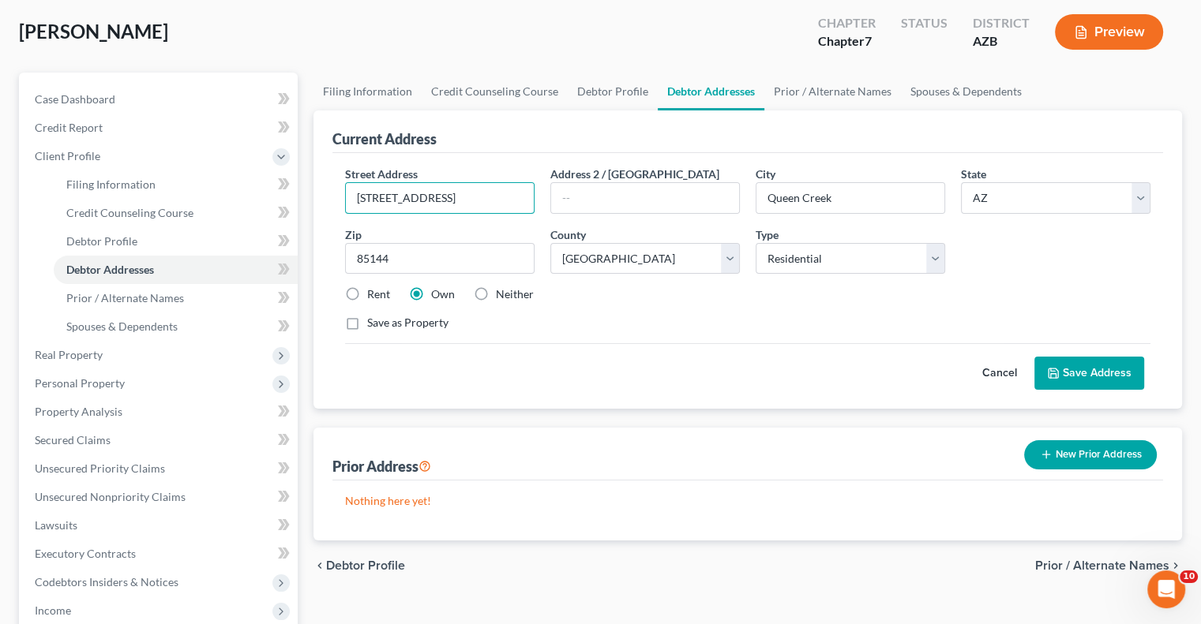
drag, startPoint x: 464, startPoint y: 197, endPoint x: 323, endPoint y: 209, distance: 141.9
click at [323, 209] on div "Current Address Street Address * [STREET_ADDRESS] * [GEOGRAPHIC_DATA] * State […" at bounding box center [747, 260] width 868 height 298
